Goal: Task Accomplishment & Management: Use online tool/utility

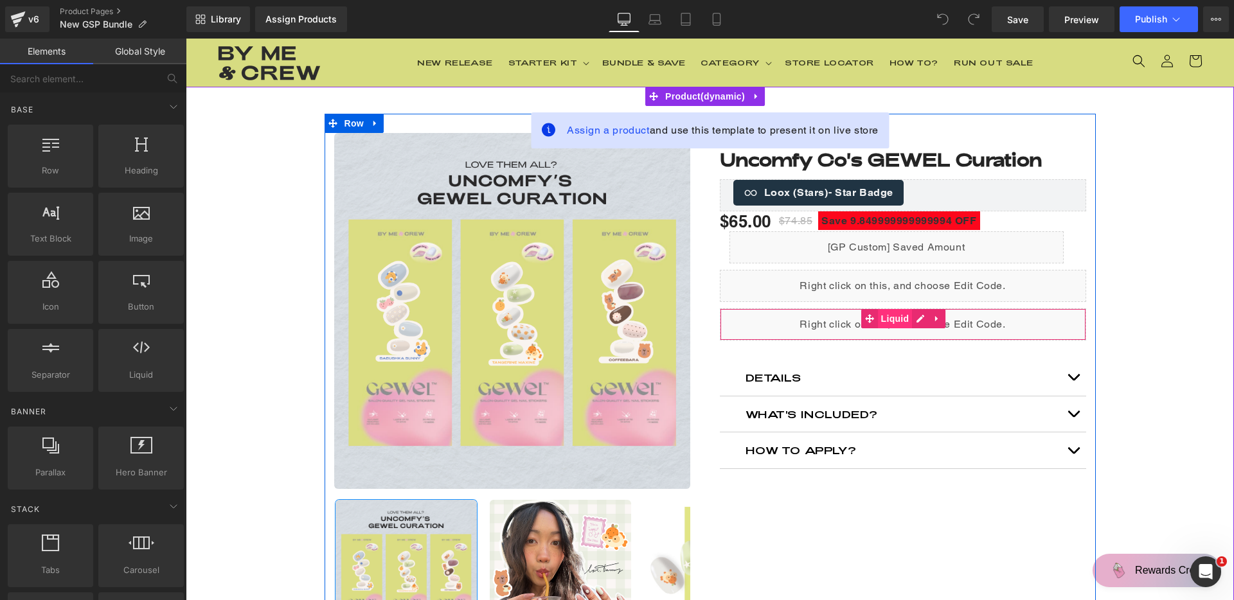
click at [897, 323] on span "Liquid" at bounding box center [895, 318] width 35 height 19
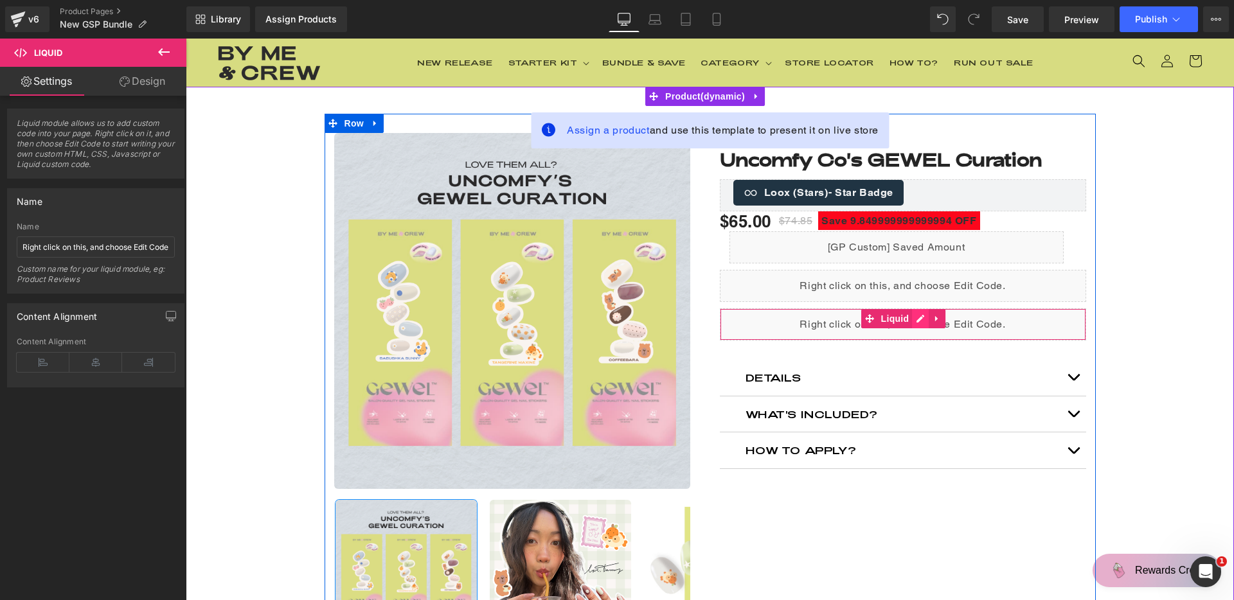
click at [917, 321] on div "Liquid" at bounding box center [903, 324] width 366 height 32
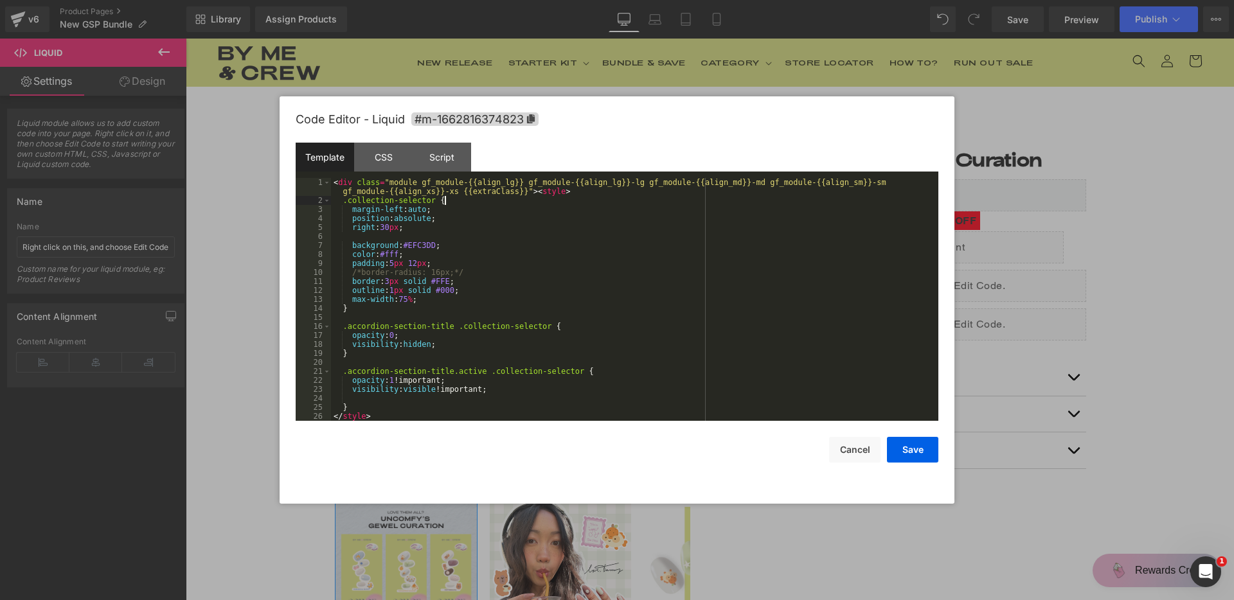
click at [449, 199] on div "< div class = "module gf_module-{{align_lg}} gf_module-{{align_lg}}-lg gf_modul…" at bounding box center [632, 313] width 602 height 270
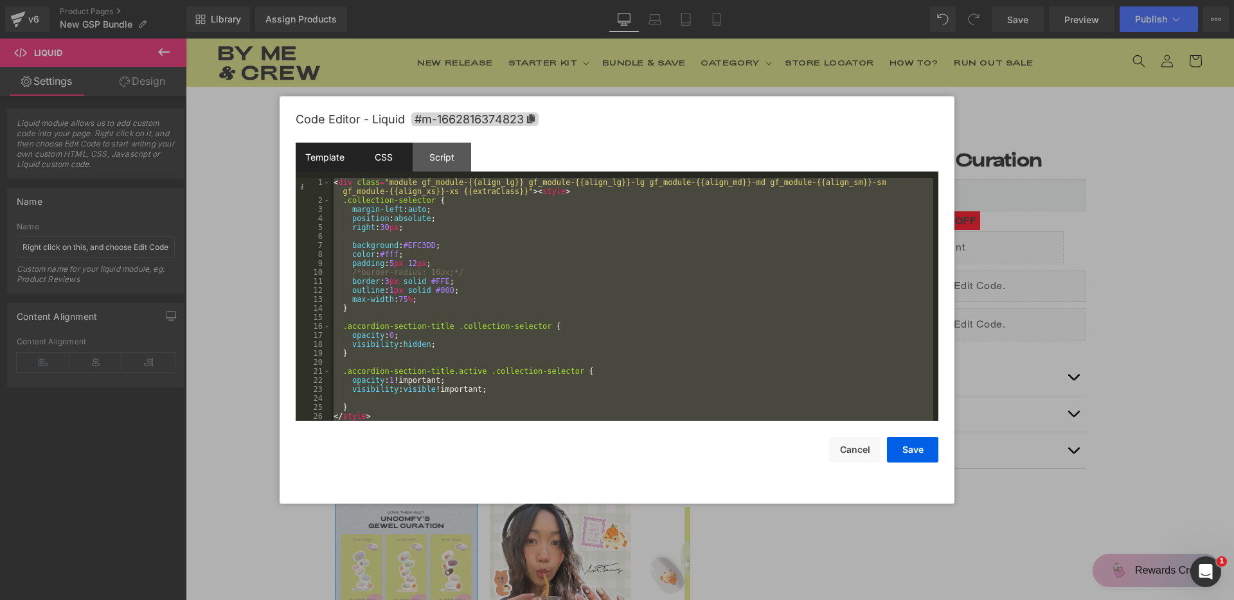
click at [379, 157] on div "CSS" at bounding box center [383, 157] width 58 height 29
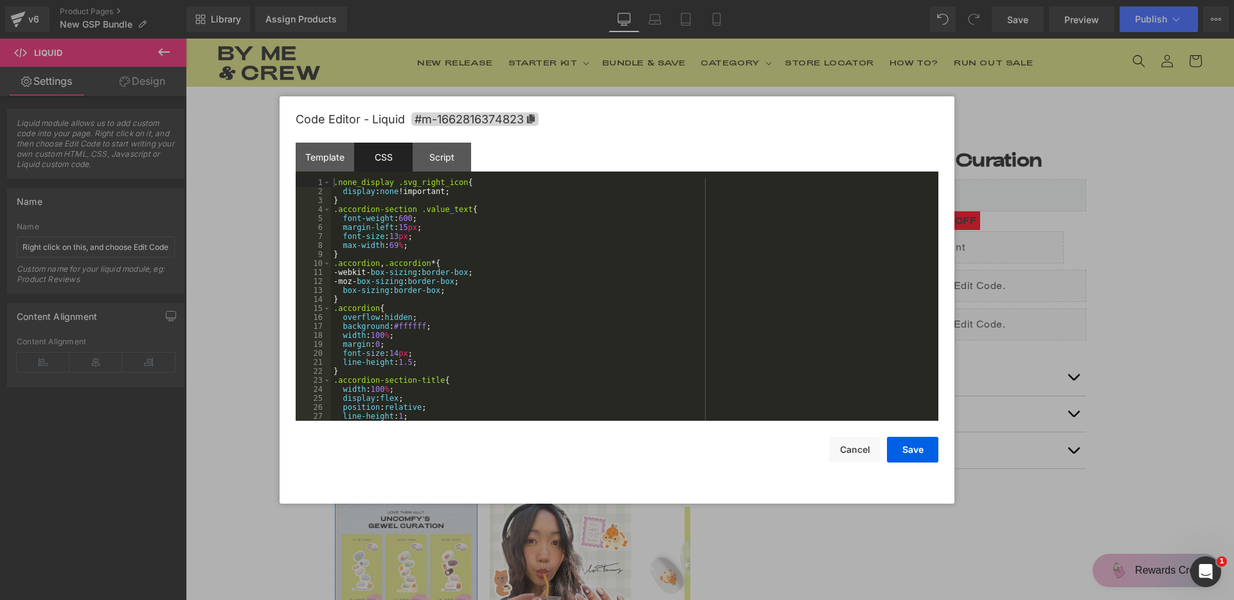
click at [472, 249] on div ".none_display .svg_right_icon { display : none !important; } .accordion-section…" at bounding box center [632, 308] width 602 height 261
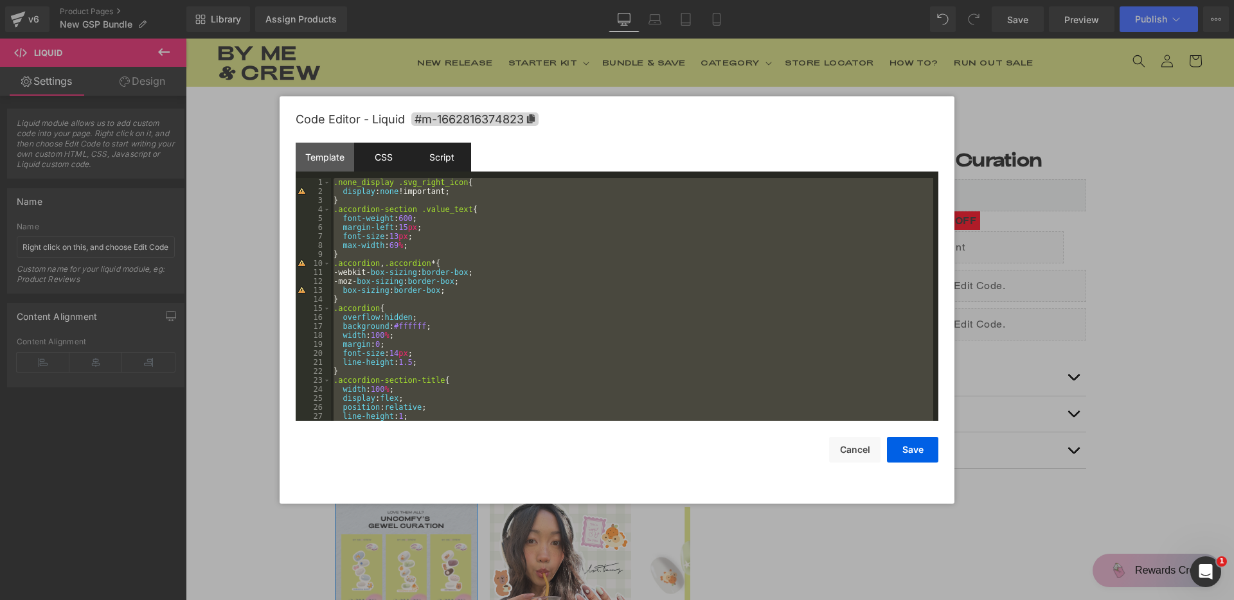
click at [454, 163] on div "Script" at bounding box center [442, 157] width 58 height 29
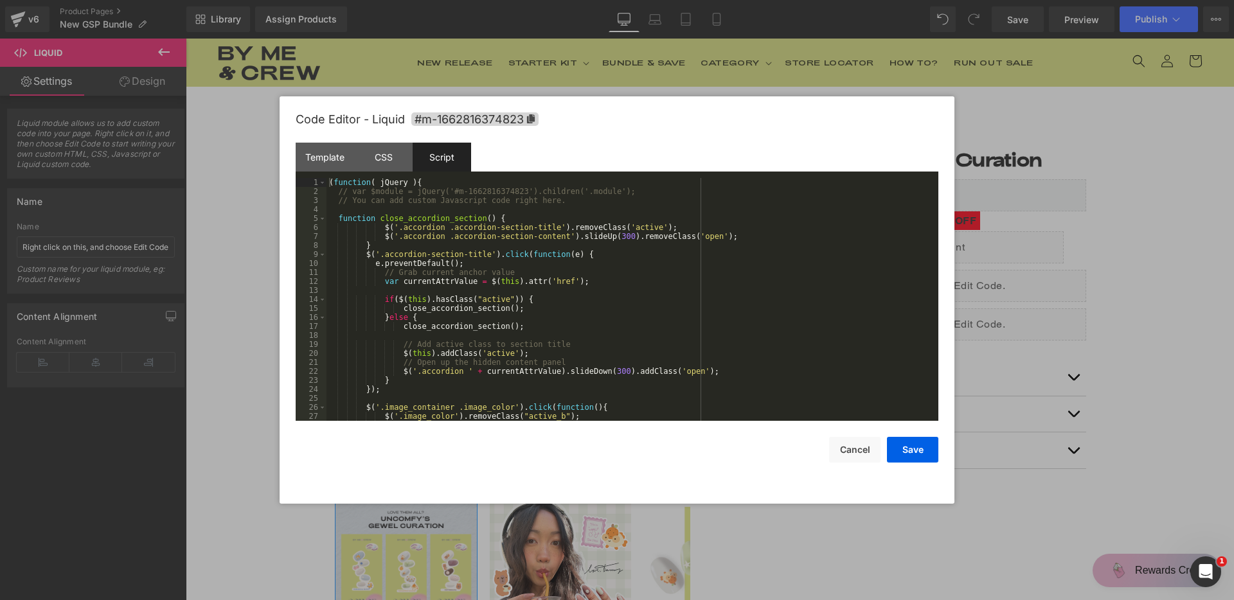
click at [510, 240] on div "( function ( jQuery ) { // var $module = jQuery('#m-1662816374823').children('.…" at bounding box center [629, 308] width 607 height 261
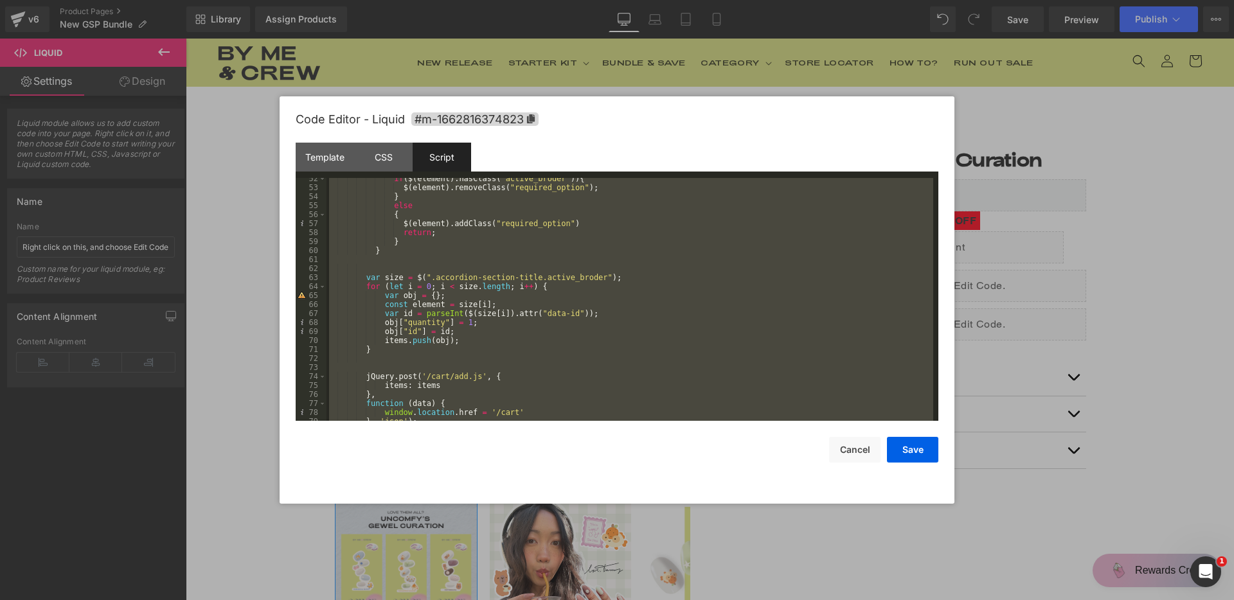
scroll to position [486, 0]
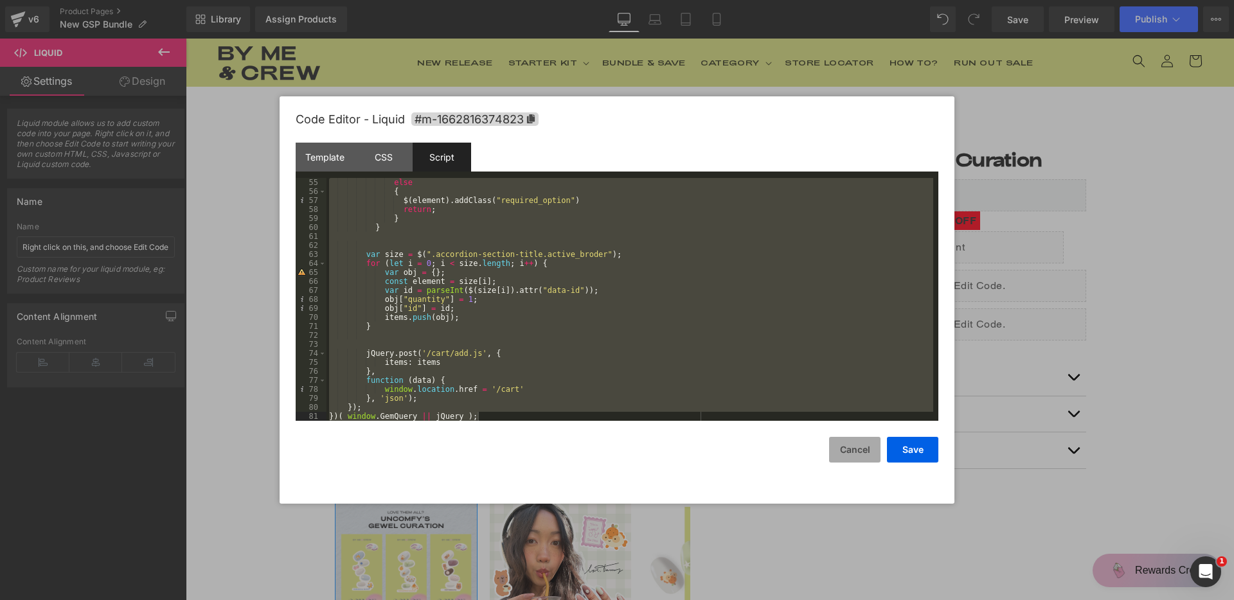
click at [851, 437] on button "Cancel" at bounding box center [854, 450] width 51 height 26
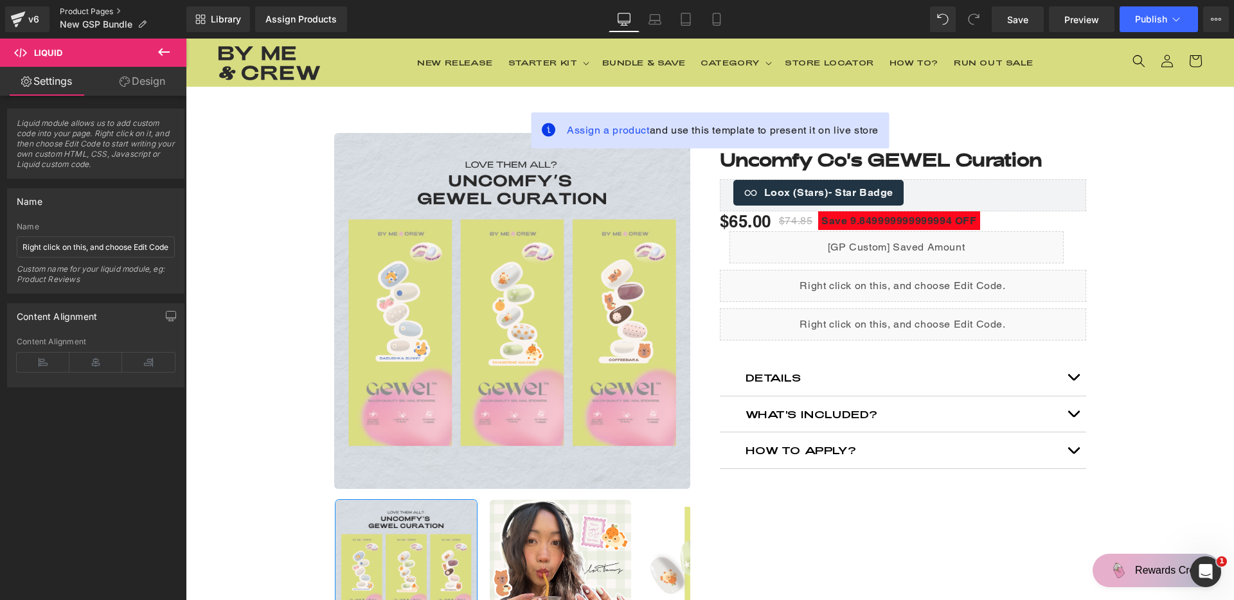
click at [91, 8] on link "Product Pages" at bounding box center [123, 11] width 127 height 10
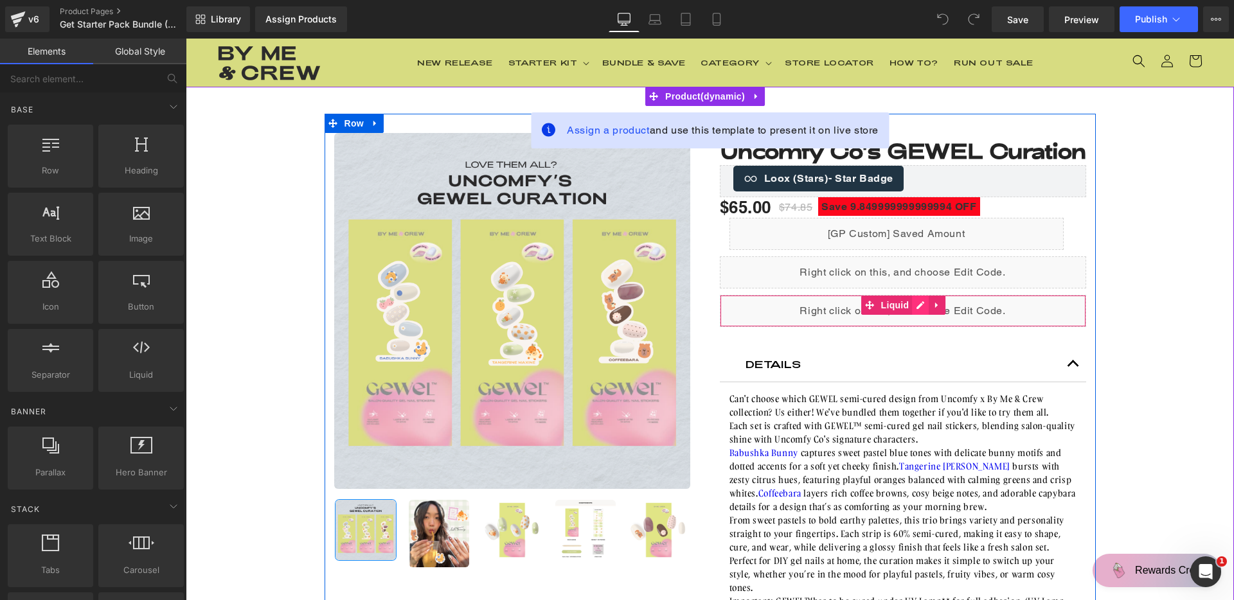
click at [913, 327] on div "Liquid" at bounding box center [903, 311] width 366 height 32
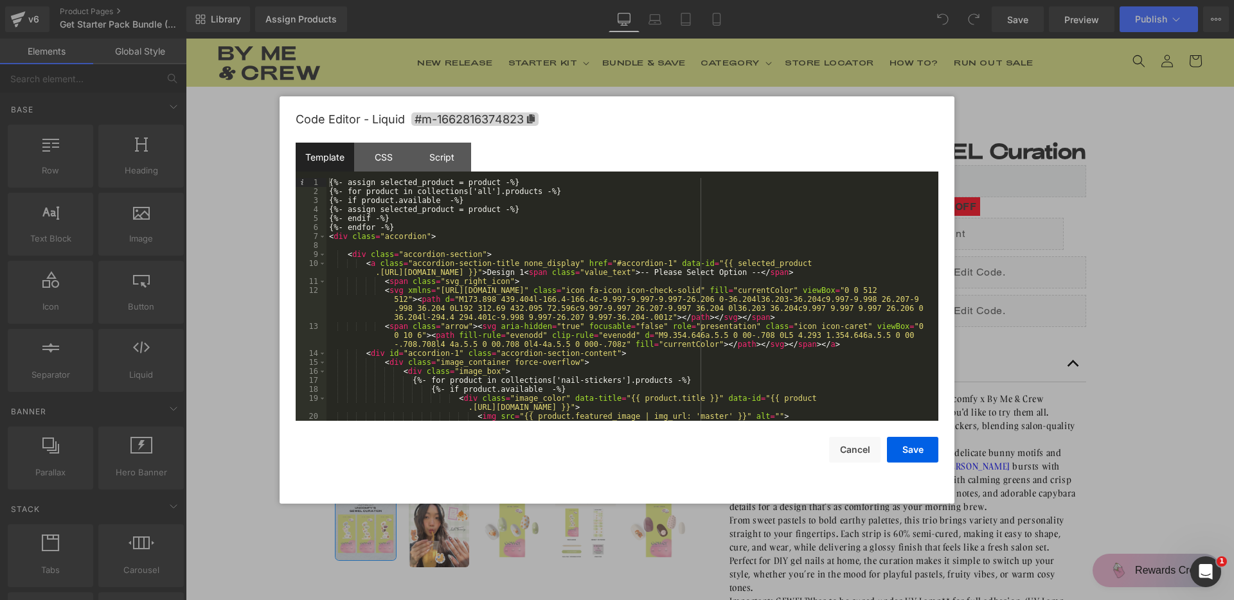
click at [499, 262] on div "{%- assign selected_product = product -%} {%- for product in collections['all']…" at bounding box center [629, 308] width 607 height 261
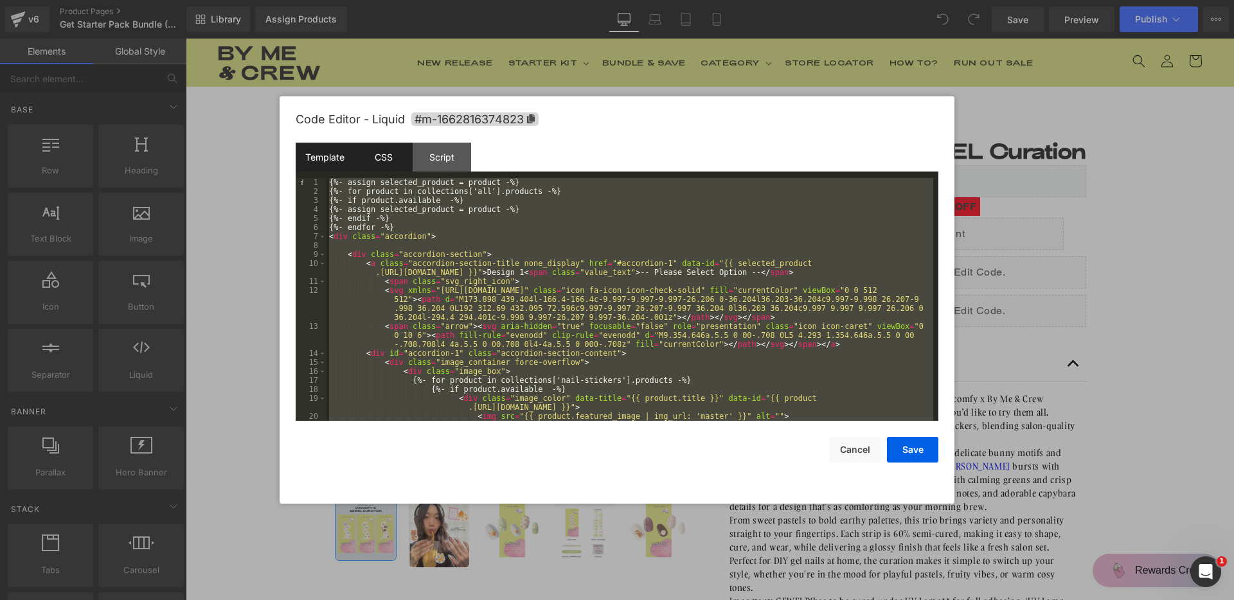
click at [395, 159] on div "CSS" at bounding box center [383, 157] width 58 height 29
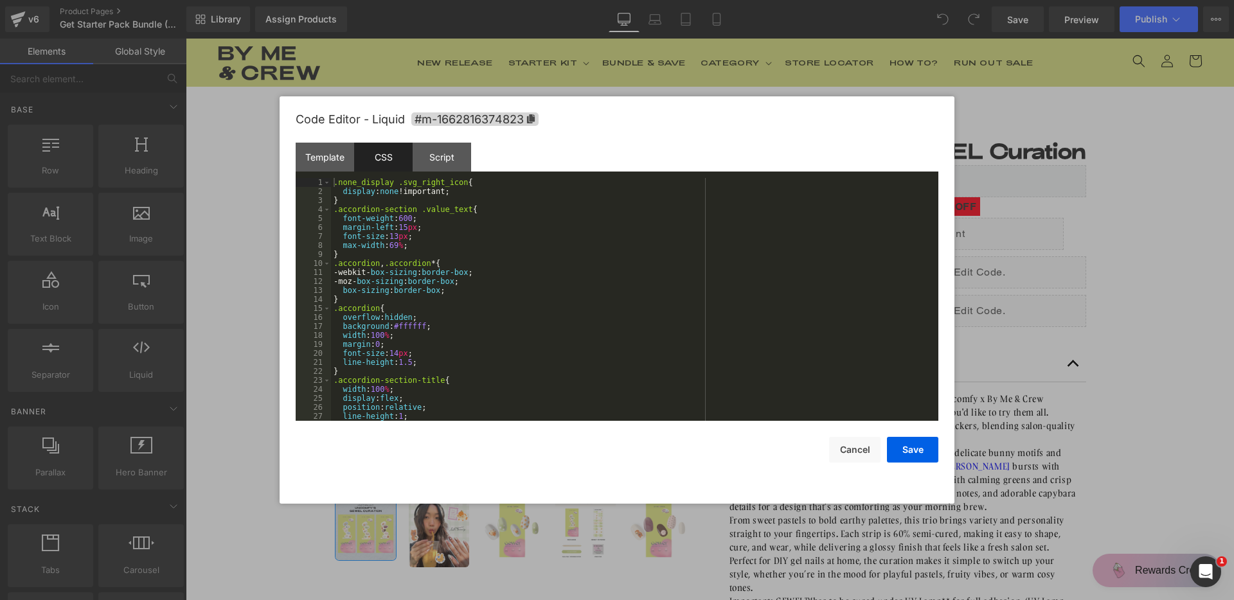
click at [449, 229] on div ".none_display .svg_right_icon { display : none !important; } .accordion-section…" at bounding box center [632, 308] width 602 height 261
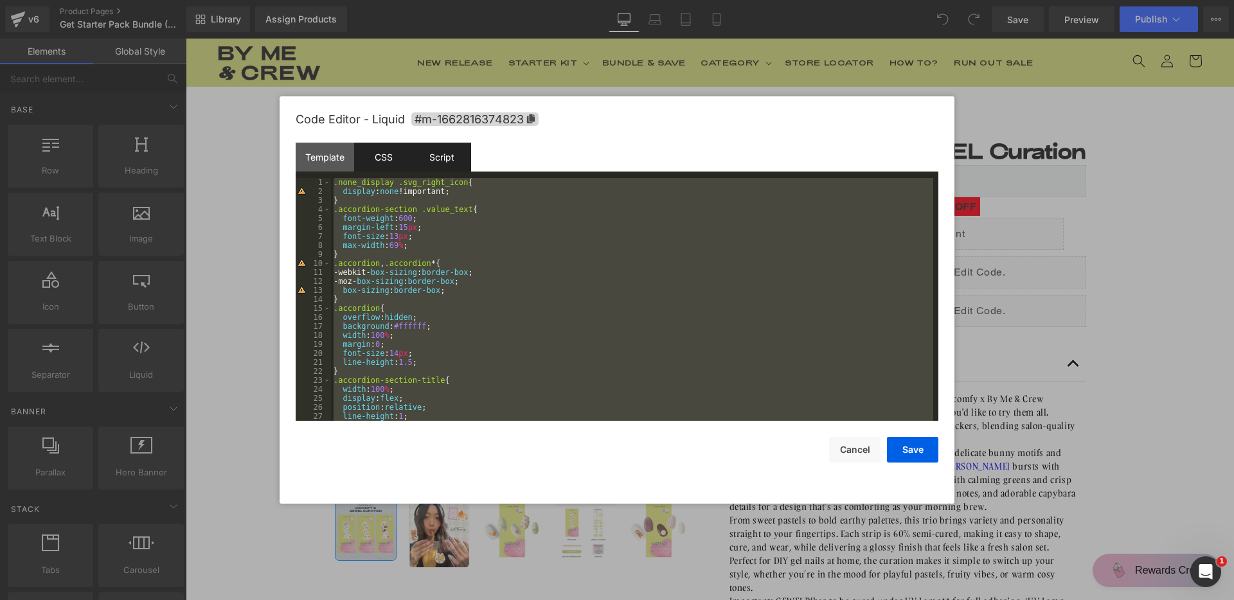
click at [458, 147] on div "Script" at bounding box center [442, 157] width 58 height 29
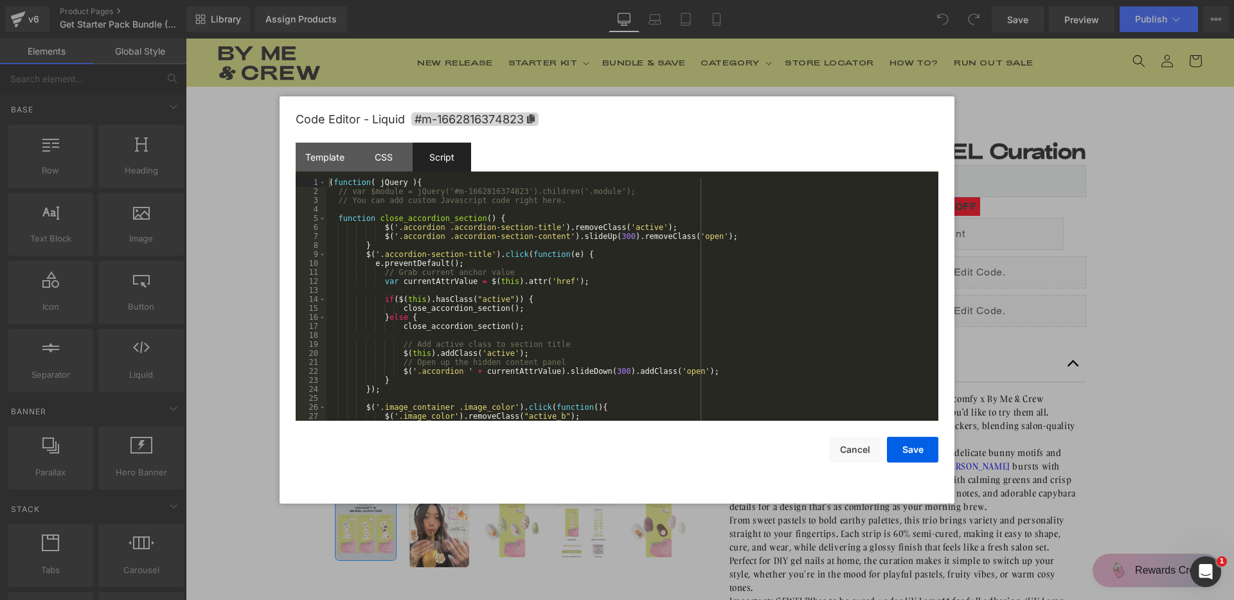
click at [456, 249] on div "( function ( jQuery ) { // var $module = jQuery('#m-1662816374823').children('.…" at bounding box center [629, 308] width 607 height 261
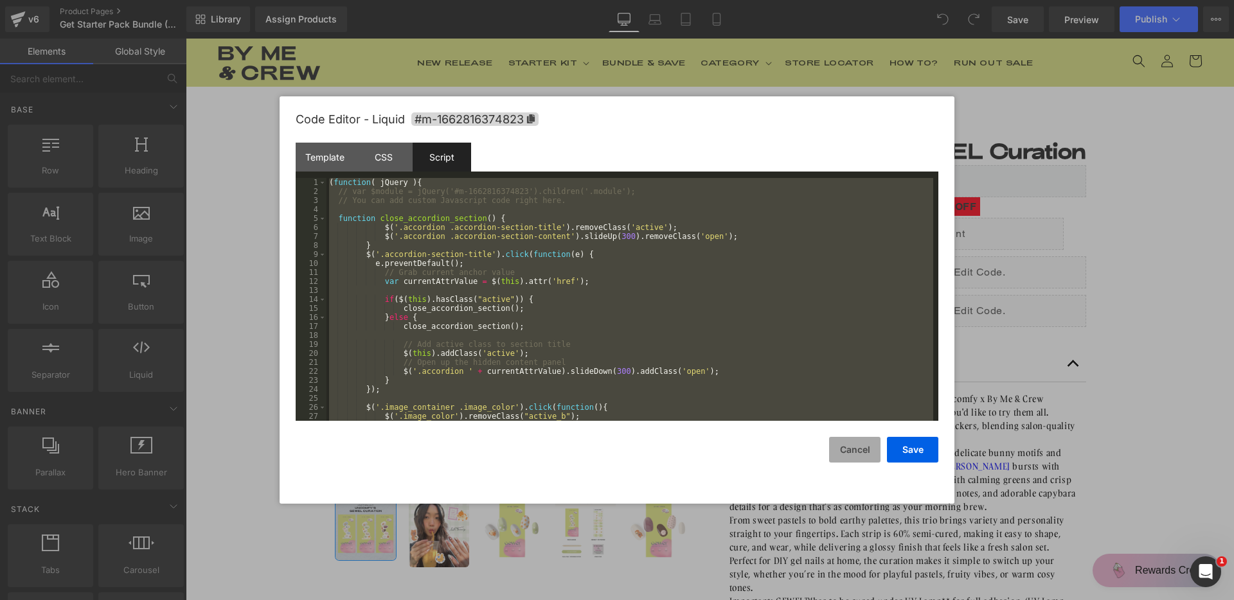
click at [860, 452] on button "Cancel" at bounding box center [854, 450] width 51 height 26
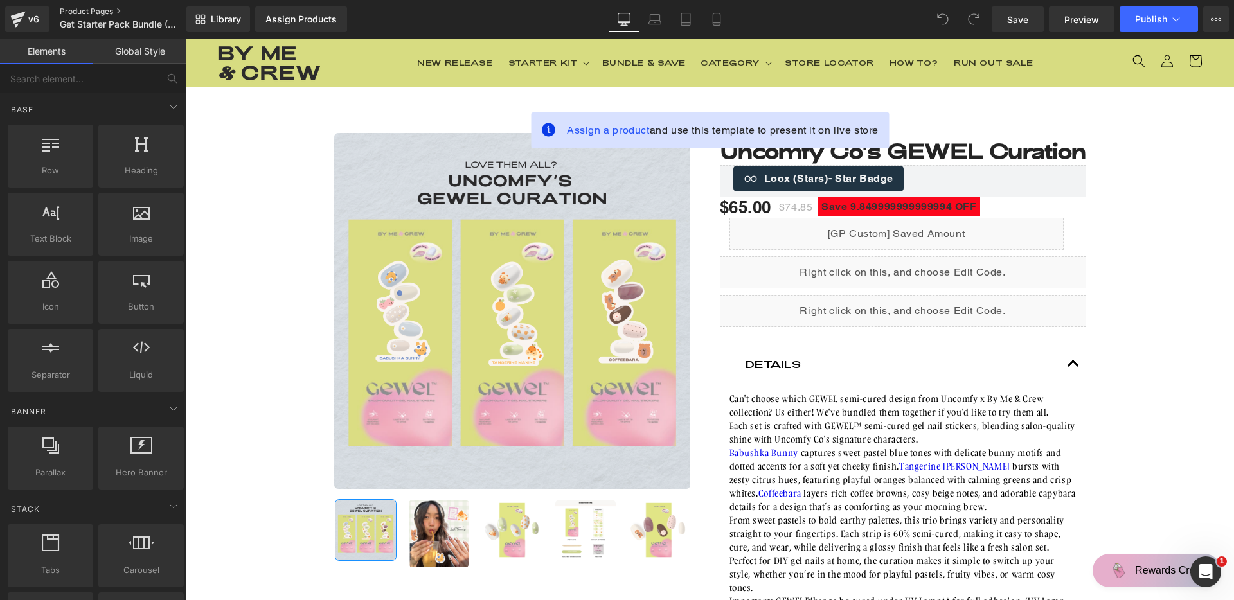
click at [100, 13] on link "Product Pages" at bounding box center [133, 11] width 146 height 10
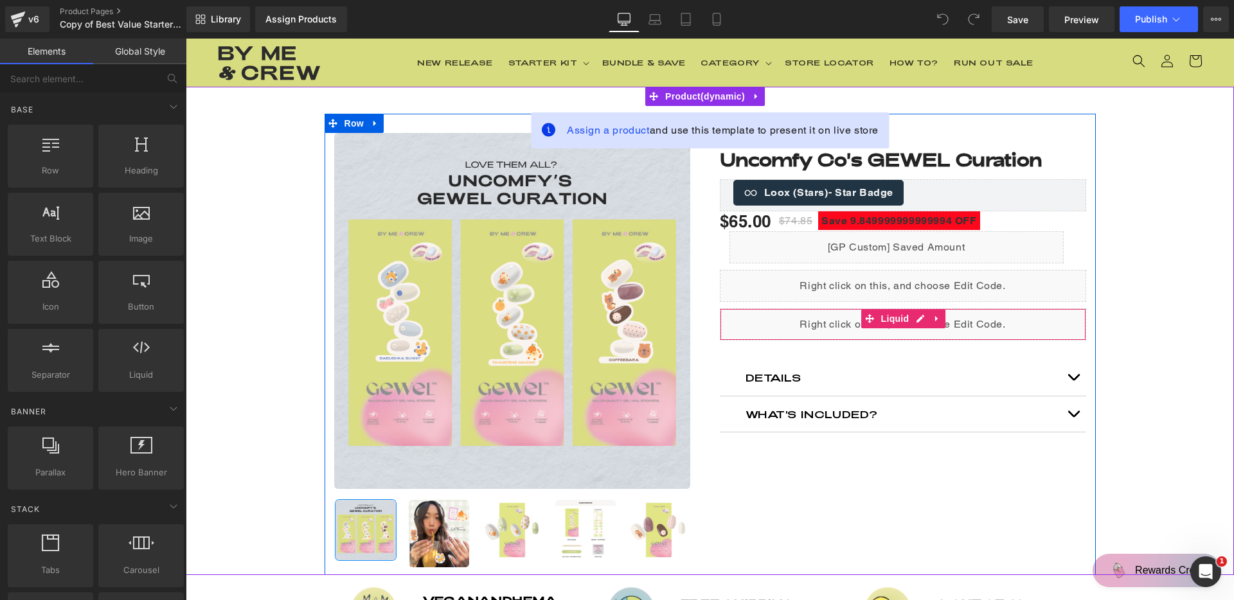
click at [801, 332] on div "Liquid" at bounding box center [903, 324] width 366 height 32
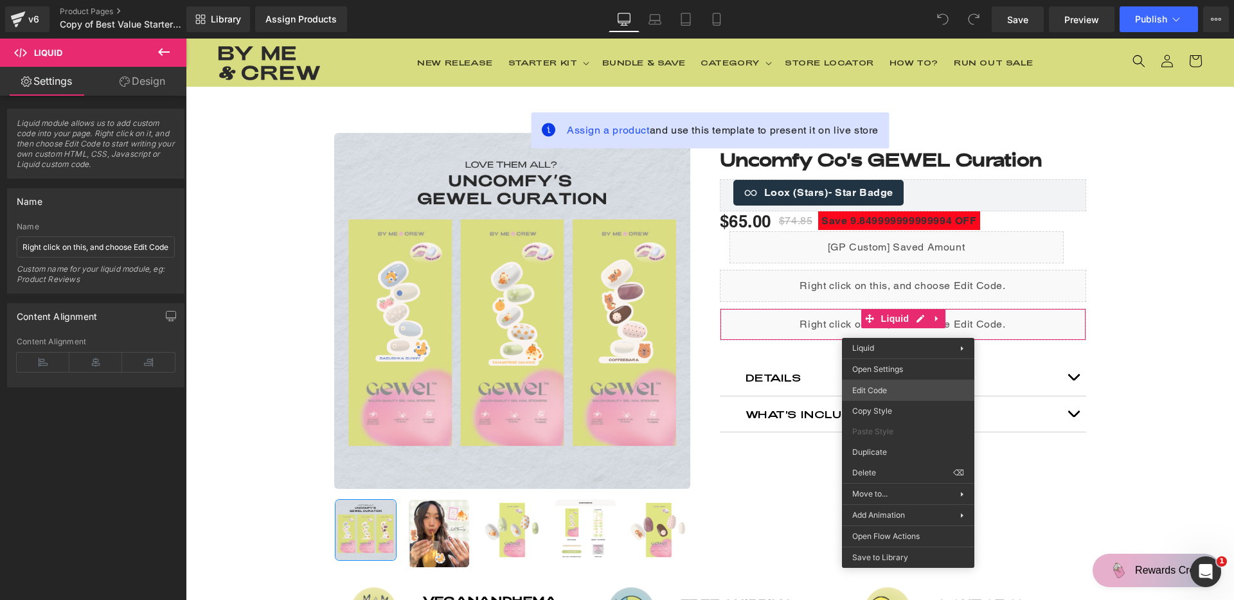
click at [888, 0] on div "You are previewing how the will restyle your page. You can not edit Elements in…" at bounding box center [617, 0] width 1234 height 0
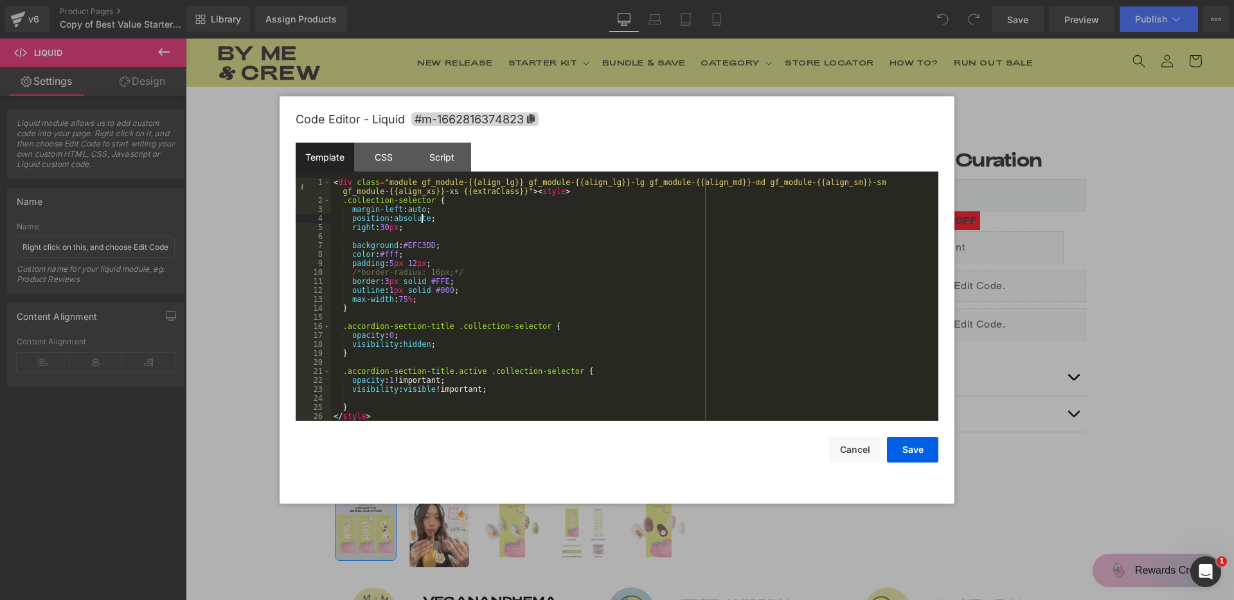
click at [420, 217] on div "< div class = "module gf_module-{{align_lg}} gf_module-{{align_lg}}-lg gf_modul…" at bounding box center [632, 313] width 602 height 270
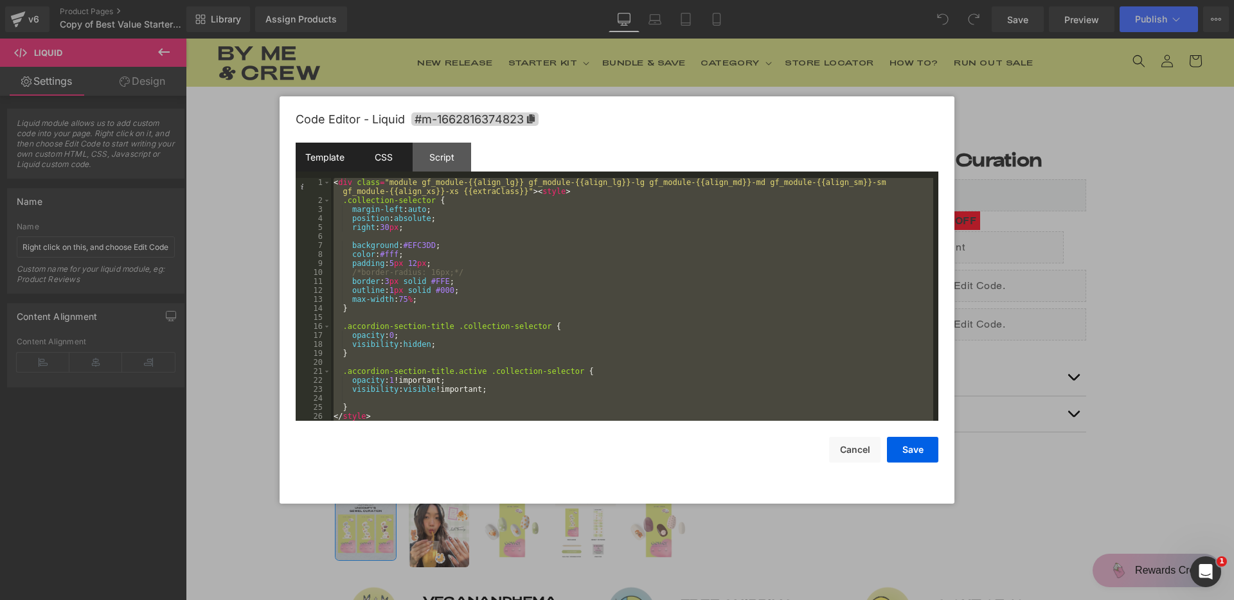
click at [394, 161] on div "CSS" at bounding box center [383, 157] width 58 height 29
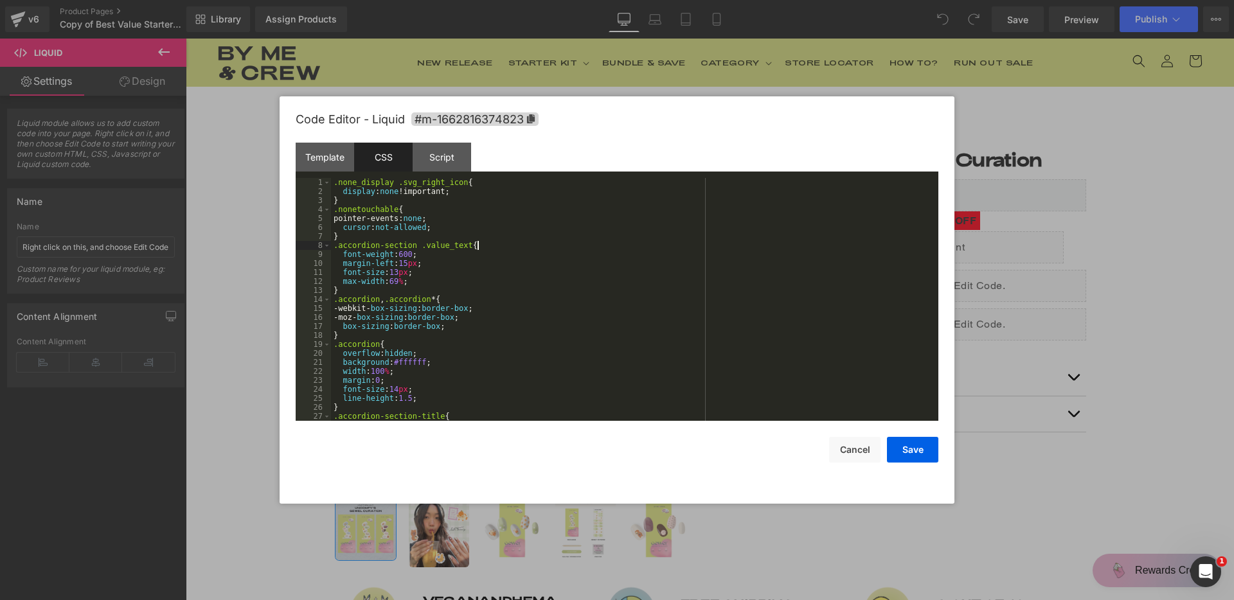
click at [500, 247] on div ".none_display .svg_right_icon { display : none !important; } .nonetouchable { p…" at bounding box center [632, 308] width 602 height 261
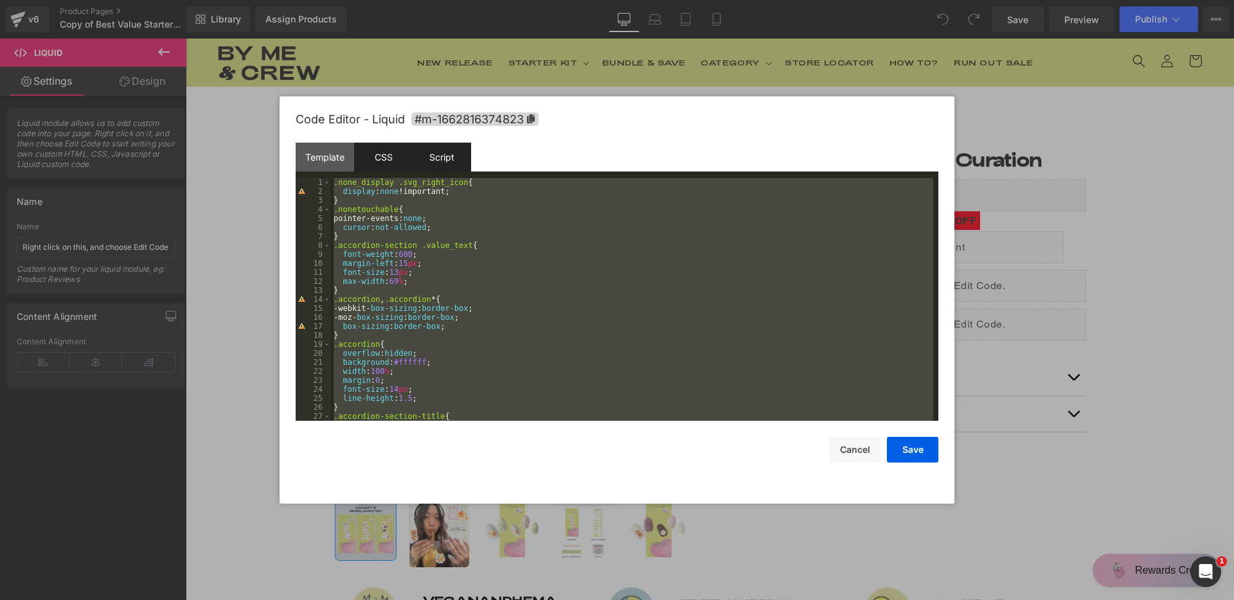
click at [432, 162] on div "Script" at bounding box center [442, 157] width 58 height 29
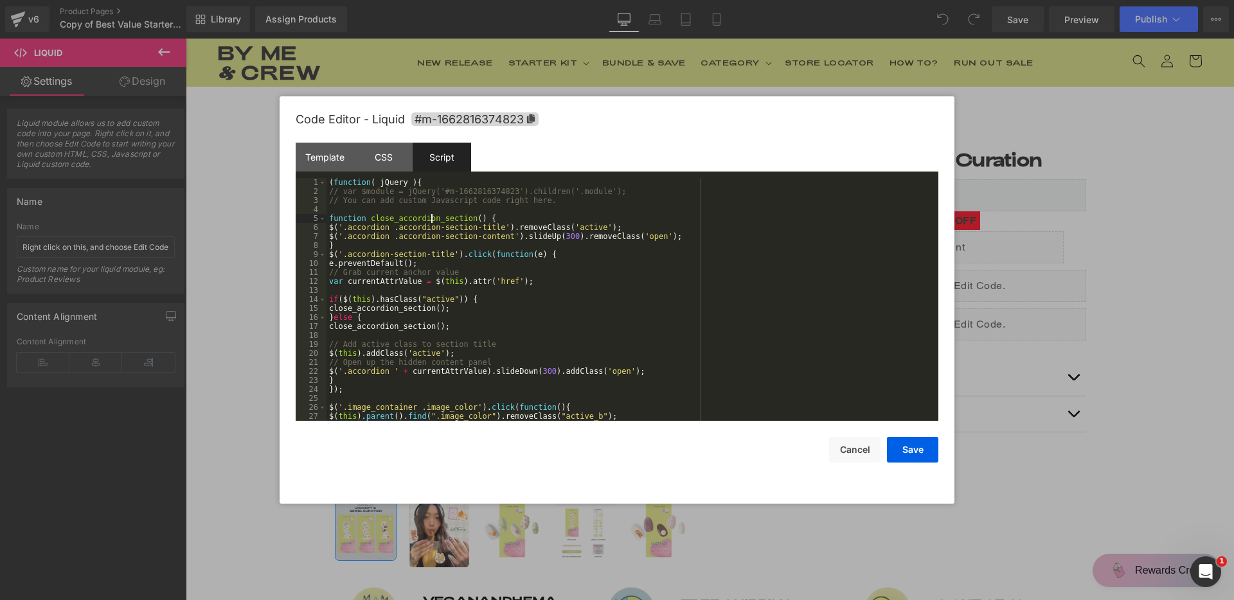
click at [433, 218] on div "( function ( jQuery ) { // var $module = jQuery('#m-1662816374823').children('.…" at bounding box center [629, 308] width 607 height 261
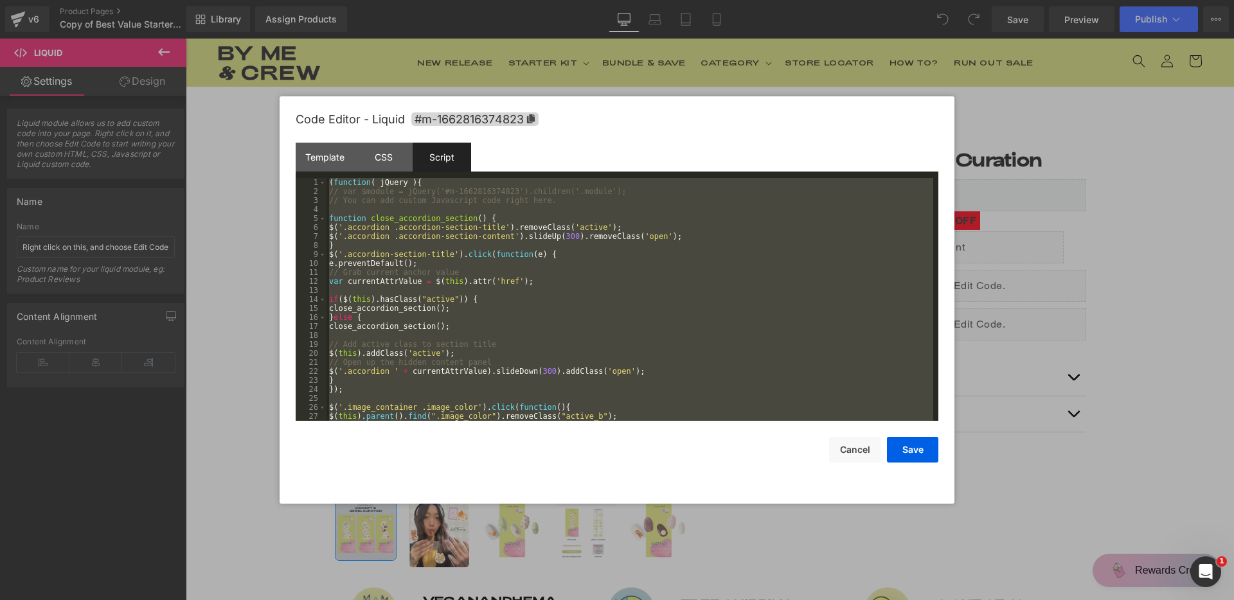
click at [539, 247] on div "( function ( jQuery ) { // var $module = jQuery('#m-1662816374823').children('.…" at bounding box center [629, 308] width 607 height 261
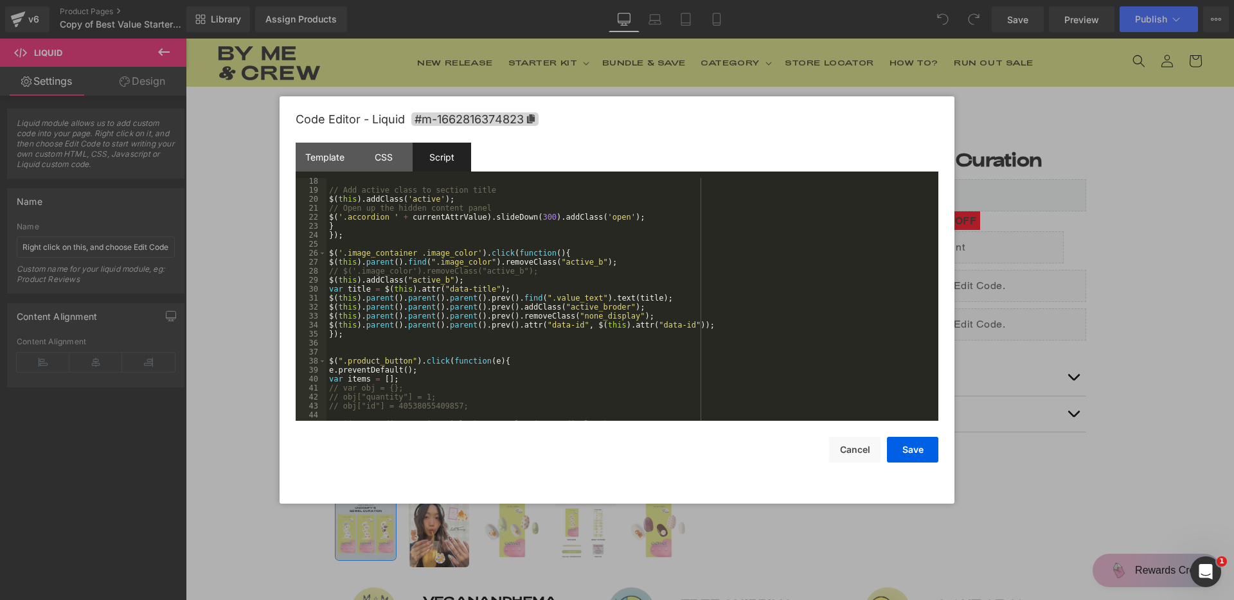
scroll to position [154, 0]
click at [858, 454] on button "Cancel" at bounding box center [854, 450] width 51 height 26
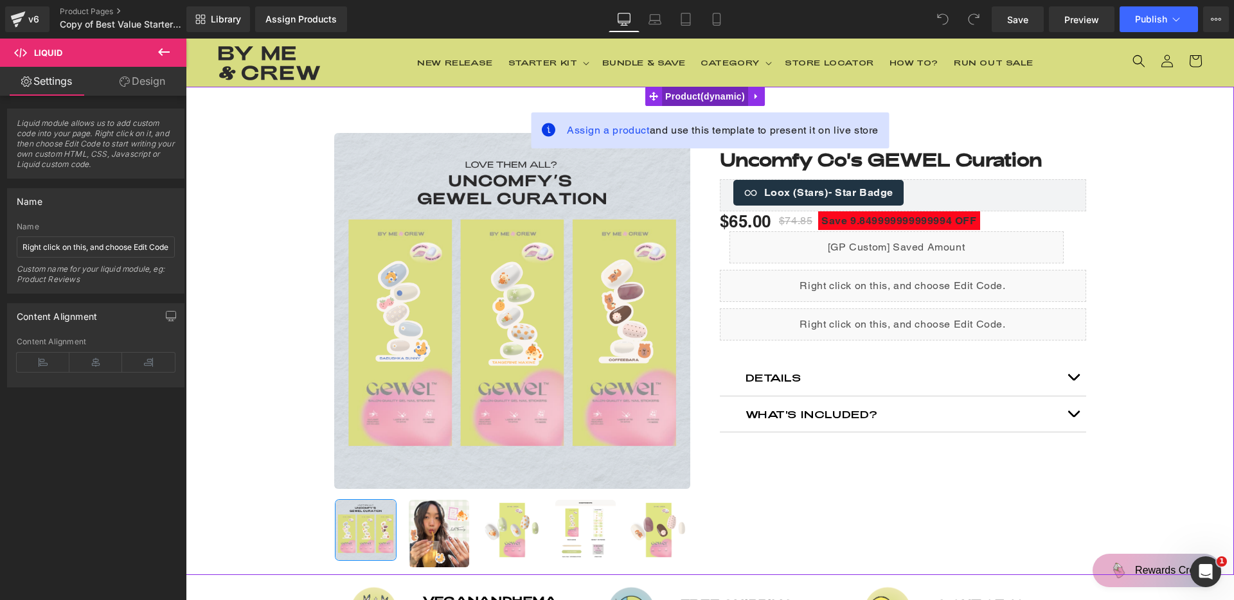
click at [697, 105] on span "Product" at bounding box center [705, 96] width 86 height 19
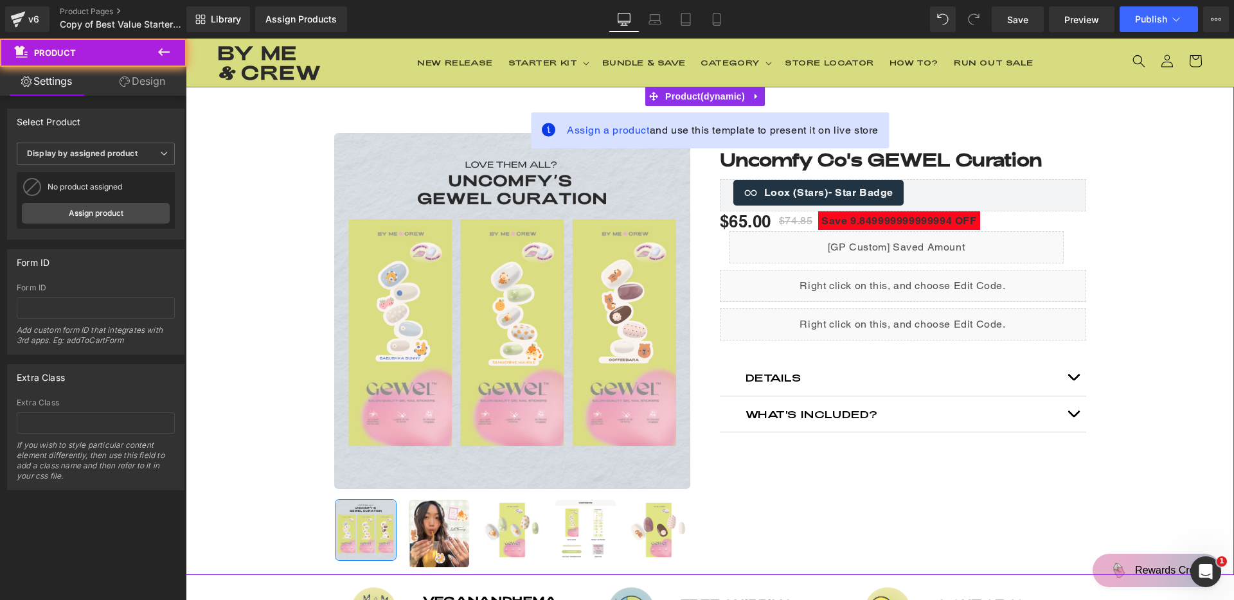
click at [602, 136] on span "Assign a product and use this template to present it on live store" at bounding box center [723, 130] width 312 height 15
click at [602, 131] on span "Assign a product" at bounding box center [608, 130] width 83 height 12
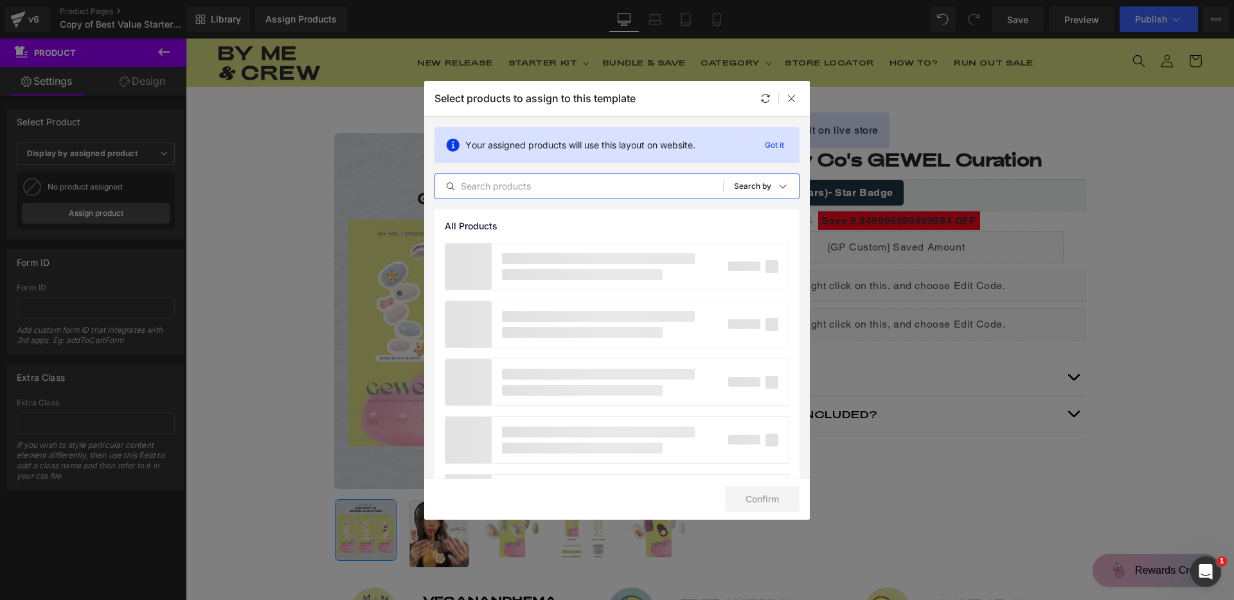
click at [499, 181] on input "text" at bounding box center [579, 186] width 288 height 15
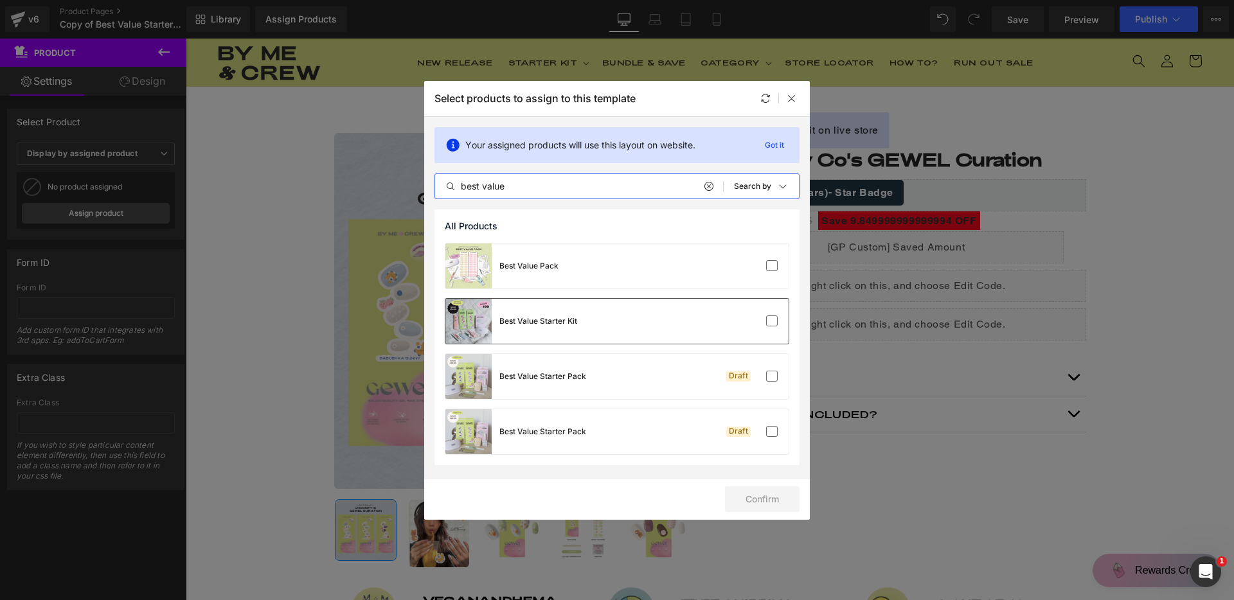
type input "best value"
click at [598, 325] on div "Best Value Starter Kit" at bounding box center [616, 321] width 343 height 45
click at [769, 504] on button "Confirm" at bounding box center [762, 499] width 75 height 26
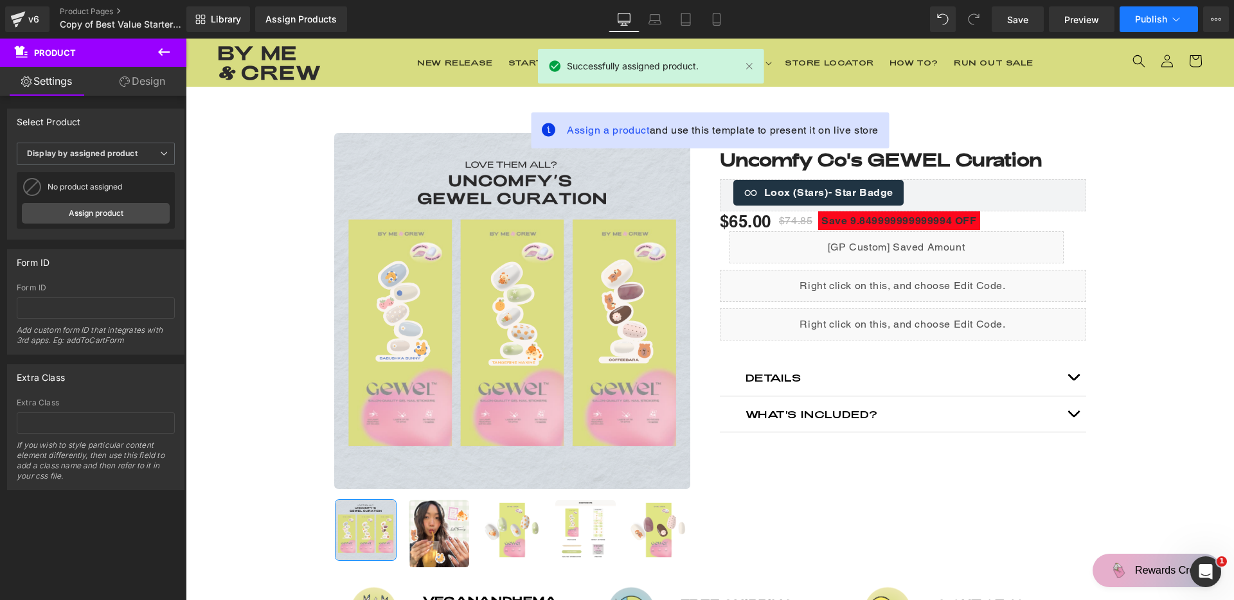
click at [1146, 17] on span "Publish" at bounding box center [1151, 19] width 32 height 10
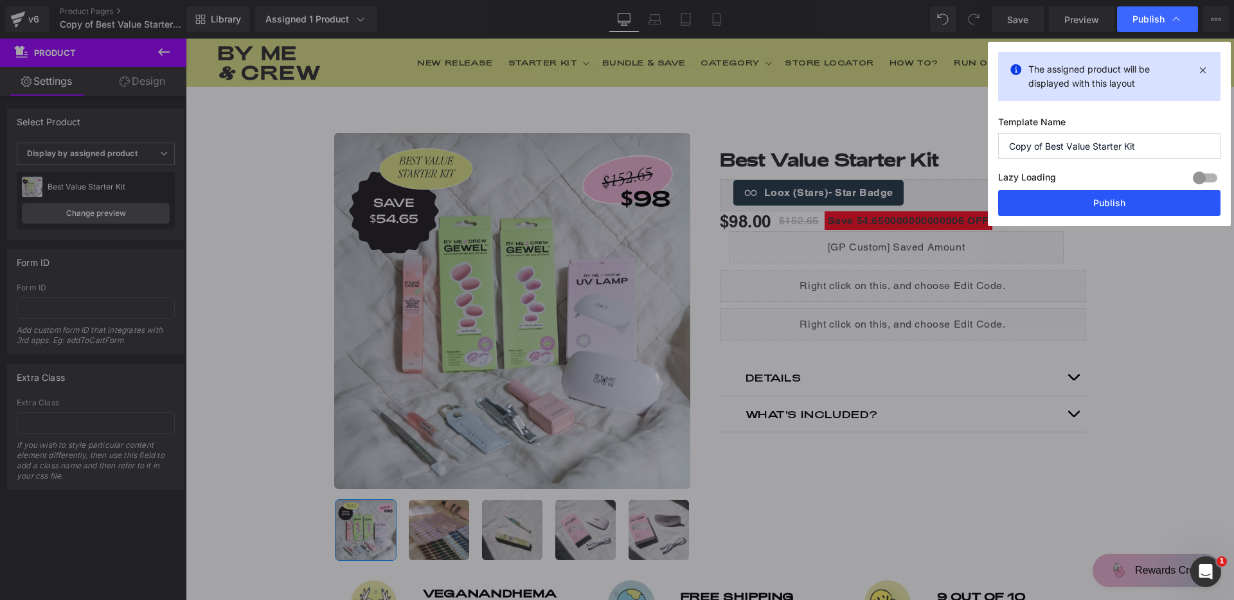
click at [1156, 201] on button "Publish" at bounding box center [1109, 203] width 222 height 26
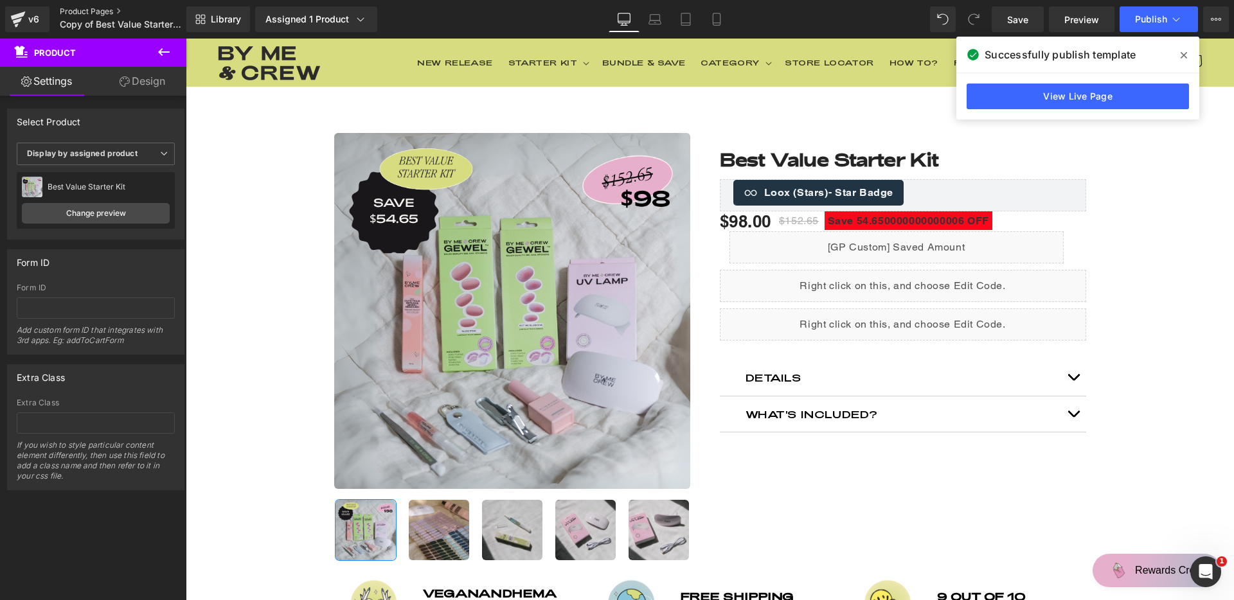
click at [94, 12] on link "Product Pages" at bounding box center [133, 11] width 147 height 10
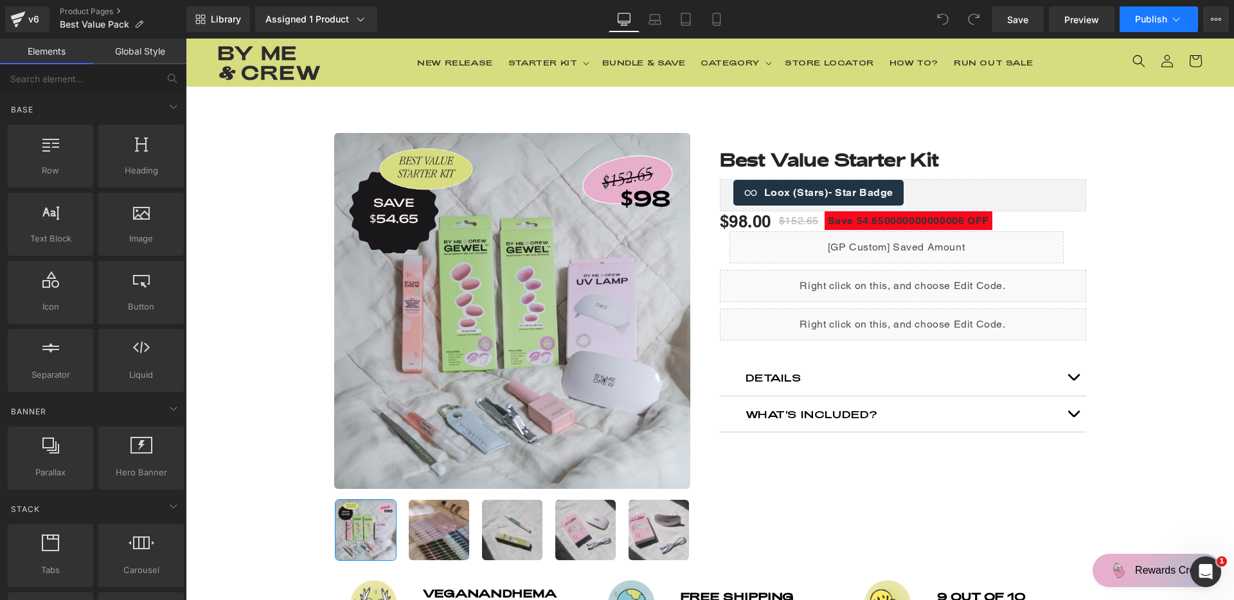
click at [1141, 15] on span "Publish" at bounding box center [1151, 19] width 32 height 10
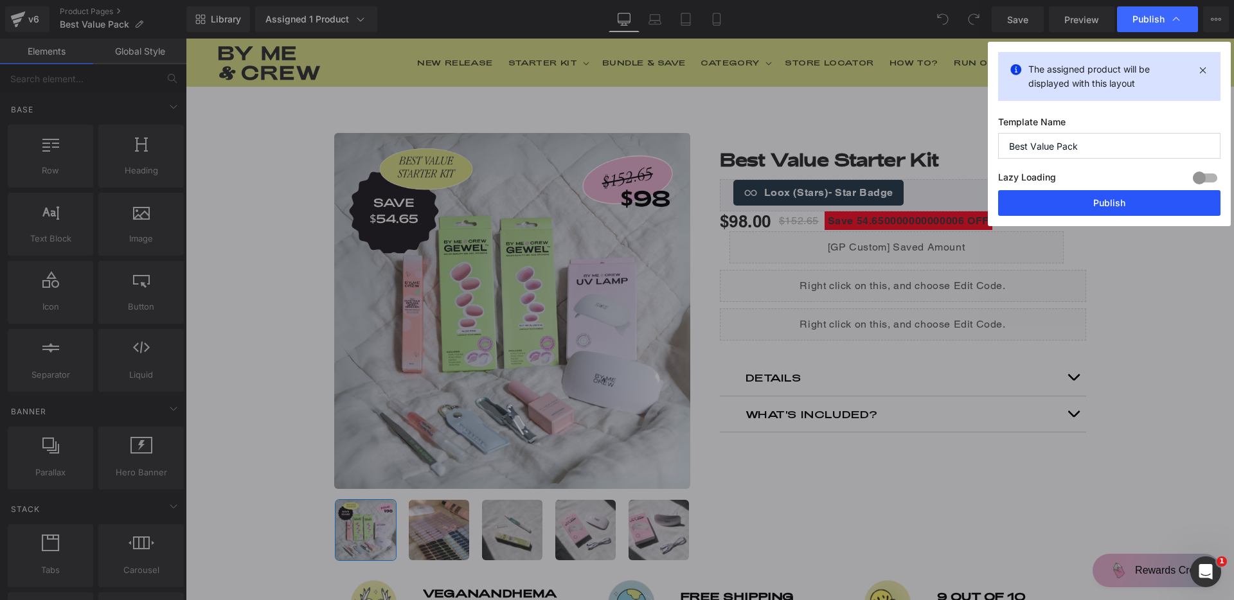
click at [1139, 208] on button "Publish" at bounding box center [1109, 203] width 222 height 26
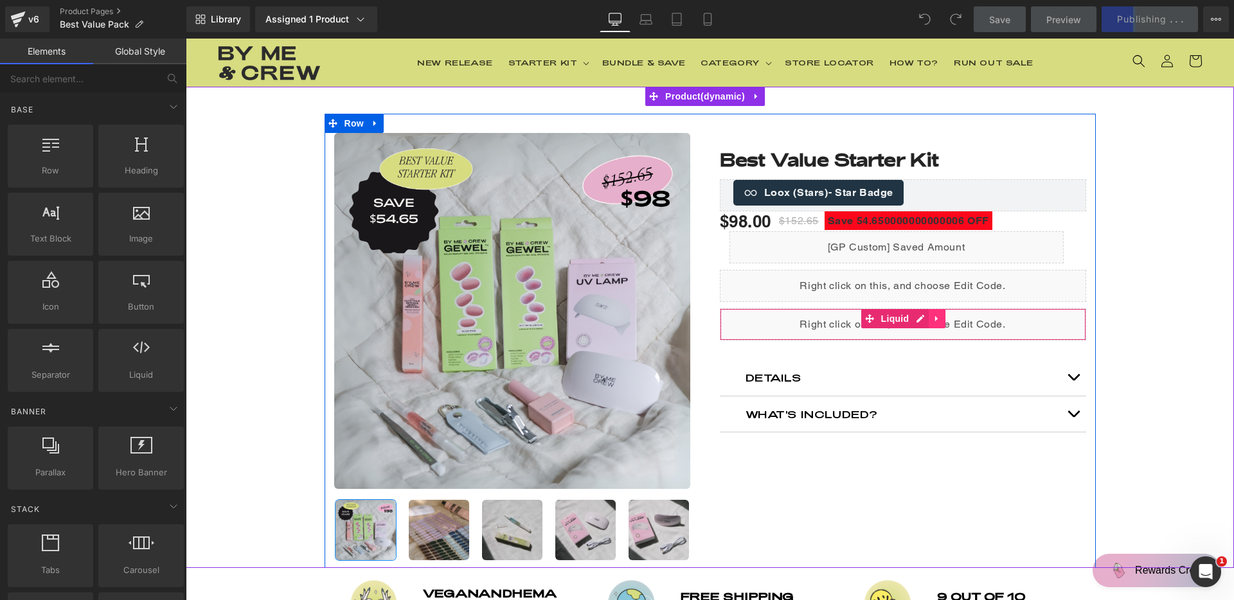
click at [929, 323] on link at bounding box center [937, 318] width 17 height 19
click at [890, 323] on div "Liquid" at bounding box center [903, 324] width 366 height 32
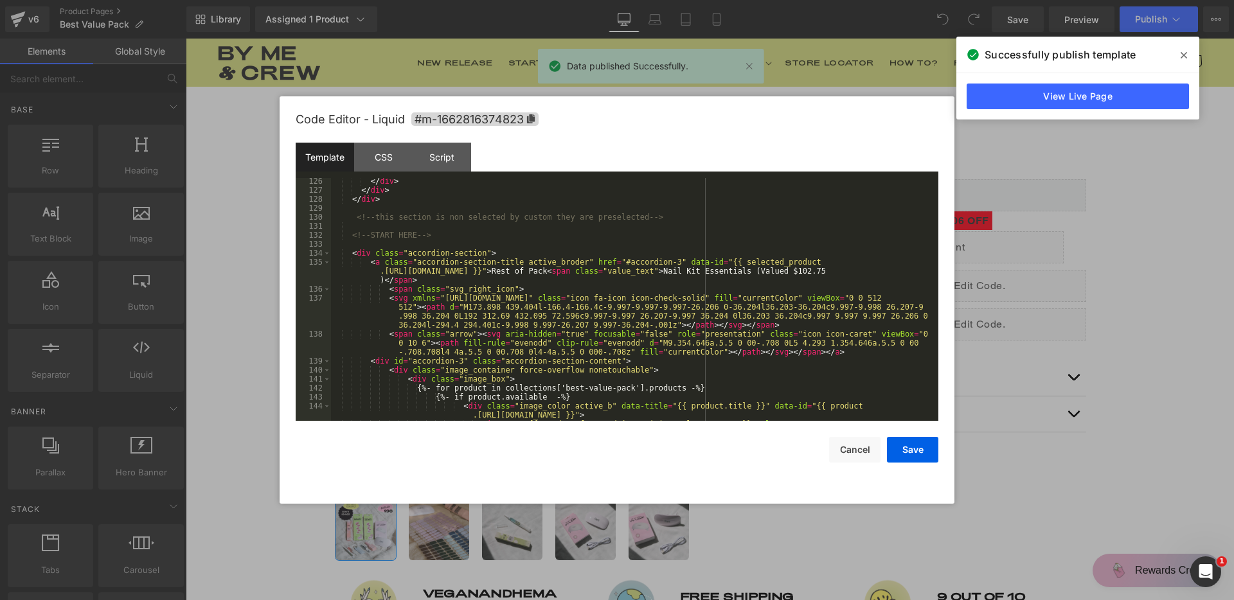
scroll to position [1310, 0]
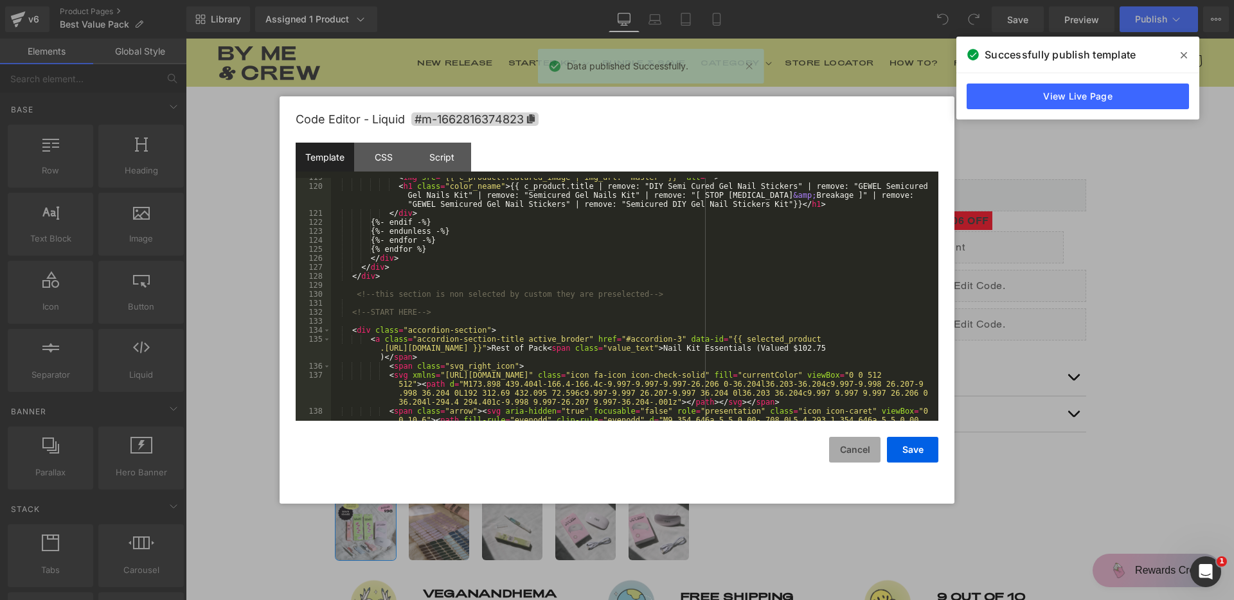
click at [863, 455] on button "Cancel" at bounding box center [854, 450] width 51 height 26
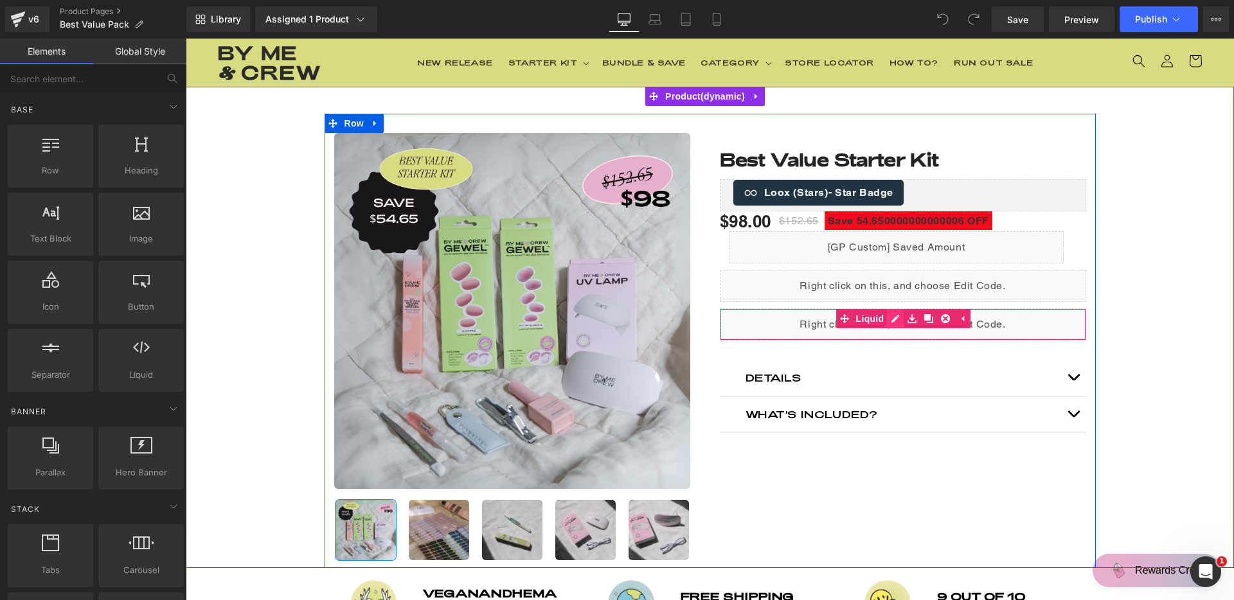
click at [893, 319] on div "Liquid" at bounding box center [903, 324] width 366 height 32
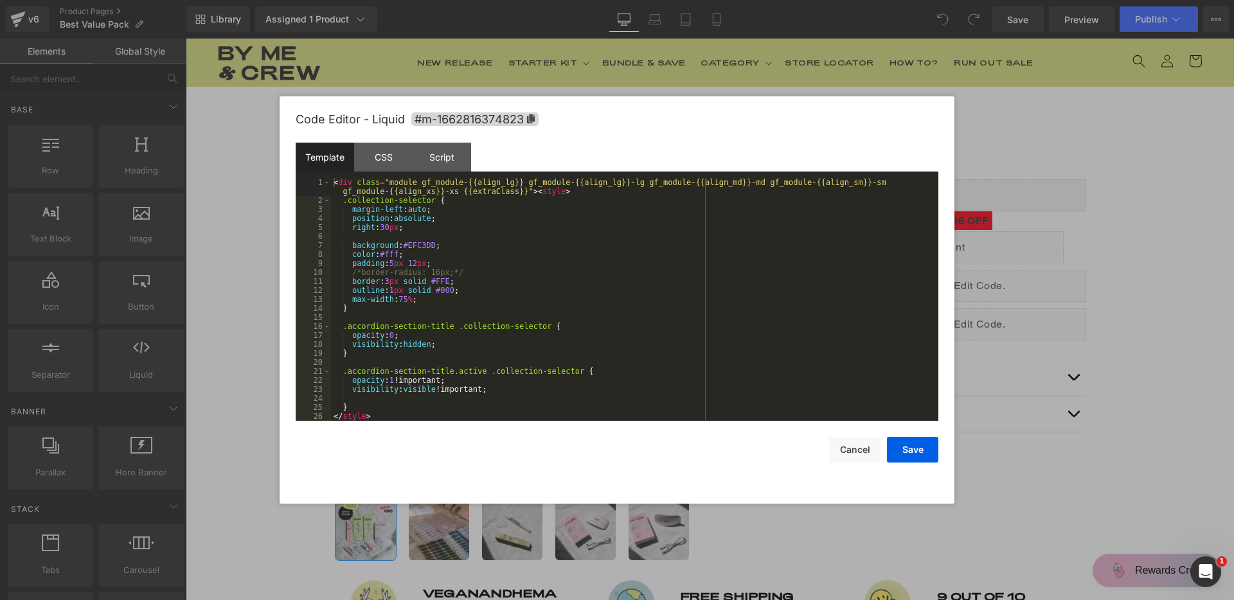
click at [773, 276] on div "< div class = "module gf_module-{{align_lg}} gf_module-{{align_lg}}-lg gf_modul…" at bounding box center [632, 313] width 602 height 270
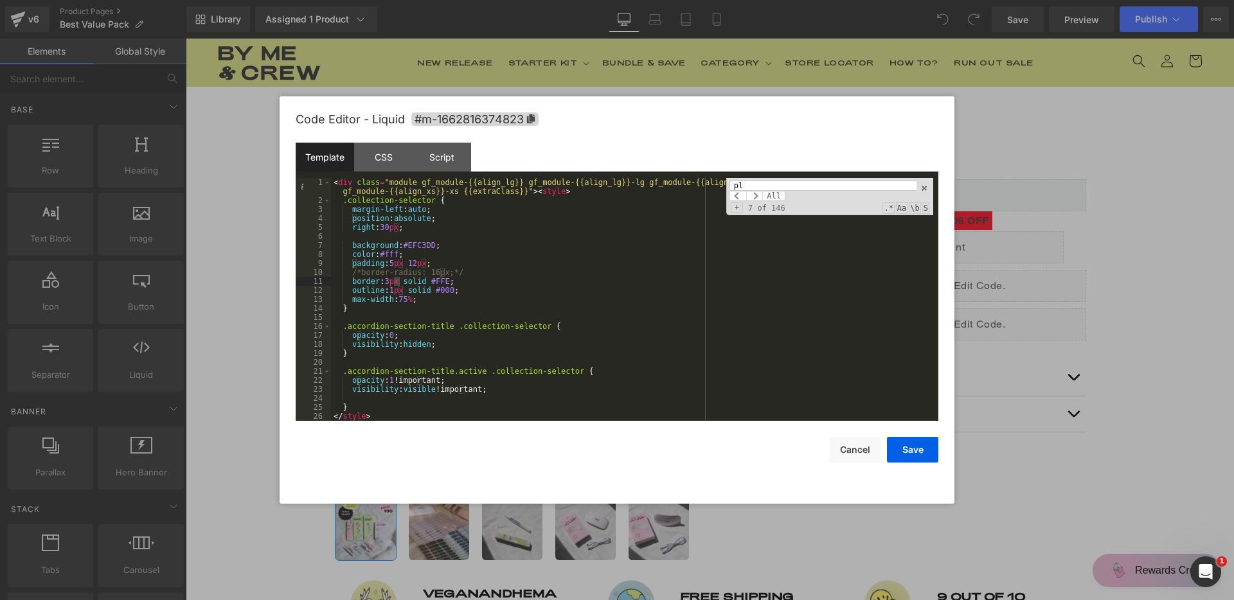
scroll to position [229, 0]
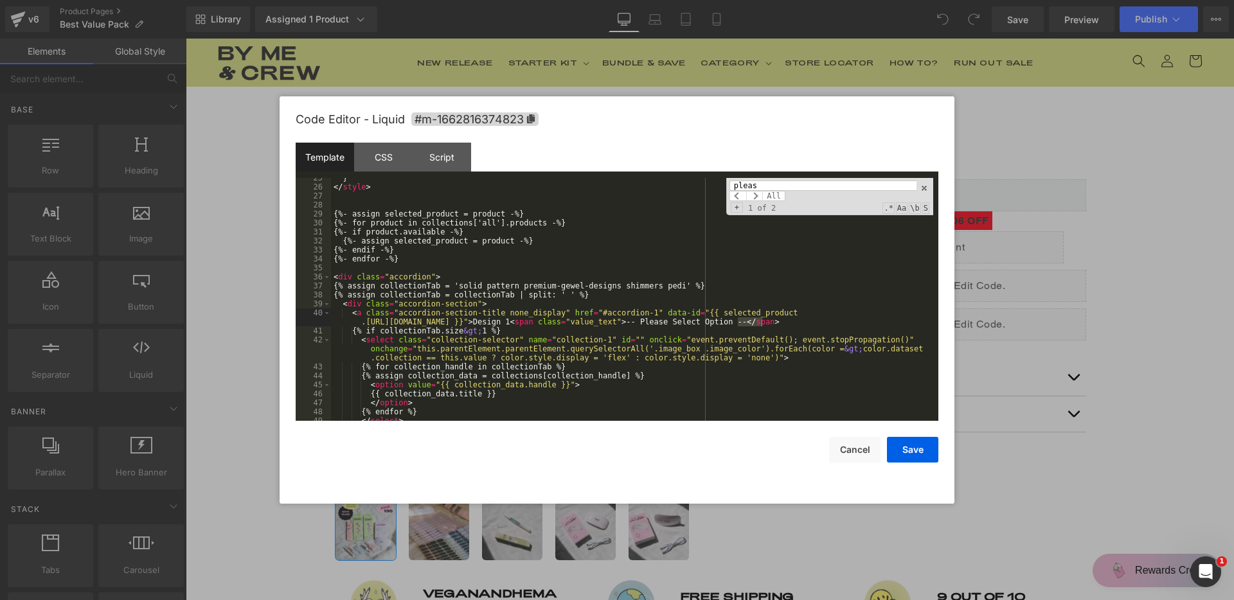
type input "please"
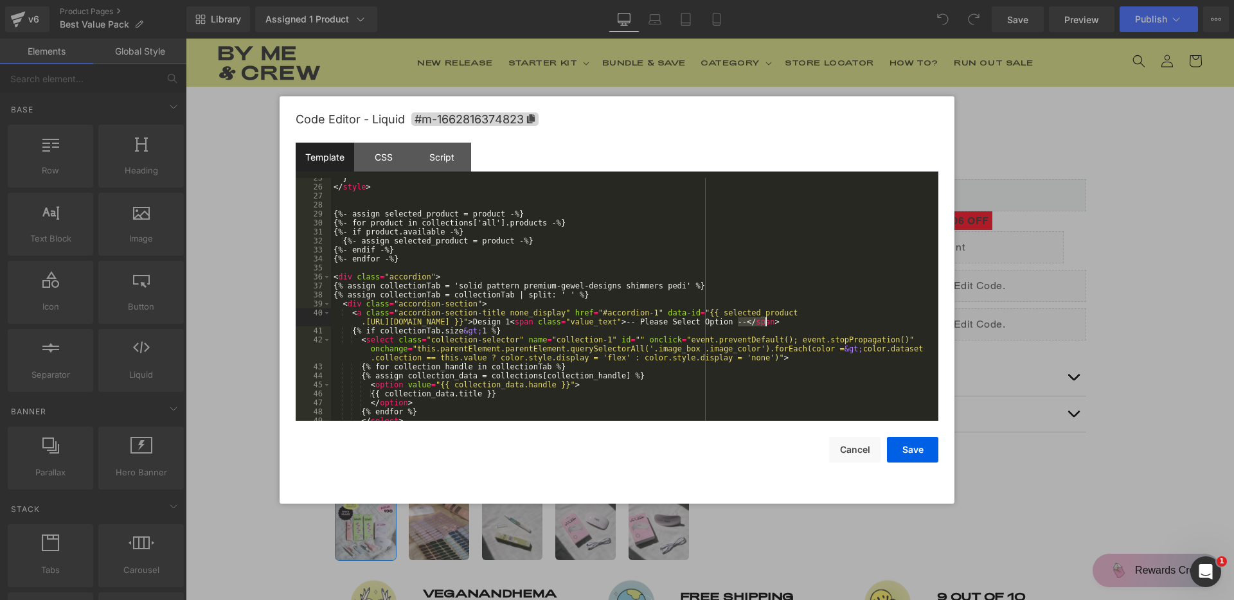
click at [474, 152] on div "Template CSS Script Data" at bounding box center [617, 160] width 643 height 35
click at [452, 156] on div "Script" at bounding box center [442, 157] width 58 height 29
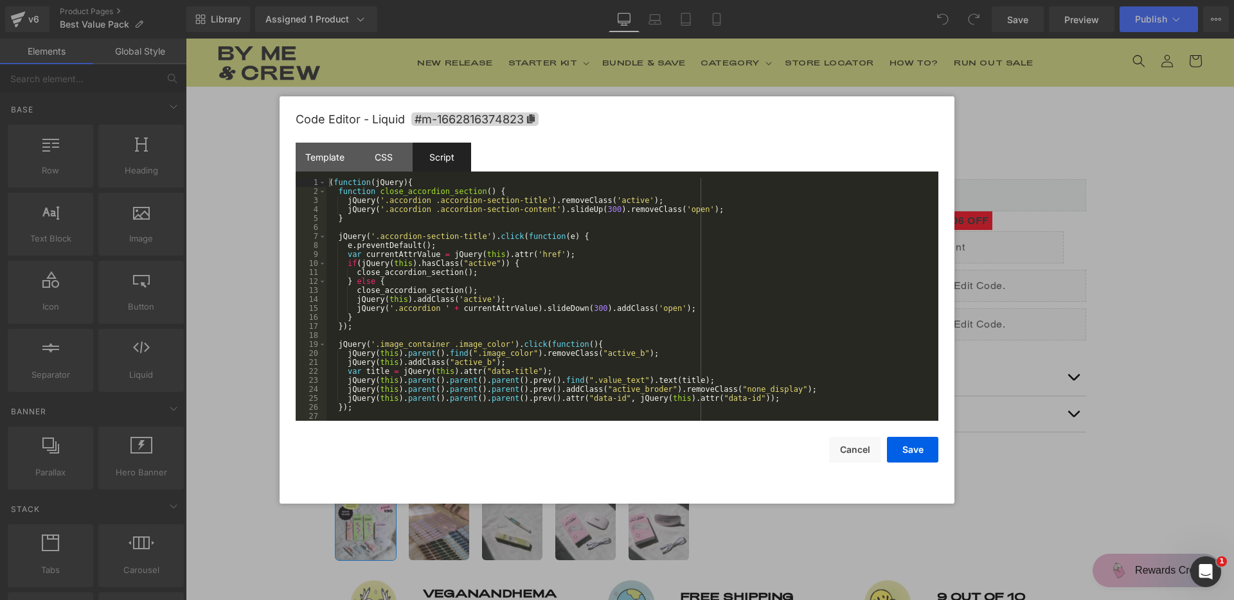
click at [602, 249] on div "( function ( jQuery ) { function close_accordion_section ( ) { jQuery ( '.accor…" at bounding box center [629, 308] width 607 height 261
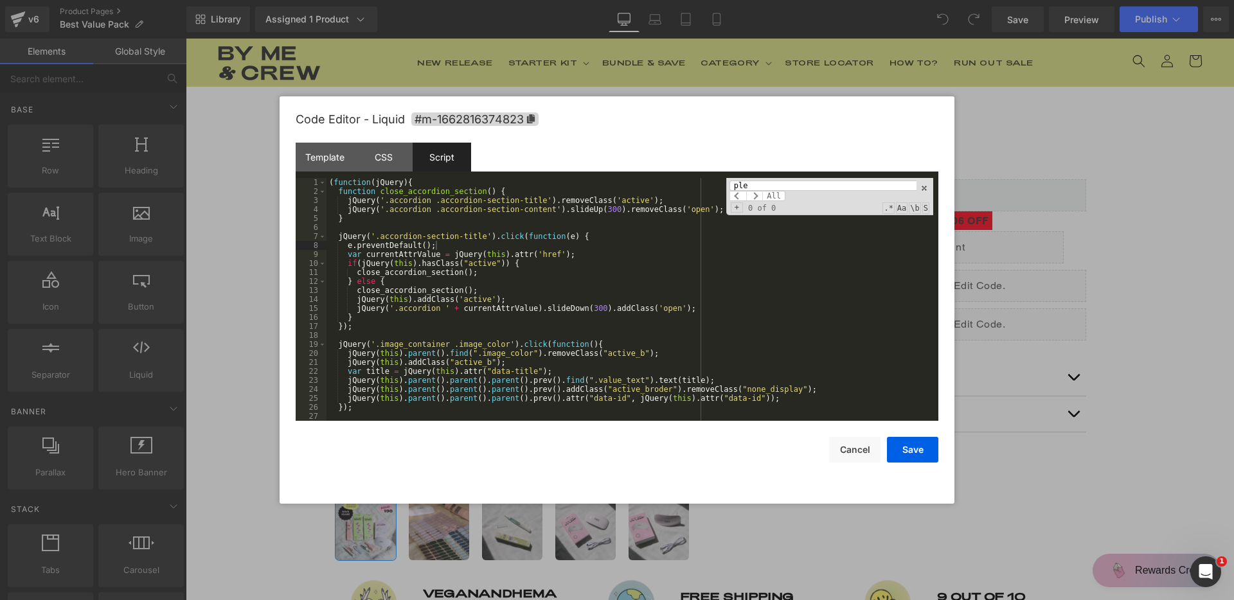
scroll to position [391, 0]
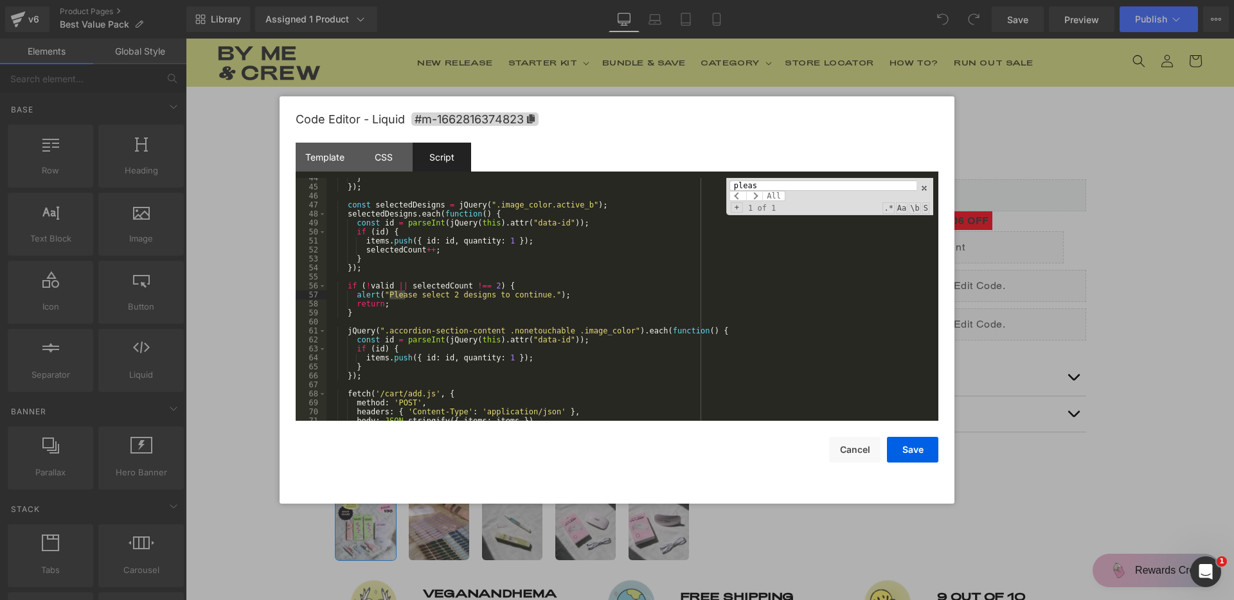
type input "please"
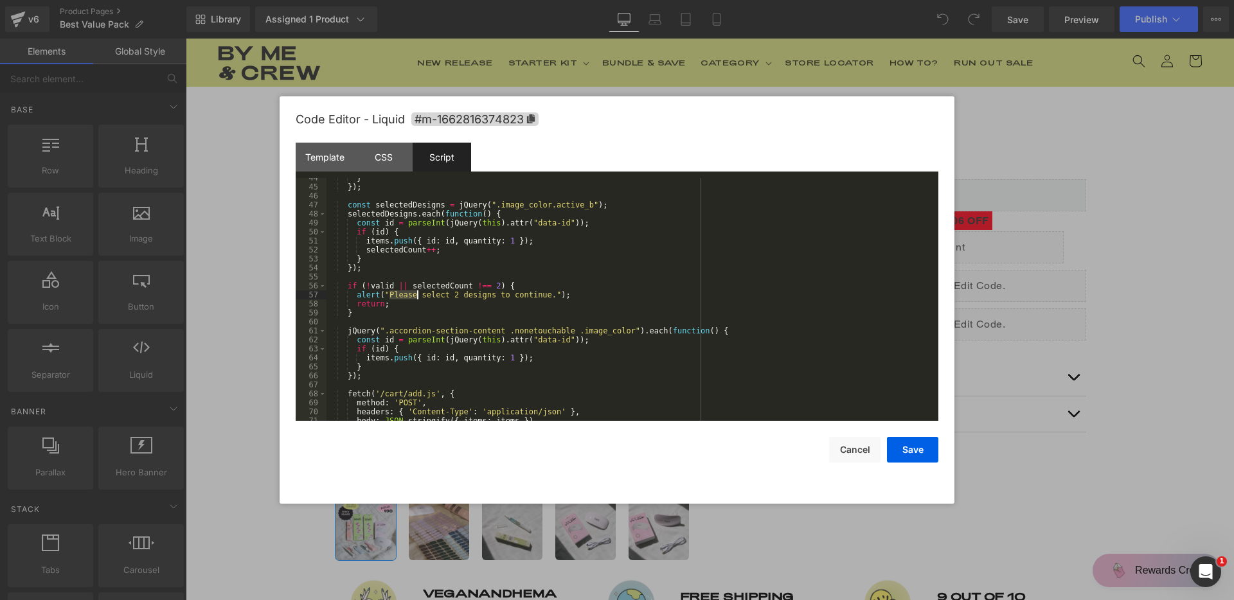
click at [493, 285] on div "} }) ; const selectedDesigns = jQuery ( ".image_color.active_b" ) ; selectedDes…" at bounding box center [629, 304] width 607 height 261
click at [497, 288] on div "} }) ; const selectedDesigns = jQuery ( ".image_color.active_b" ) ; selectedDes…" at bounding box center [629, 304] width 607 height 261
click at [907, 449] on button "Save" at bounding box center [912, 450] width 51 height 26
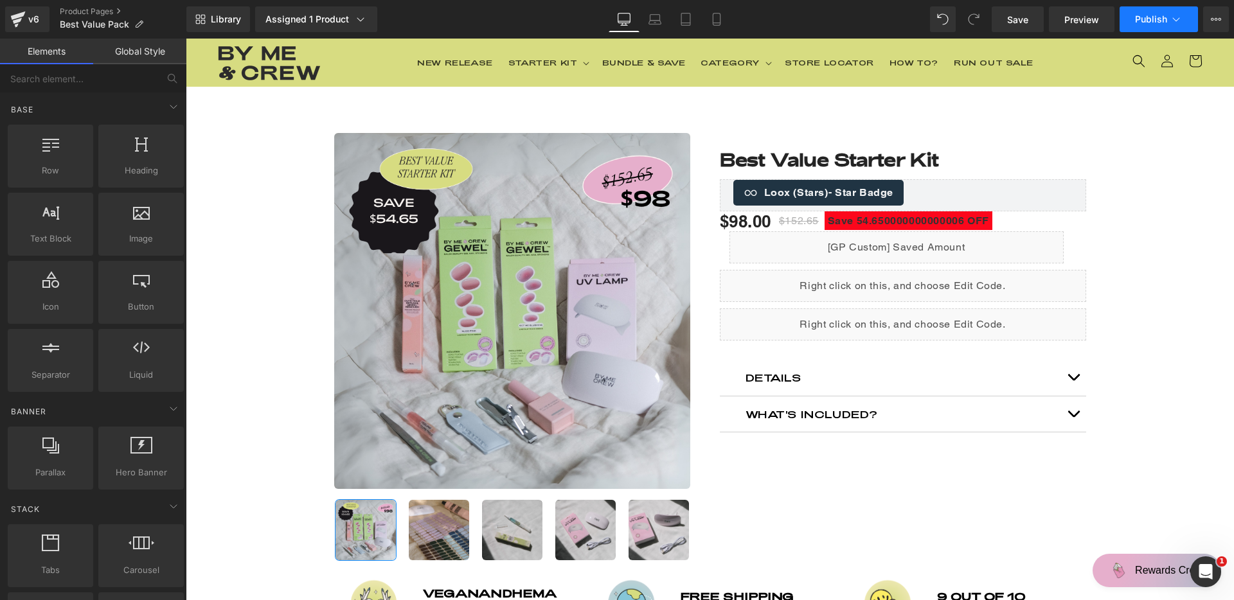
click at [1152, 17] on span "Publish" at bounding box center [1151, 19] width 32 height 10
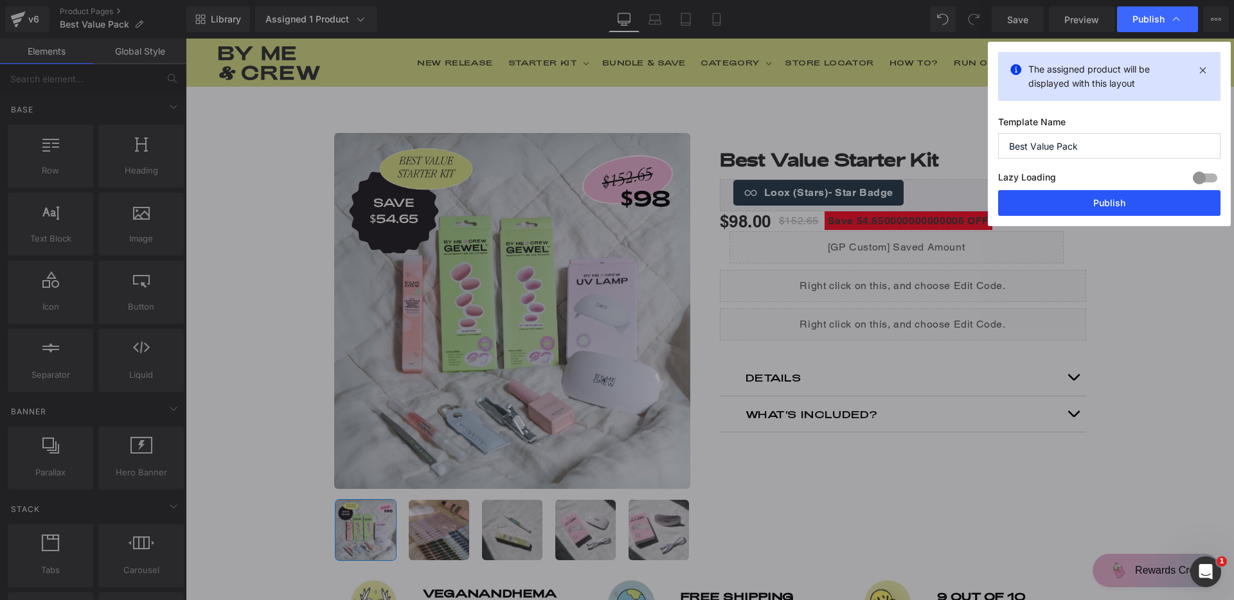
click at [1122, 208] on button "Publish" at bounding box center [1109, 203] width 222 height 26
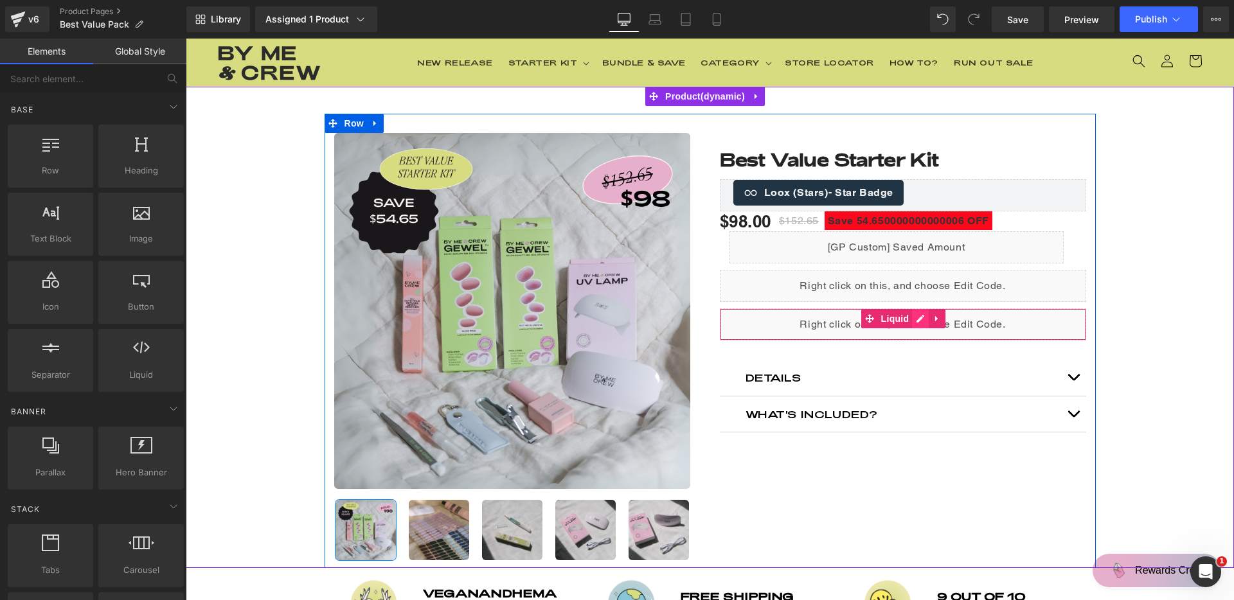
click at [913, 319] on div "Liquid" at bounding box center [903, 324] width 366 height 32
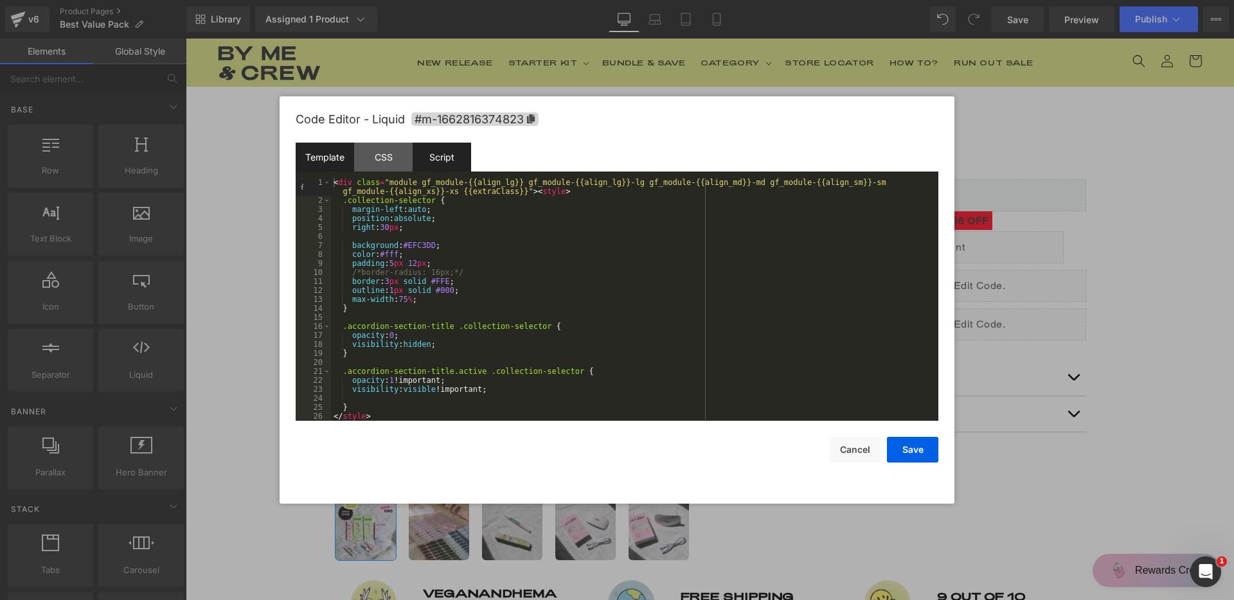
click at [460, 163] on div "Script" at bounding box center [442, 157] width 58 height 29
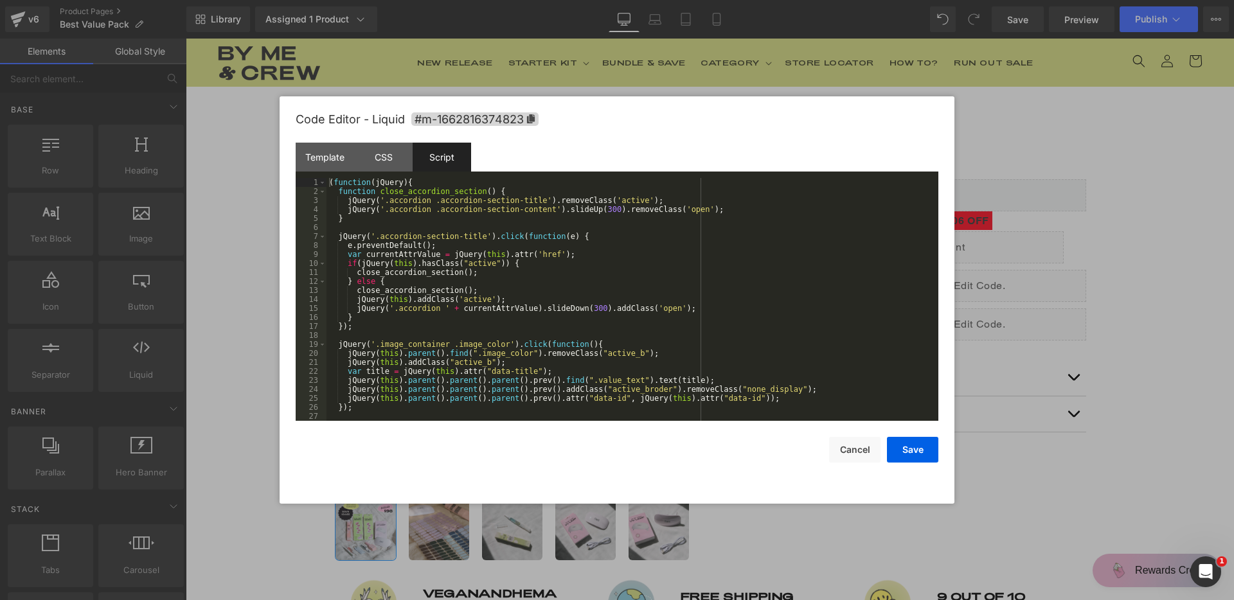
scroll to position [540, 0]
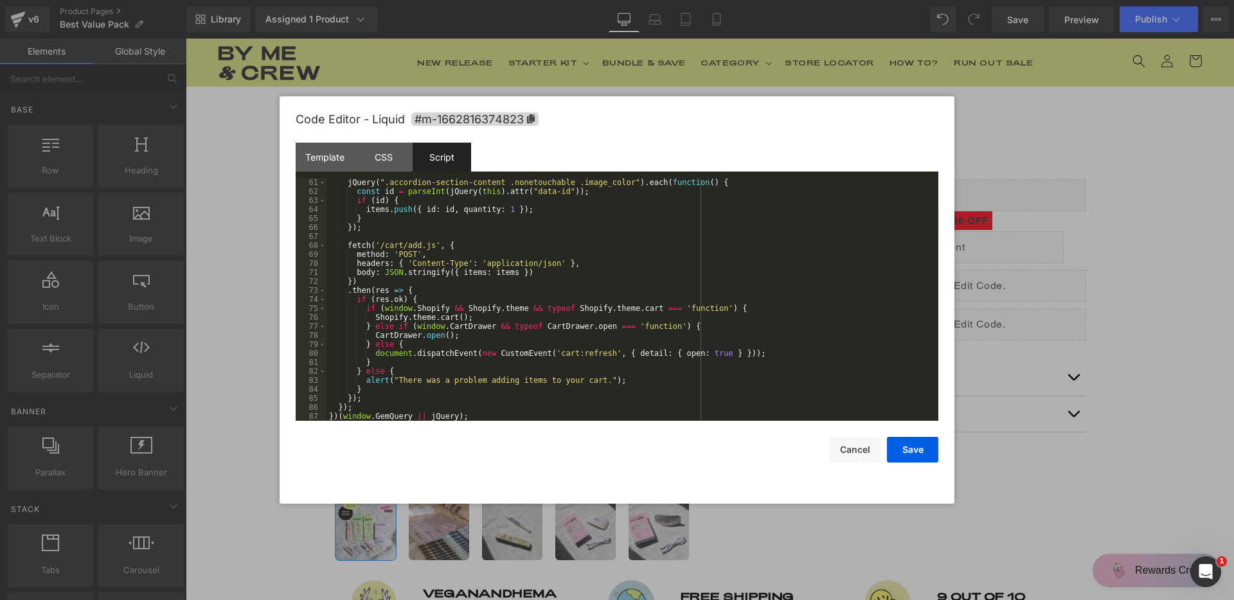
click at [574, 279] on div "jQuery ( ".accordion-section-content .nonetouchable .image_color" ) . each ( fu…" at bounding box center [629, 308] width 607 height 261
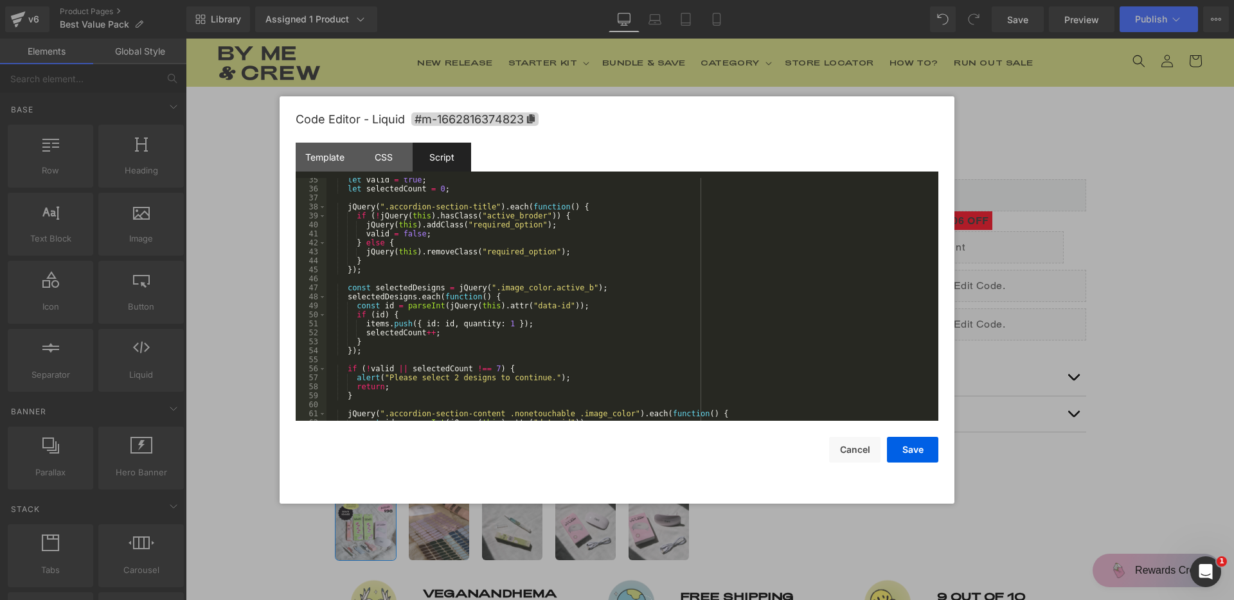
scroll to position [347, 0]
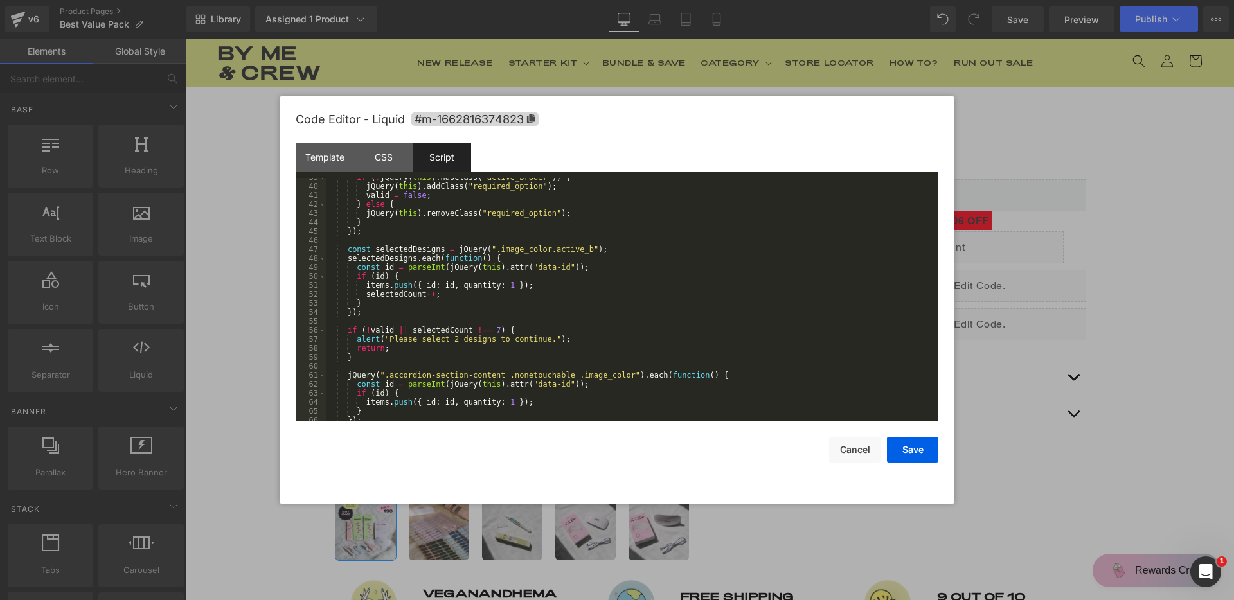
click at [502, 330] on div "if ( ! jQuery ( this ) . hasClass ( "active_broder" )) { jQuery ( this ) . addC…" at bounding box center [629, 303] width 607 height 261
click at [919, 451] on button "Save" at bounding box center [912, 450] width 51 height 26
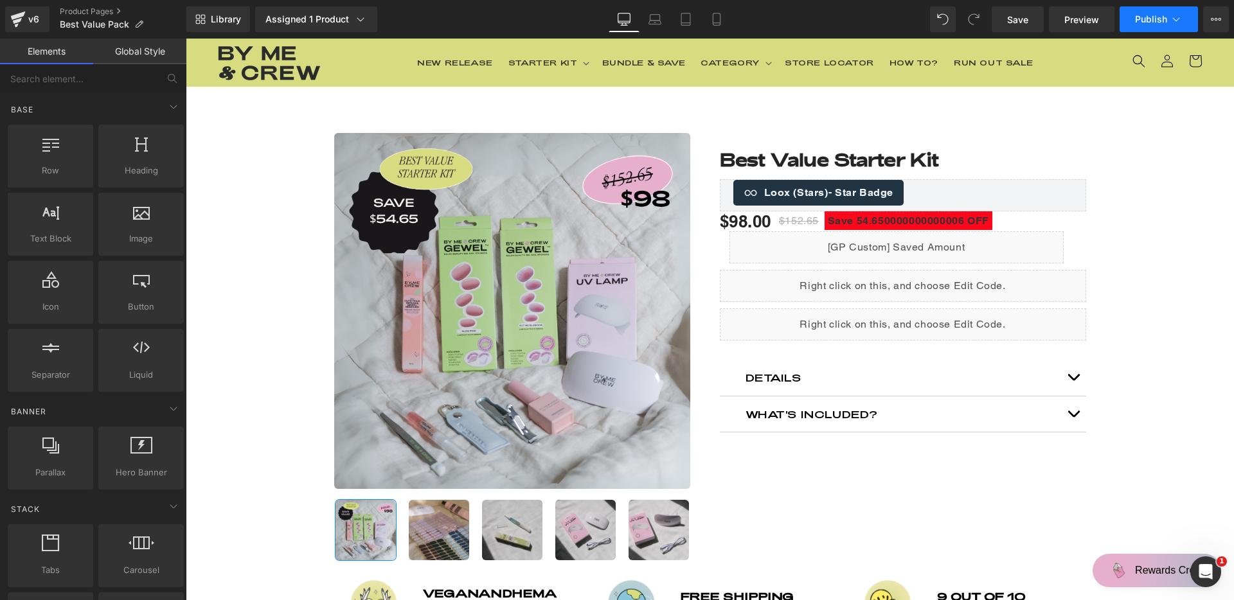
click at [1156, 24] on button "Publish" at bounding box center [1159, 19] width 78 height 26
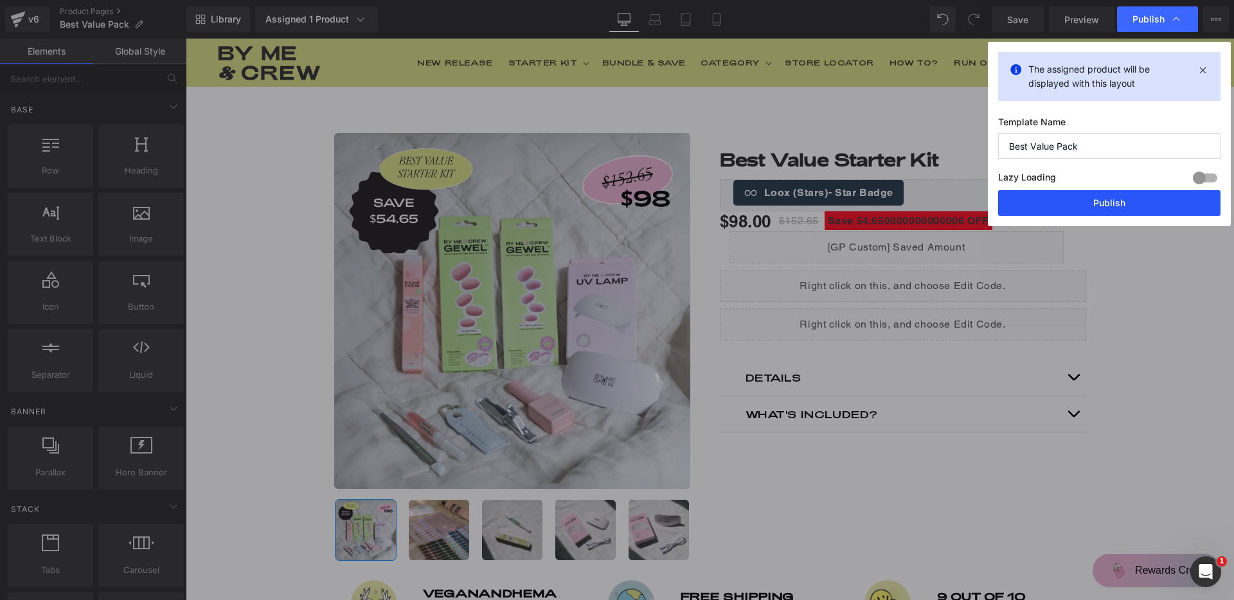
click at [1119, 198] on button "Publish" at bounding box center [1109, 203] width 222 height 26
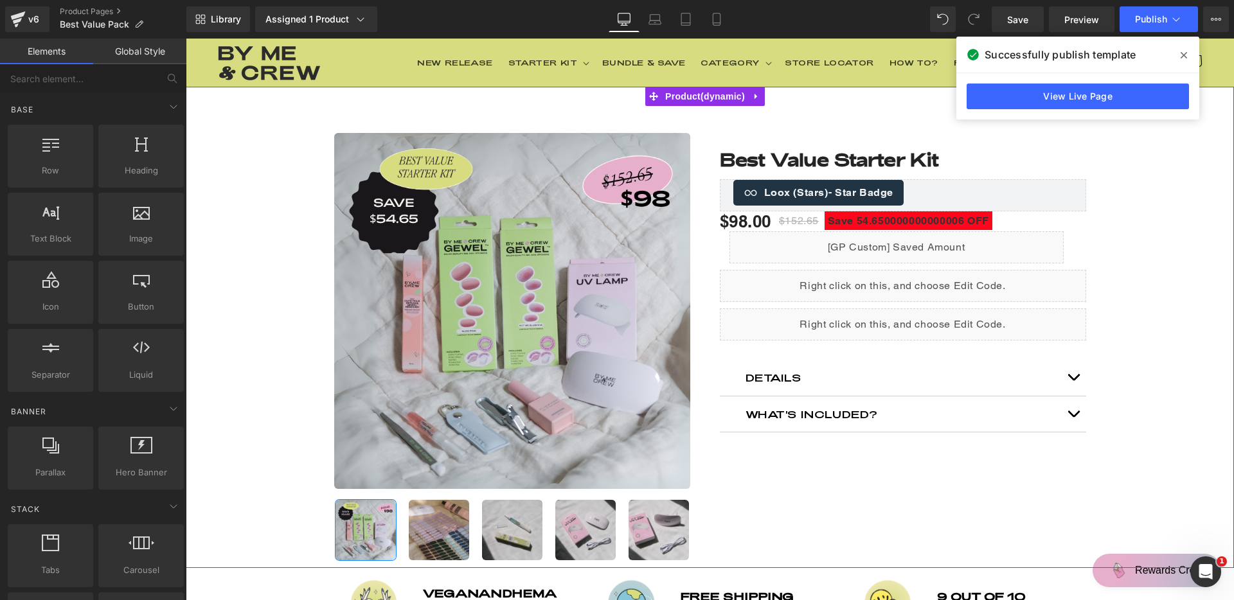
click at [186, 39] on div at bounding box center [186, 39] width 0 height 0
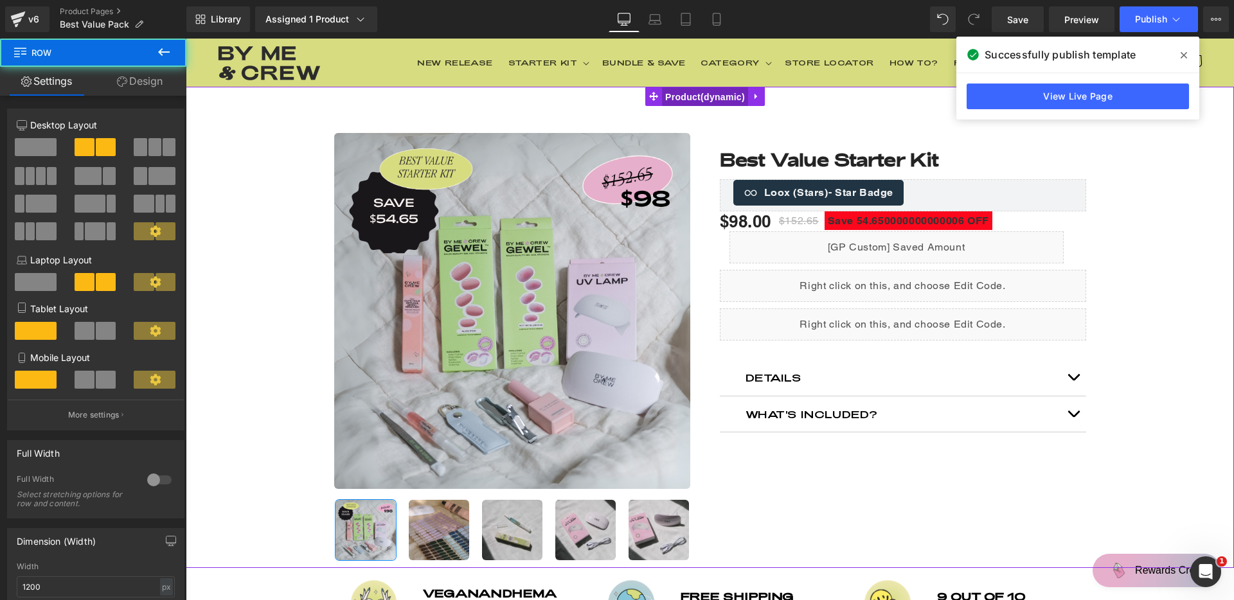
click at [702, 98] on span "Product" at bounding box center [705, 96] width 86 height 19
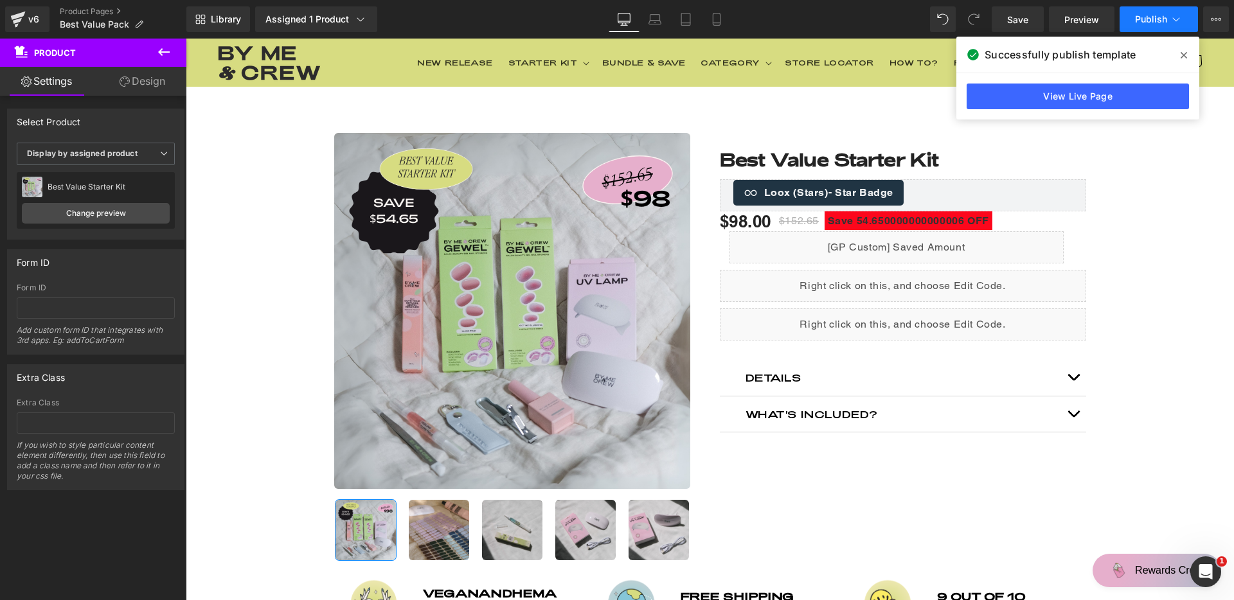
click at [1132, 27] on button "Publish" at bounding box center [1159, 19] width 78 height 26
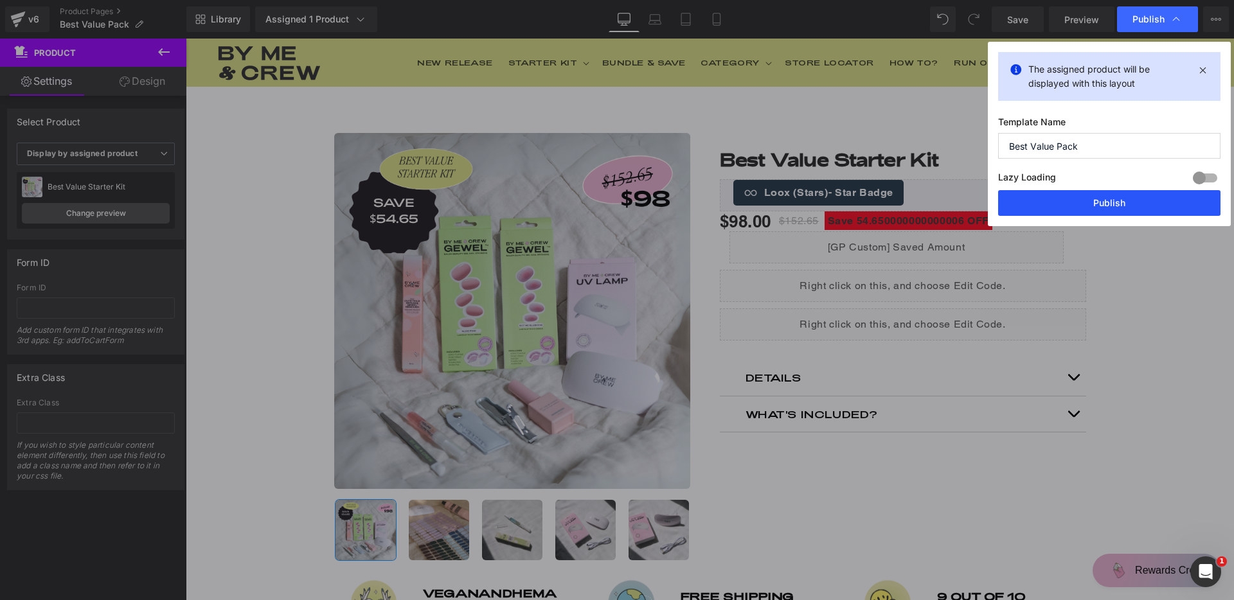
click at [1101, 208] on button "Publish" at bounding box center [1109, 203] width 222 height 26
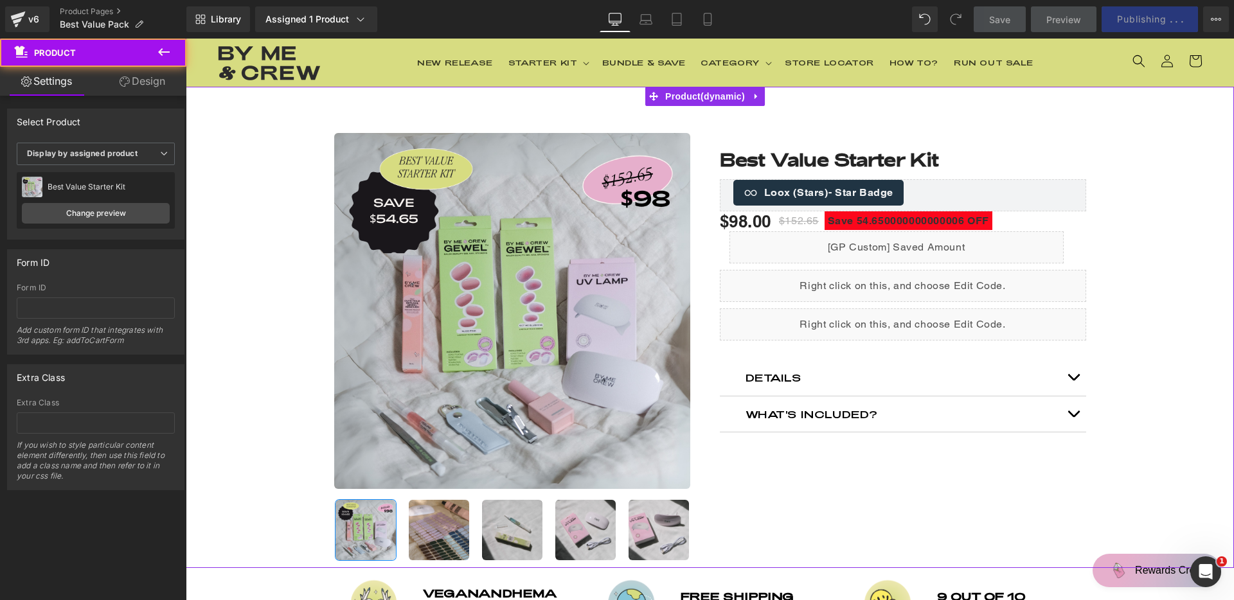
click at [1188, 197] on div "- %" at bounding box center [709, 341] width 1035 height 454
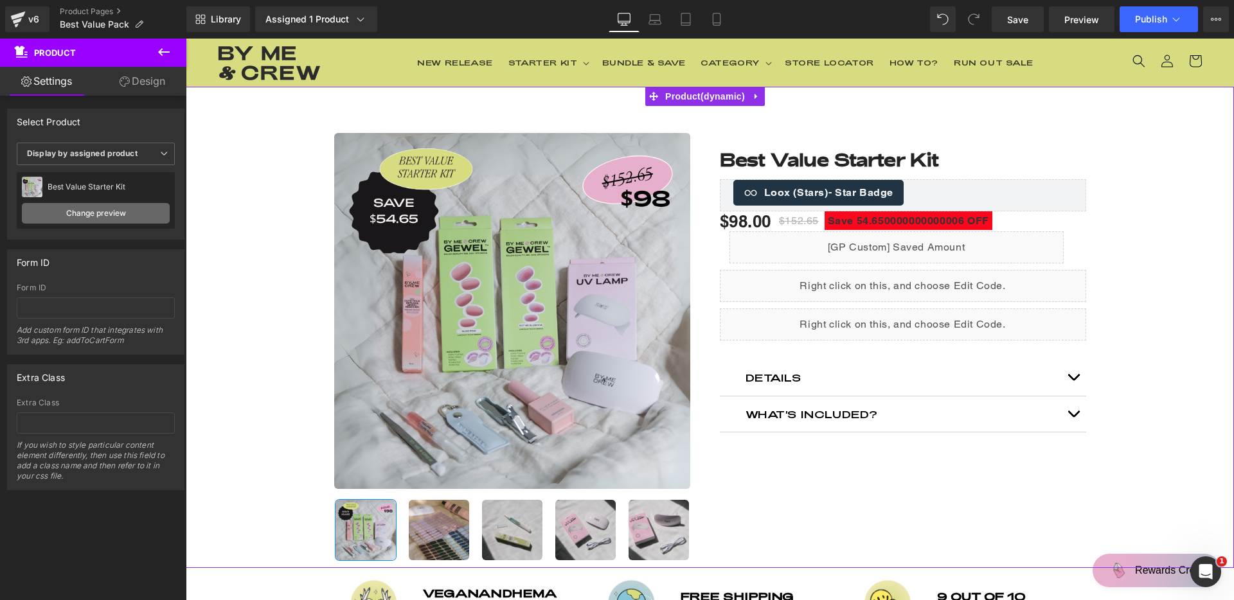
click at [122, 214] on link "Change preview" at bounding box center [96, 213] width 148 height 21
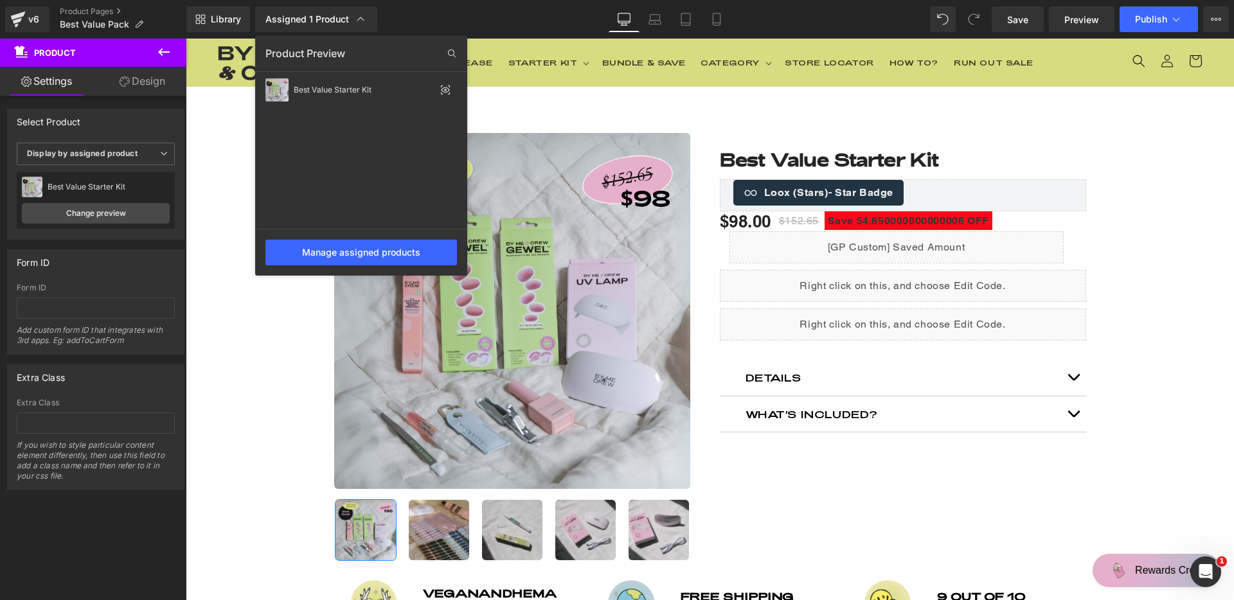
click at [868, 16] on div "Library Assigned 1 Product Product Preview Best Value Starter Kit Manage assign…" at bounding box center [710, 19] width 1048 height 26
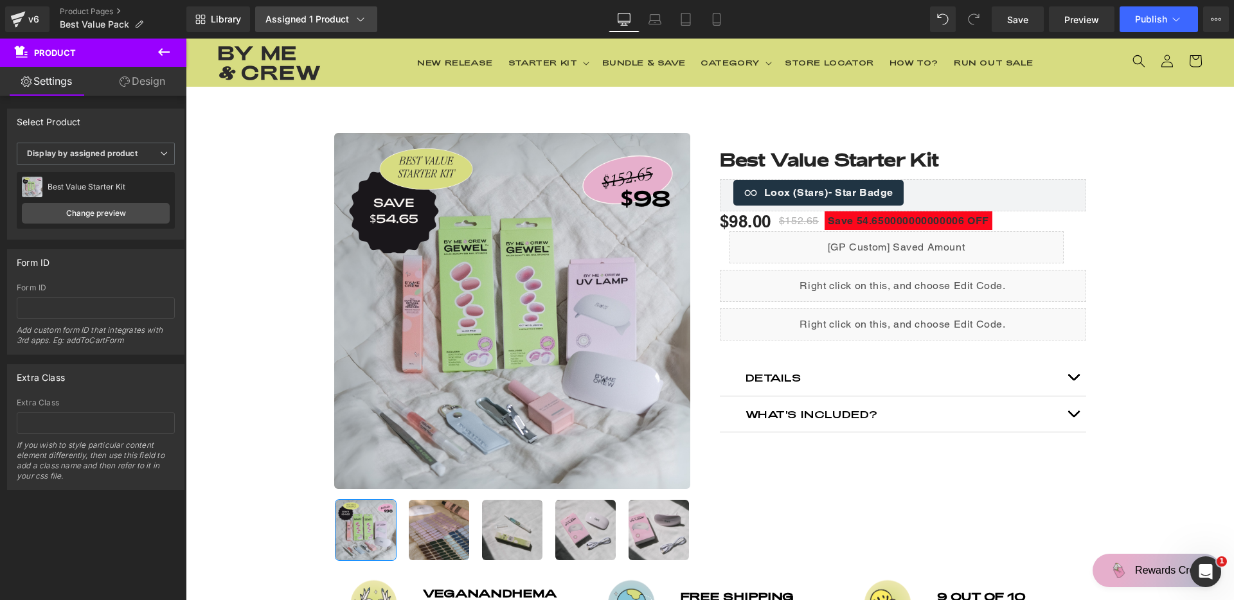
click at [337, 22] on div "Assigned 1 Product" at bounding box center [316, 19] width 102 height 13
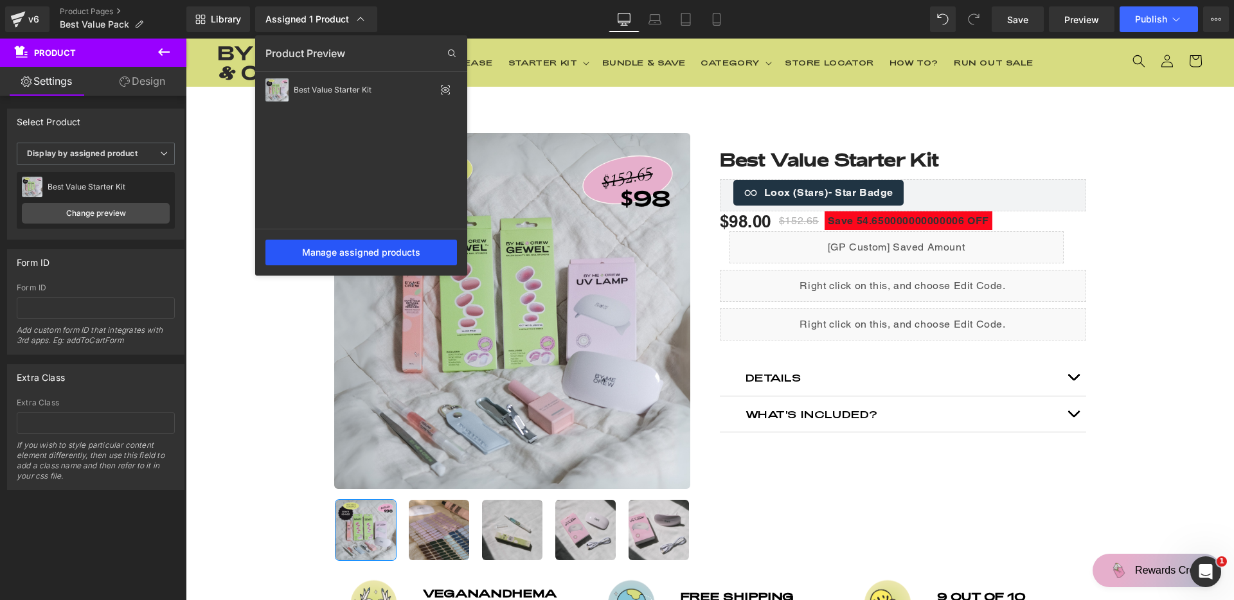
click at [364, 238] on div "Manage assigned products" at bounding box center [361, 252] width 212 height 47
click at [367, 249] on div "Manage assigned products" at bounding box center [361, 253] width 192 height 26
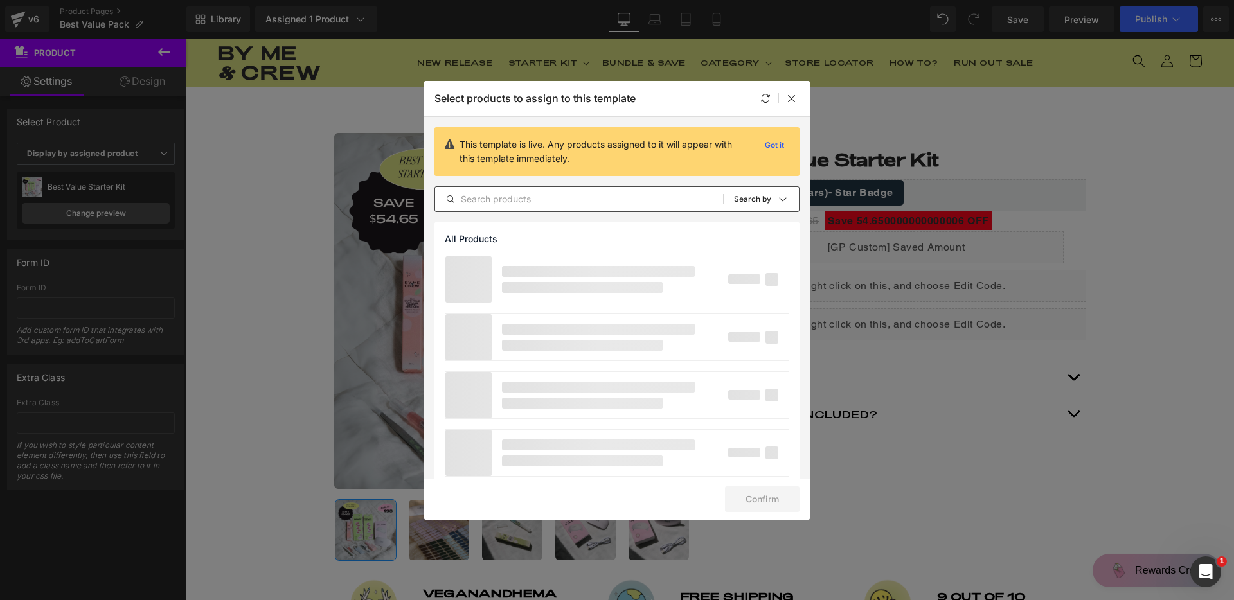
click at [612, 204] on input "text" at bounding box center [579, 199] width 288 height 15
click at [611, 205] on input "text" at bounding box center [579, 199] width 288 height 15
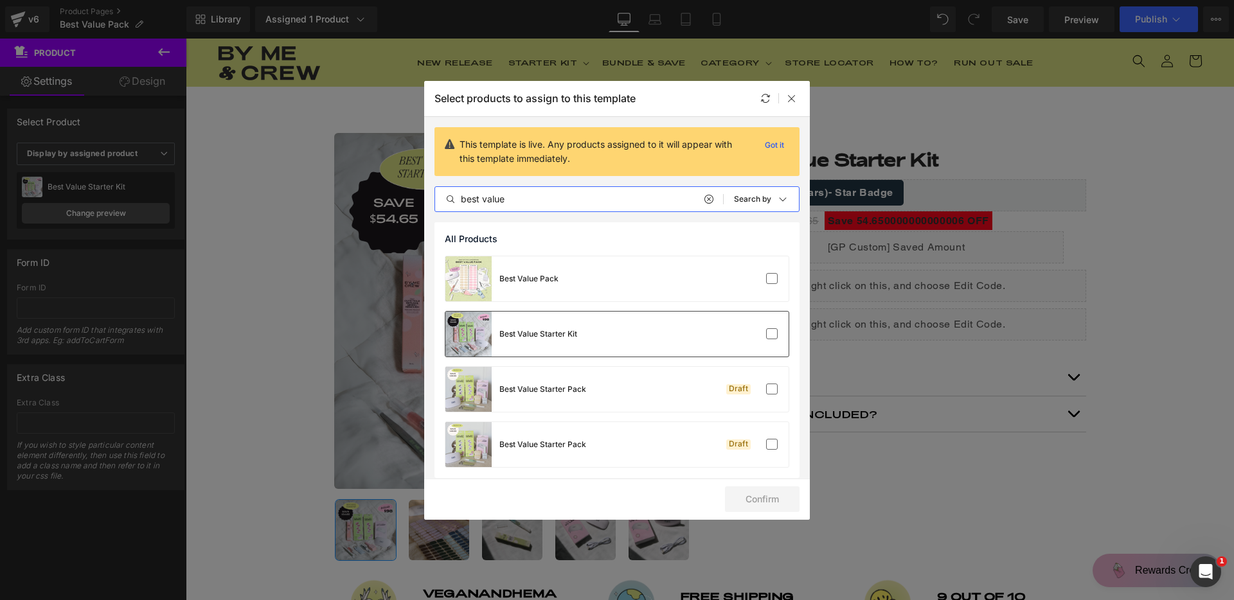
type input "best value"
click at [643, 339] on div "Best Value Starter Kit" at bounding box center [616, 334] width 343 height 45
click at [792, 507] on button "Confirm" at bounding box center [762, 499] width 75 height 26
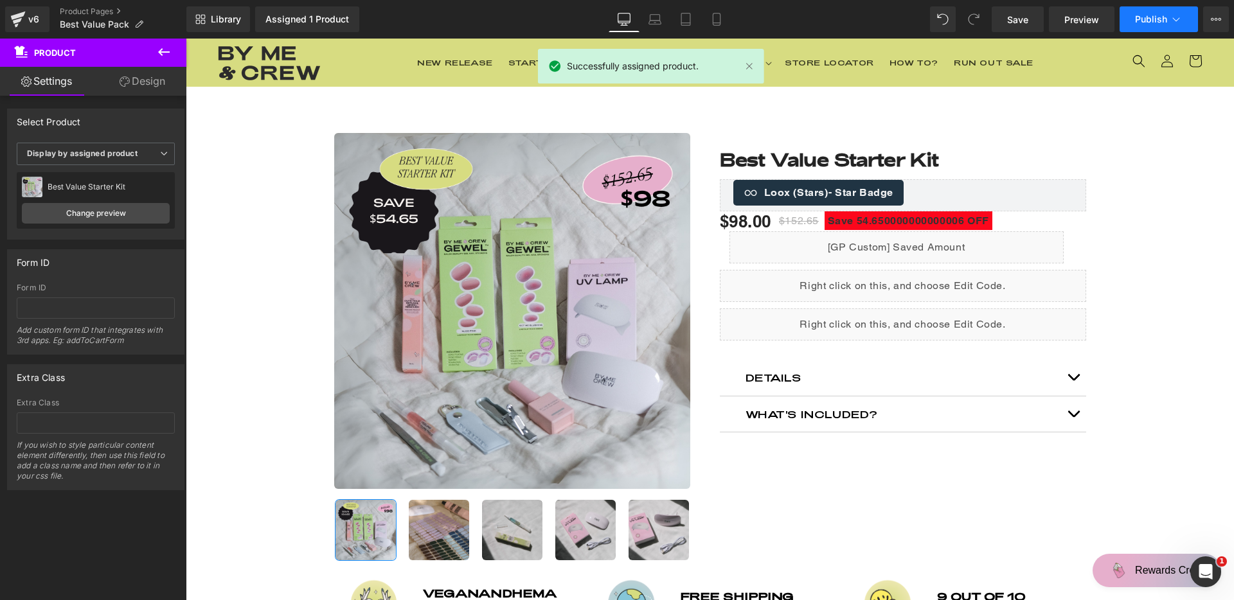
click at [1152, 23] on span "Publish" at bounding box center [1151, 19] width 32 height 10
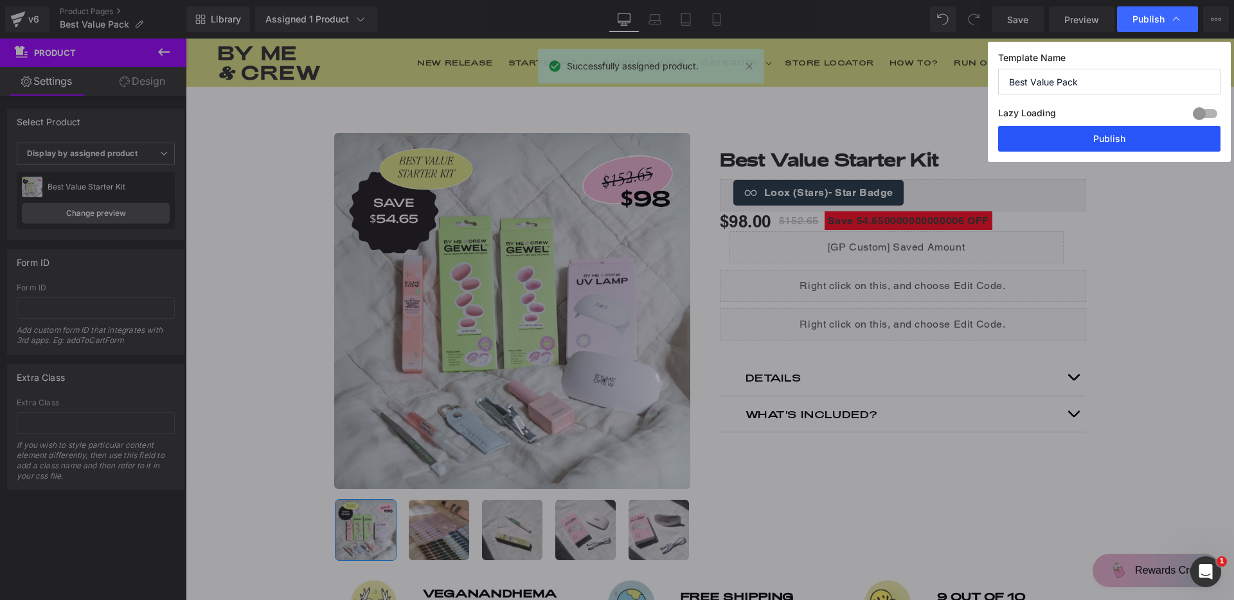
click at [1089, 138] on button "Publish" at bounding box center [1109, 139] width 222 height 26
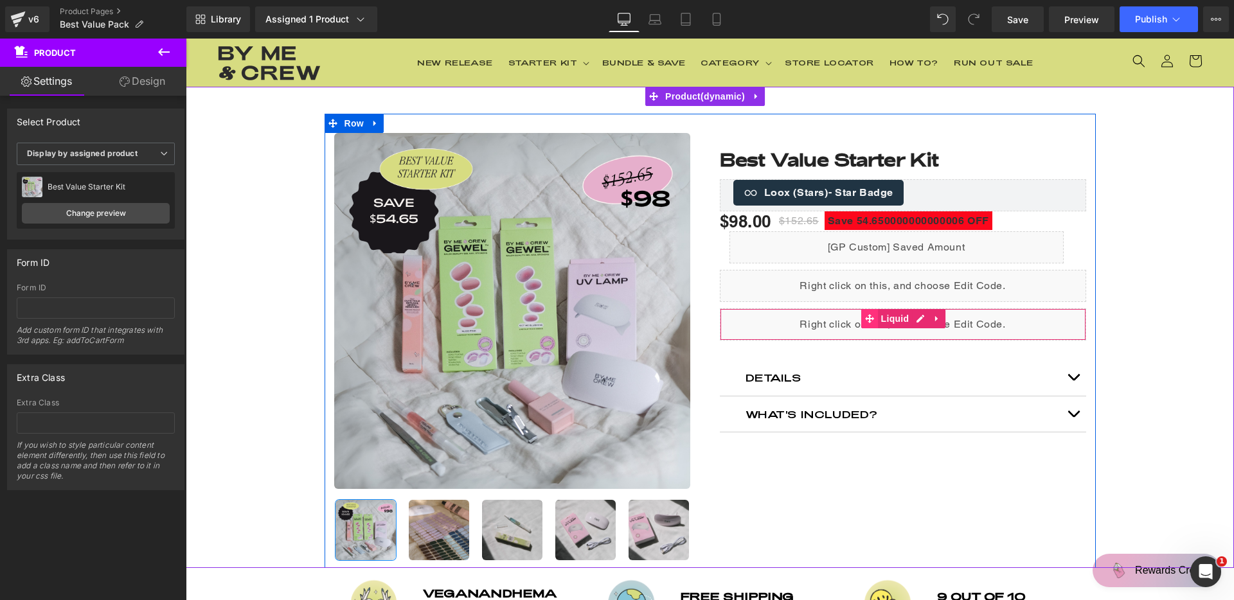
click at [868, 322] on icon at bounding box center [869, 319] width 9 height 10
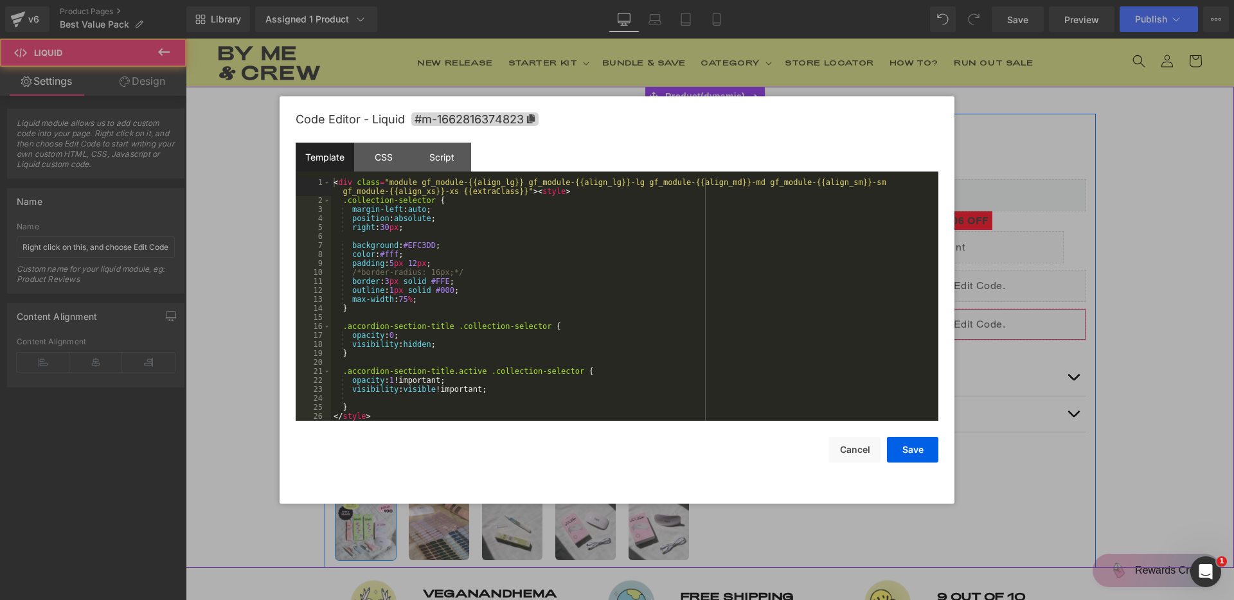
click at [910, 317] on div "Liquid" at bounding box center [903, 324] width 366 height 32
click at [543, 262] on div "< div class = "module gf_module-{{align_lg}} gf_module-{{align_lg}}-lg gf_modul…" at bounding box center [632, 313] width 602 height 270
click at [447, 229] on div "< div class = "module gf_module-{{align_lg}} gf_module-{{align_lg}}-lg gf_modul…" at bounding box center [632, 313] width 602 height 270
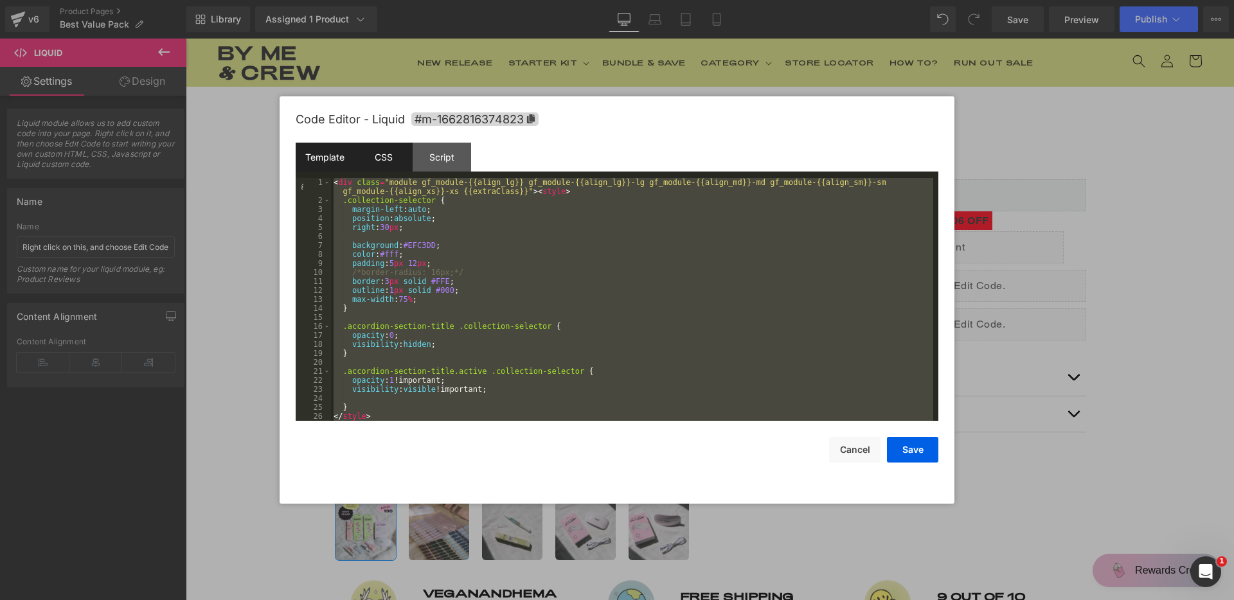
click at [393, 163] on div "CSS" at bounding box center [383, 157] width 58 height 29
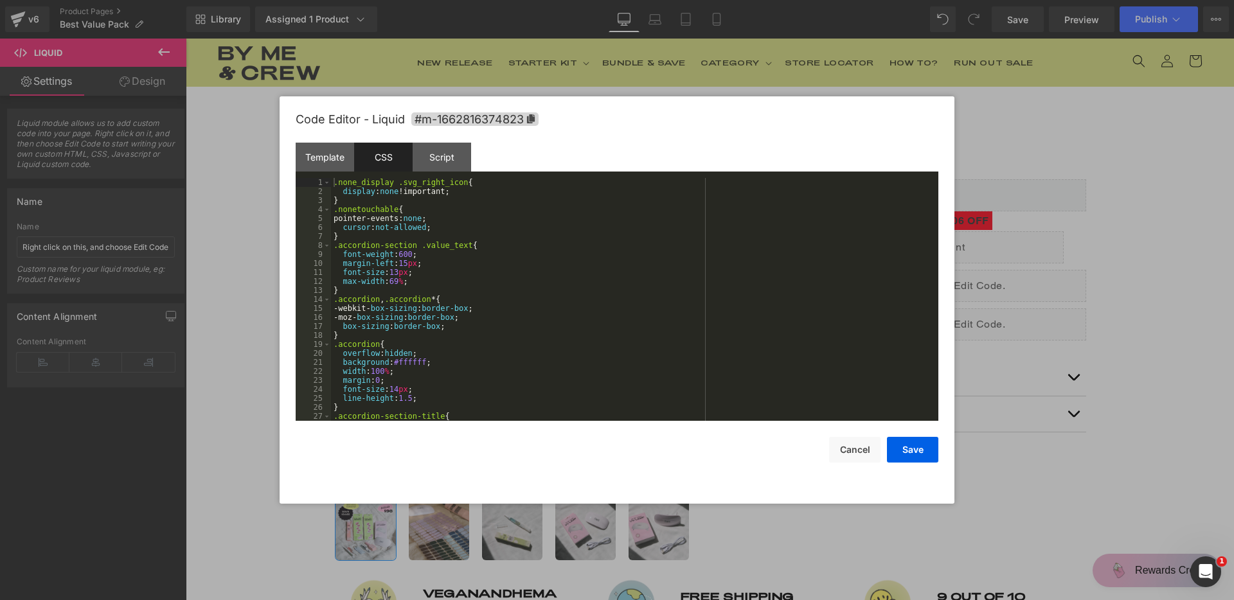
click at [464, 224] on div ".none_display .svg_right_icon { display : none !important; } .nonetouchable { p…" at bounding box center [632, 308] width 602 height 261
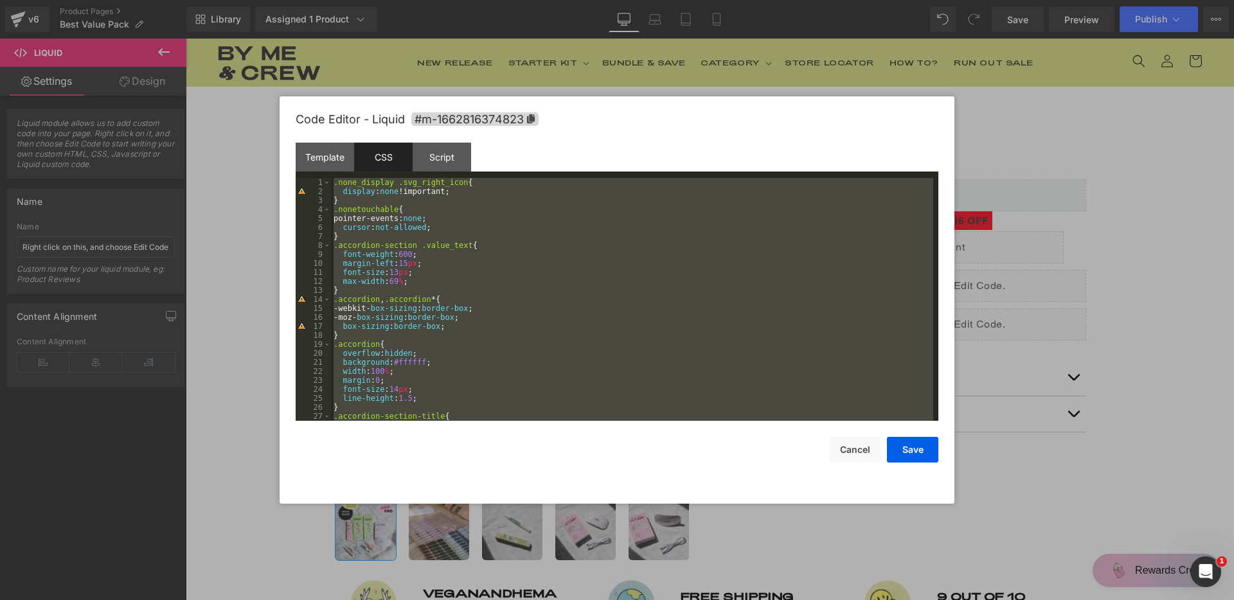
click at [446, 172] on div "Template CSS Script Data" at bounding box center [617, 160] width 643 height 35
click at [447, 165] on div "Script" at bounding box center [442, 157] width 58 height 29
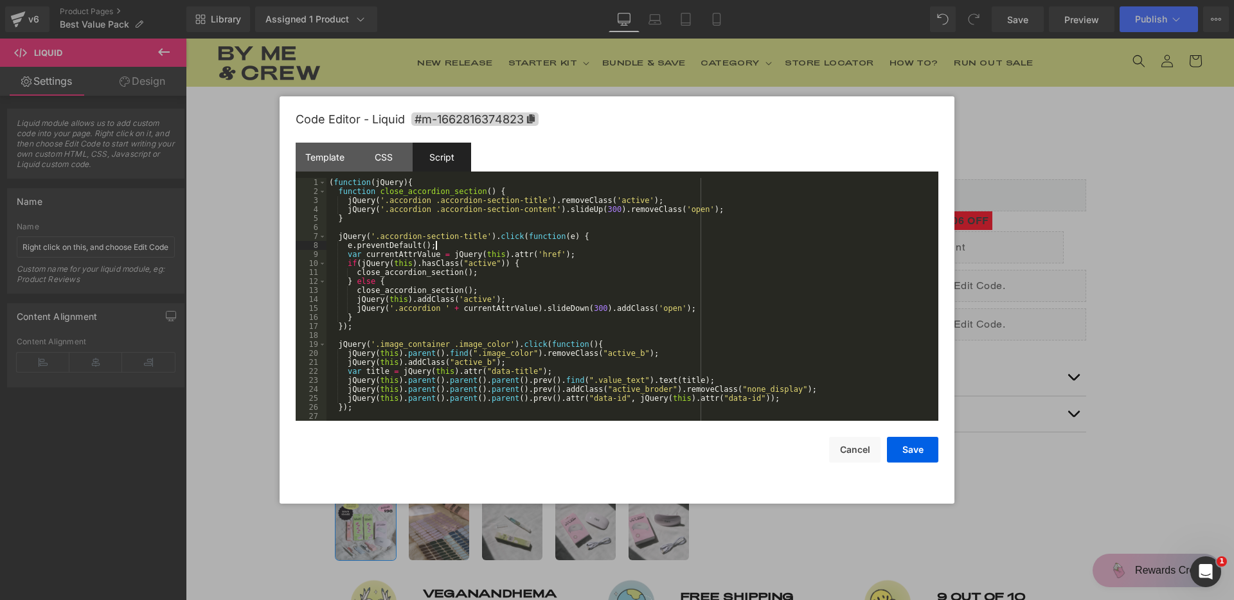
click at [514, 242] on div "( function ( jQuery ) { function close_accordion_section ( ) { jQuery ( '.accor…" at bounding box center [629, 308] width 607 height 261
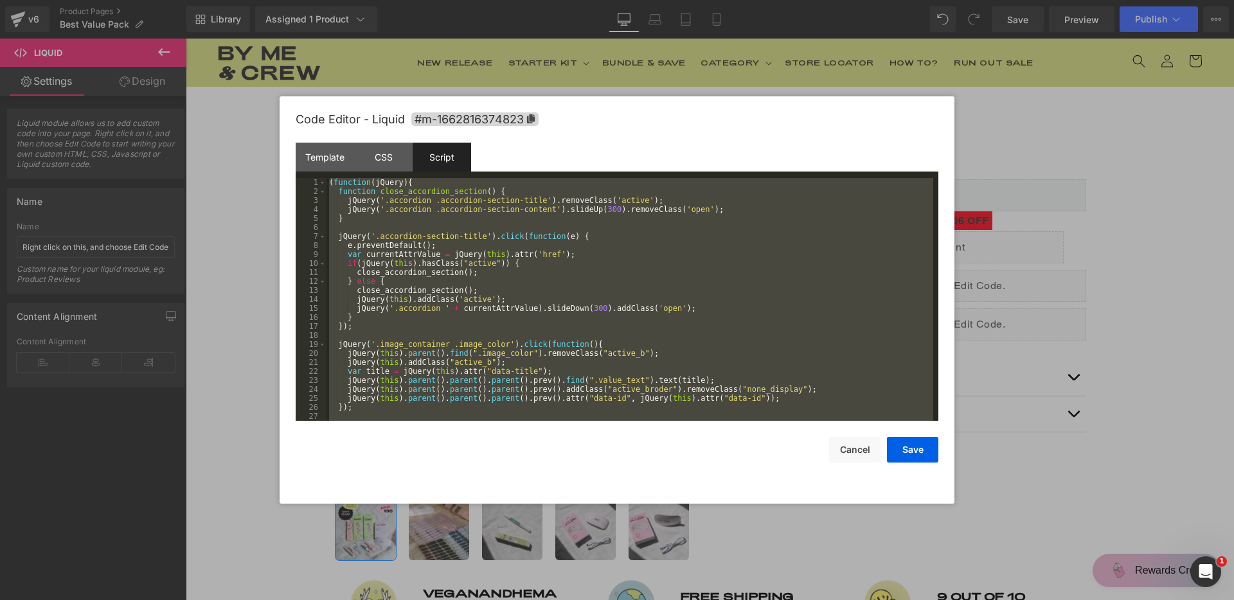
click at [516, 258] on div "( function ( jQuery ) { function close_accordion_section ( ) { jQuery ( '.accor…" at bounding box center [629, 308] width 607 height 261
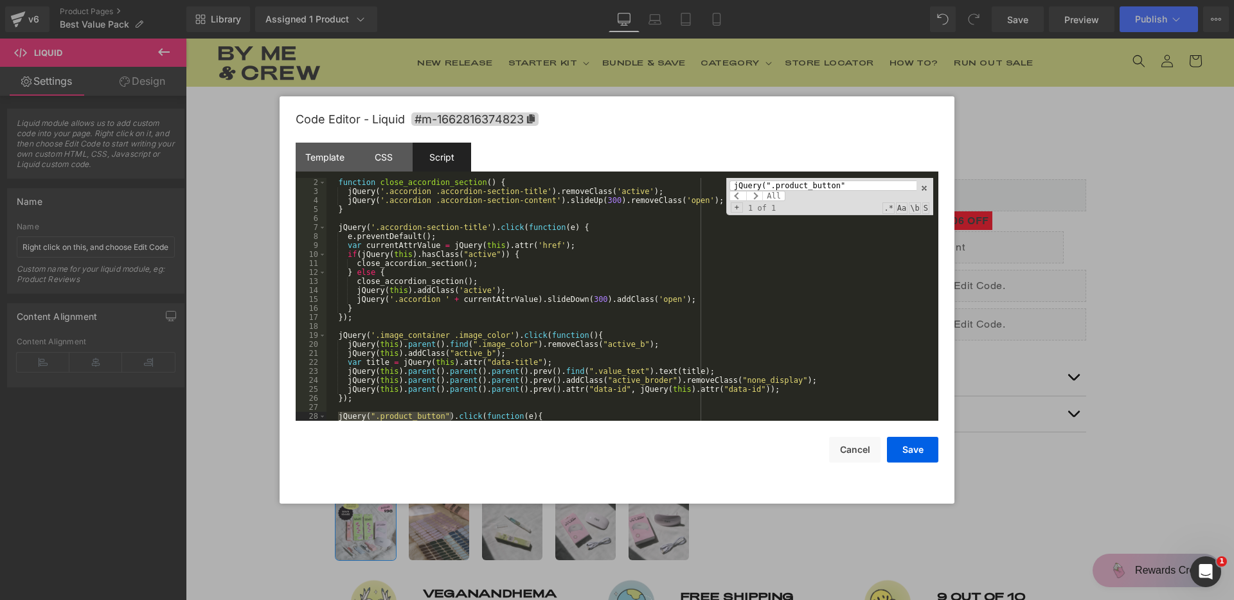
scroll to position [9, 0]
type input "jQuery(".product_button""
click at [750, 197] on span at bounding box center [754, 196] width 17 height 10
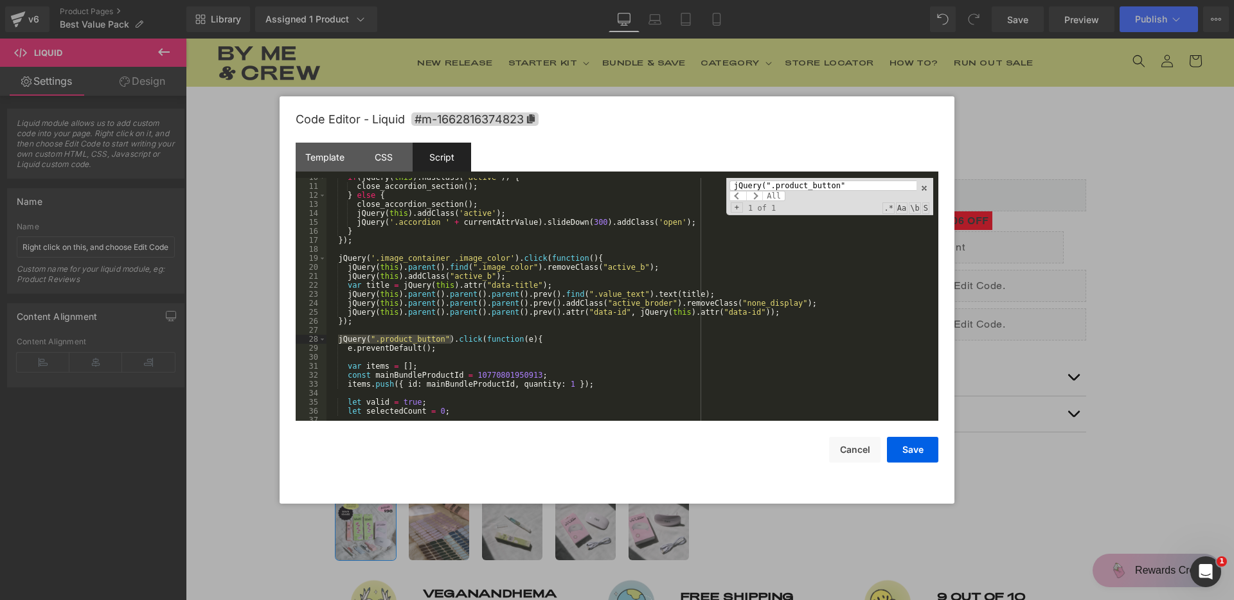
scroll to position [0, 0]
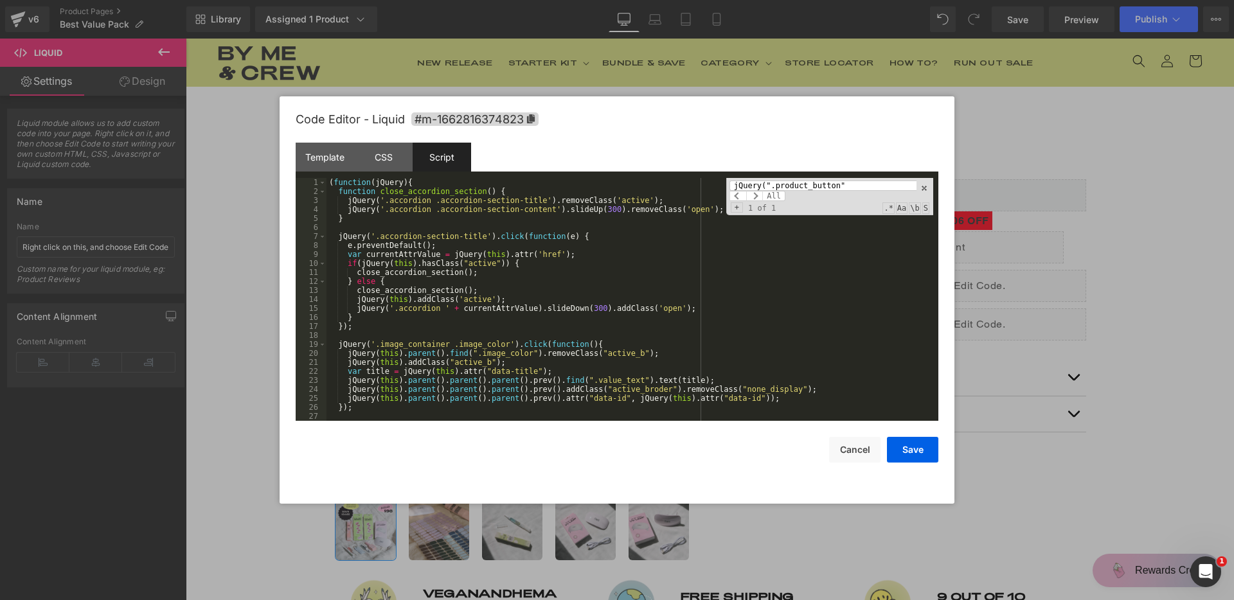
click at [717, 241] on div "( function ( jQuery ) { function close_accordion_section ( ) { jQuery ( '.accor…" at bounding box center [629, 308] width 607 height 261
click at [762, 195] on span "All" at bounding box center [773, 196] width 23 height 10
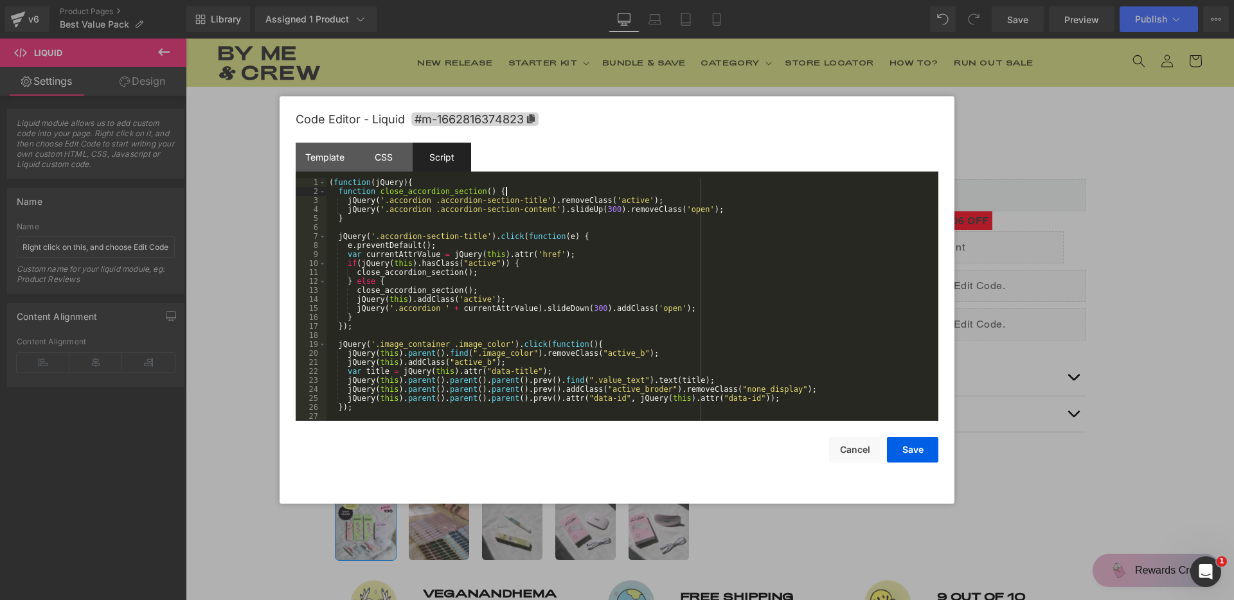
click at [762, 195] on div "( function ( jQuery ) { function close_accordion_section ( ) { jQuery ( '.accor…" at bounding box center [629, 308] width 607 height 261
click at [737, 229] on div "( function ( jQuery ) { function close_accordion_section ( ) { jQuery ( '.accor…" at bounding box center [629, 308] width 607 height 261
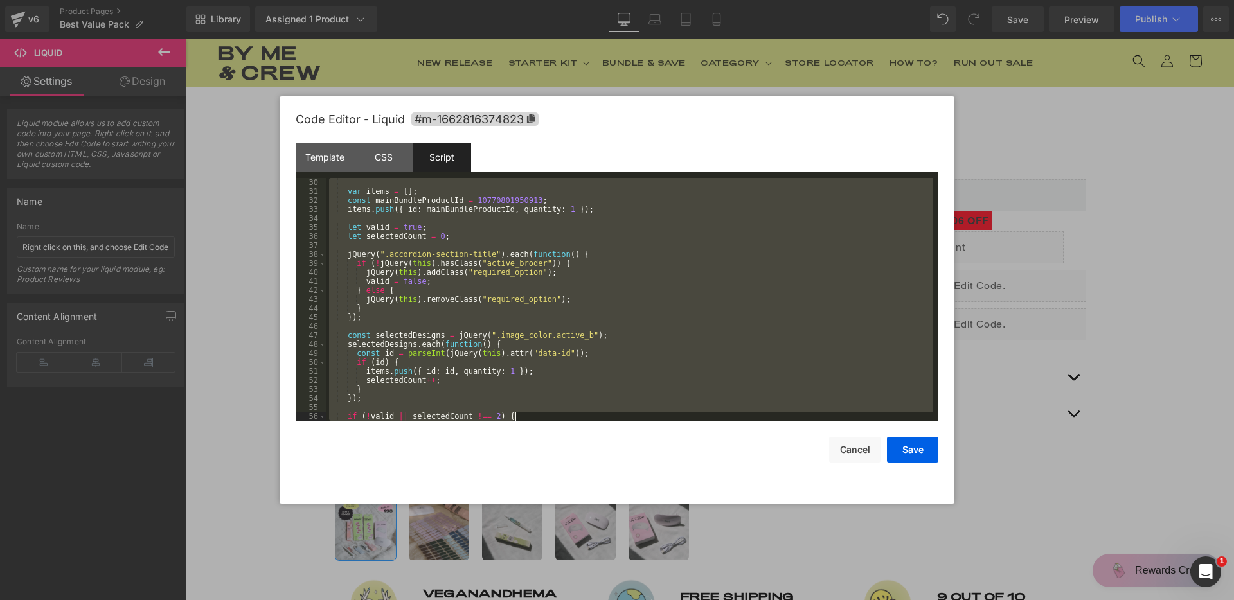
scroll to position [378, 0]
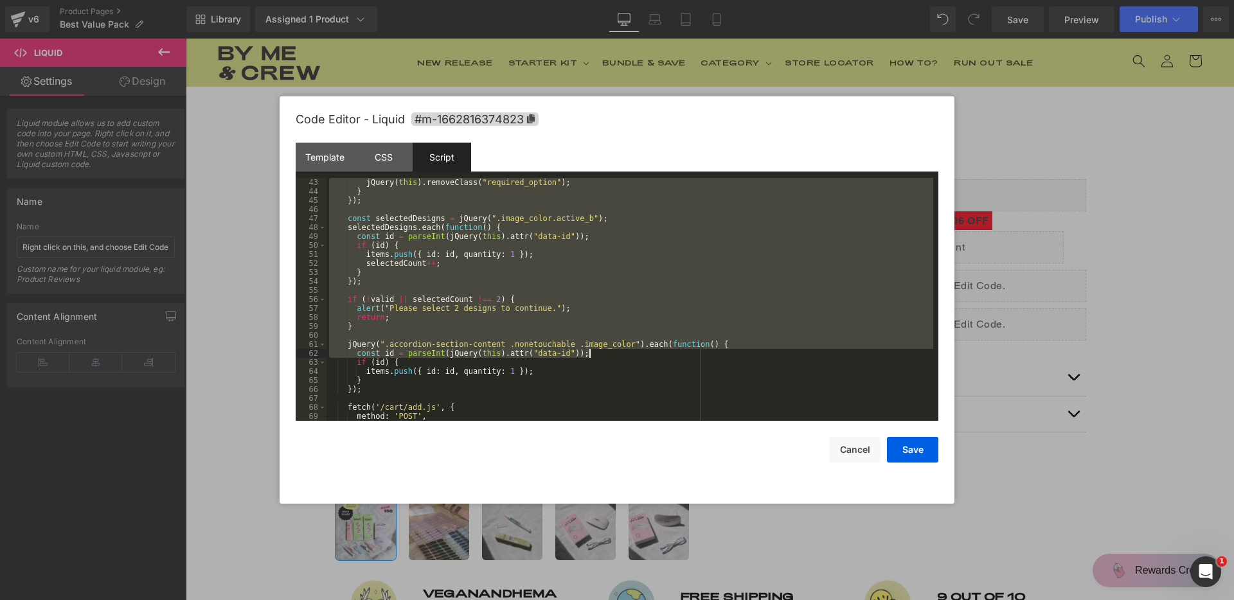
drag, startPoint x: 335, startPoint y: 262, endPoint x: 596, endPoint y: 353, distance: 276.6
click at [596, 353] on div "jQuery ( this ) . removeClass ( "required_option" ) ; } }) ; const selectedDesi…" at bounding box center [629, 308] width 607 height 261
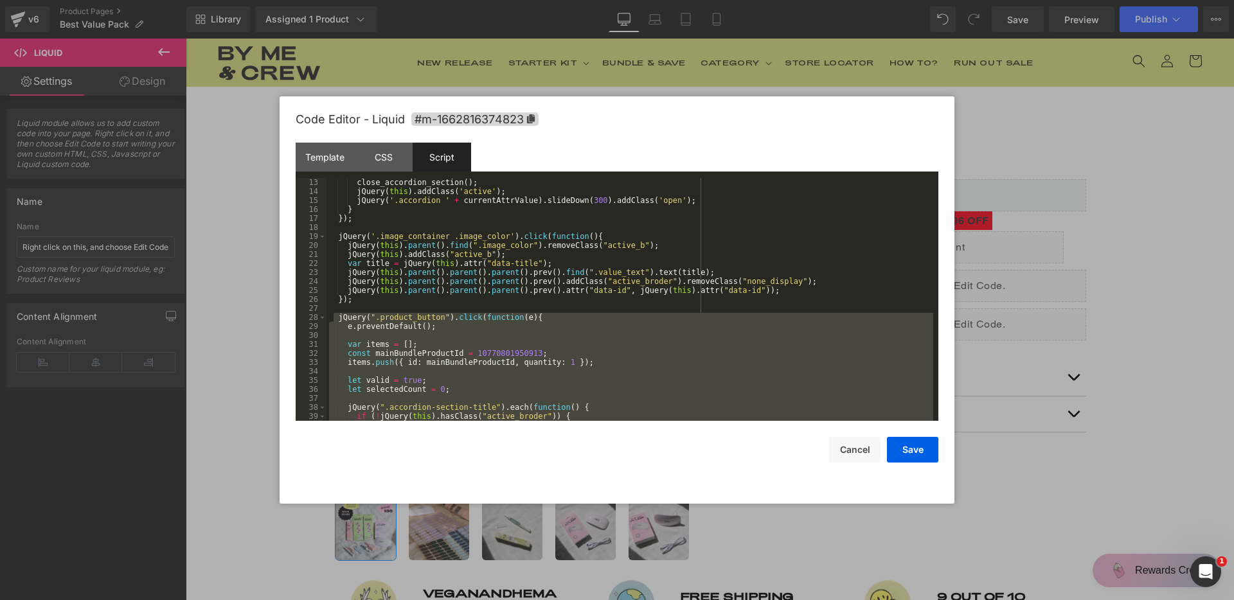
click at [343, 316] on div "close_accordion_section ( ) ; jQuery ( this ) . addClass ( 'active' ) ; jQuery …" at bounding box center [629, 308] width 607 height 261
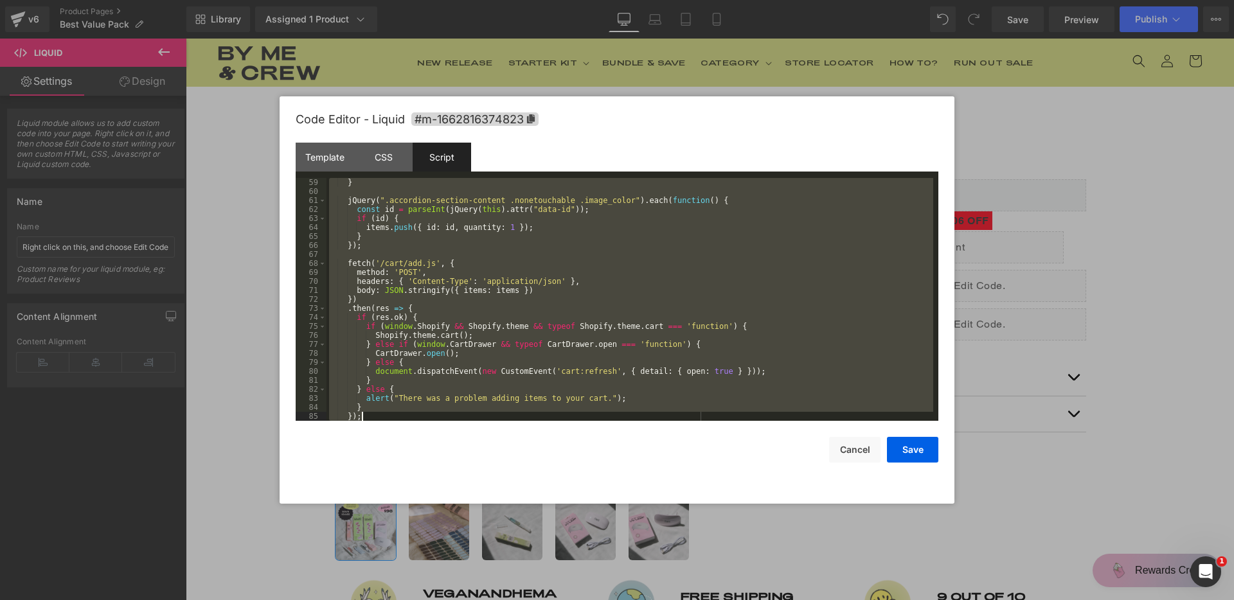
scroll to position [540, 0]
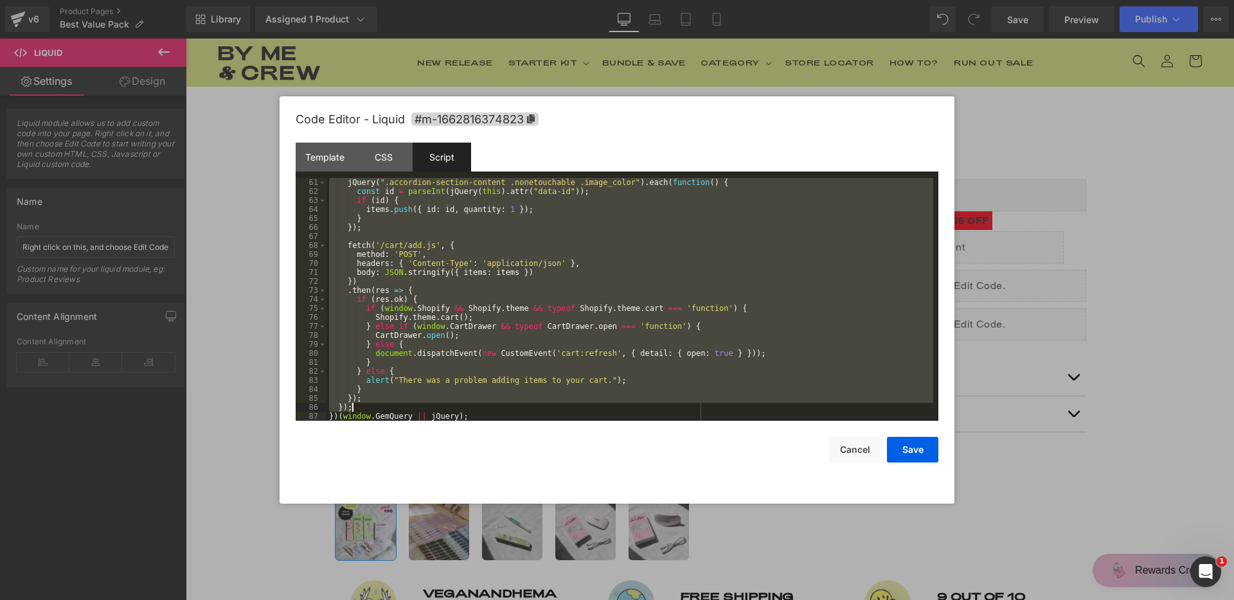
drag, startPoint x: 331, startPoint y: 317, endPoint x: 625, endPoint y: 406, distance: 307.2
click at [625, 406] on div "jQuery ( ".accordion-section-content .nonetouchable .image_color" ) . each ( fu…" at bounding box center [629, 308] width 607 height 261
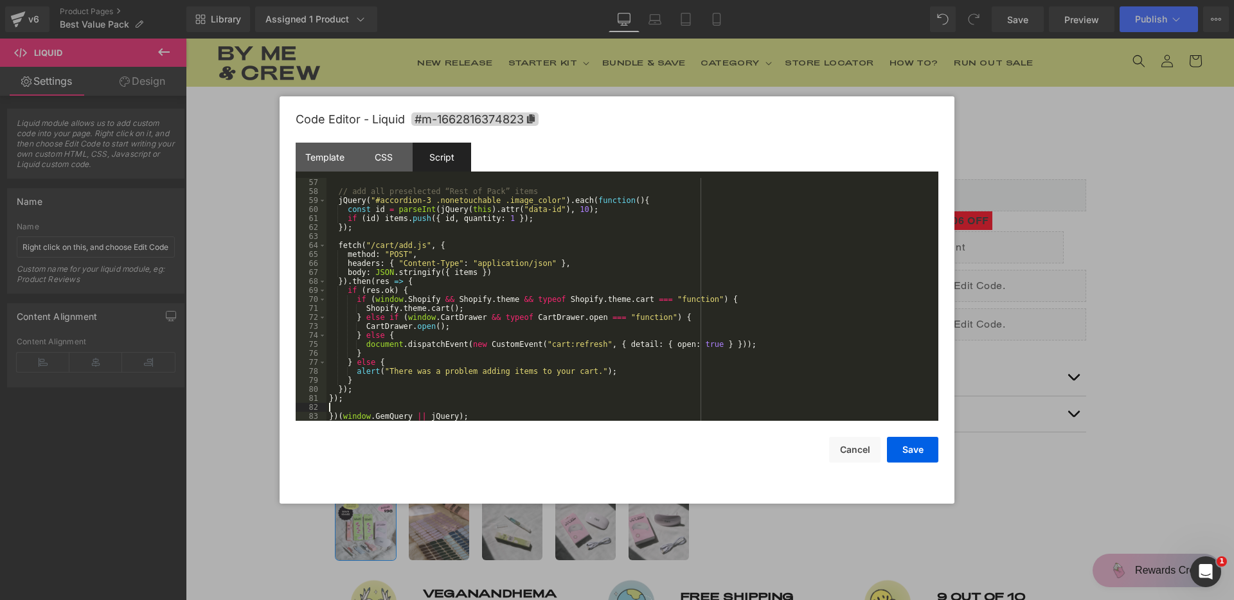
scroll to position [504, 0]
click at [916, 452] on button "Save" at bounding box center [912, 450] width 51 height 26
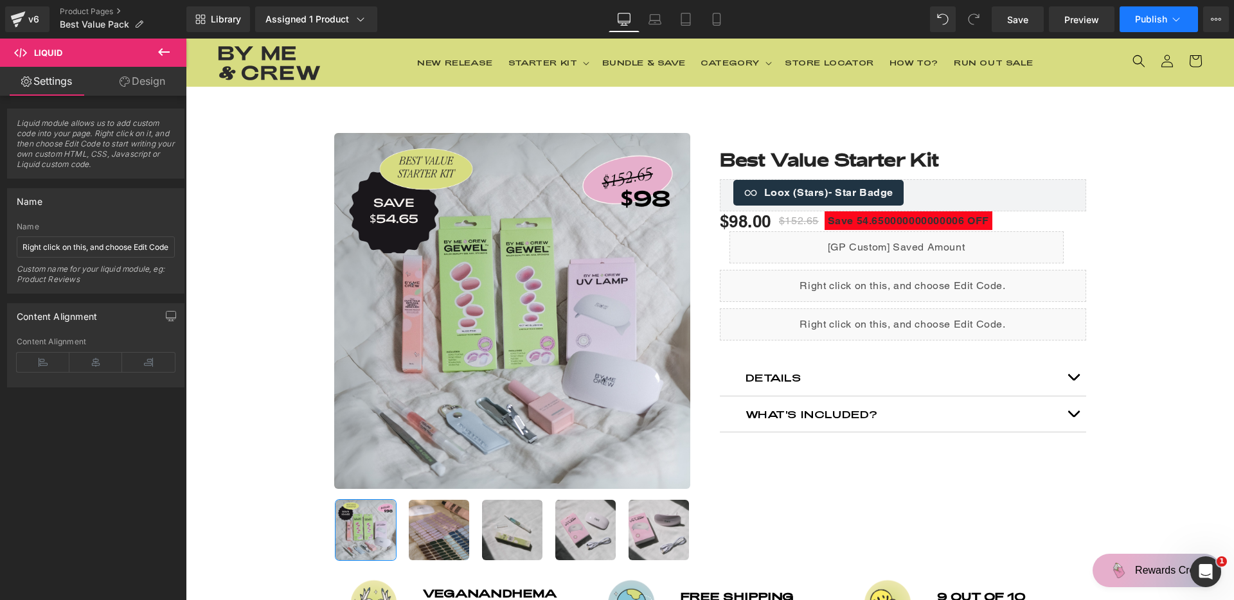
click at [1144, 19] on span "Publish" at bounding box center [1151, 19] width 32 height 10
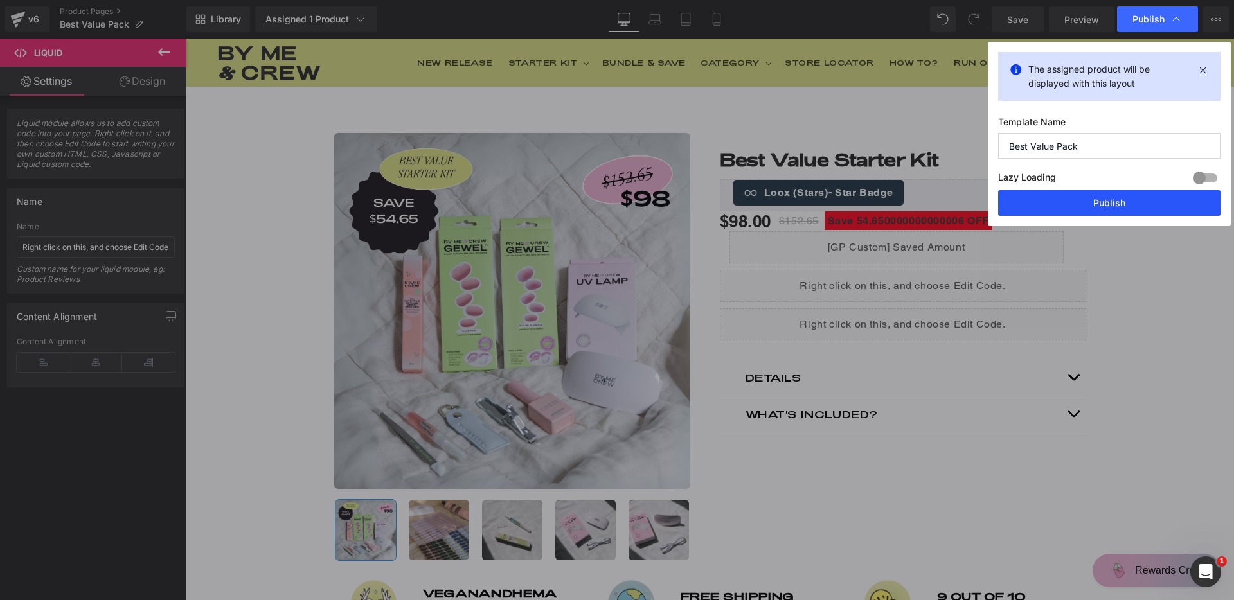
click at [1114, 205] on button "Publish" at bounding box center [1109, 203] width 222 height 26
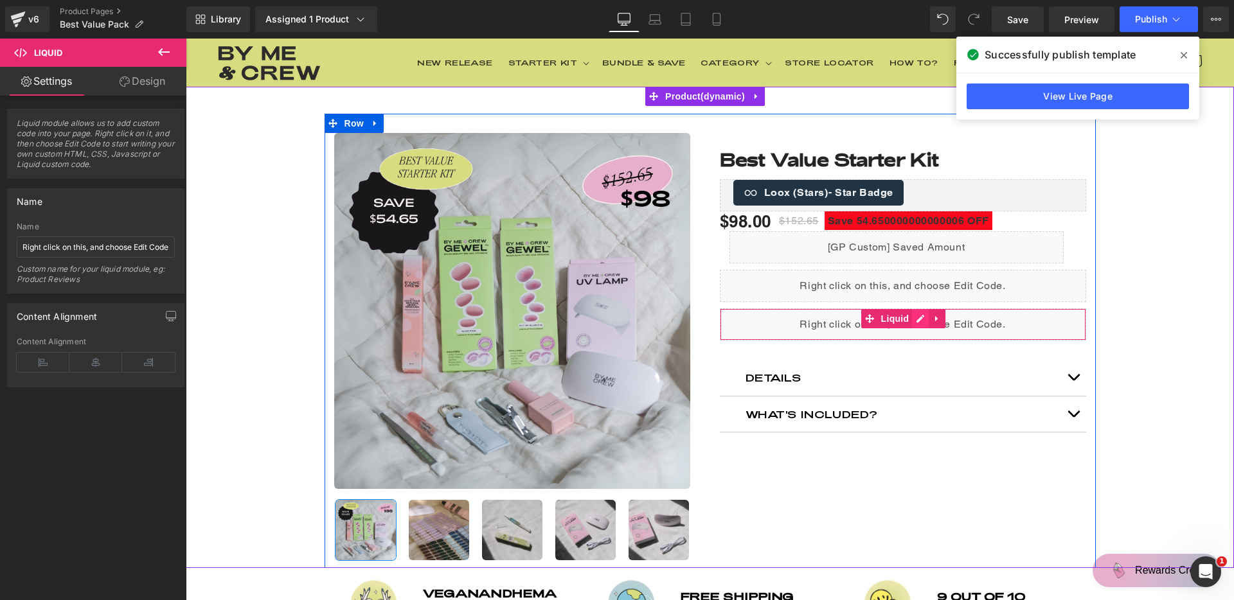
click at [911, 320] on div "Liquid" at bounding box center [903, 324] width 366 height 32
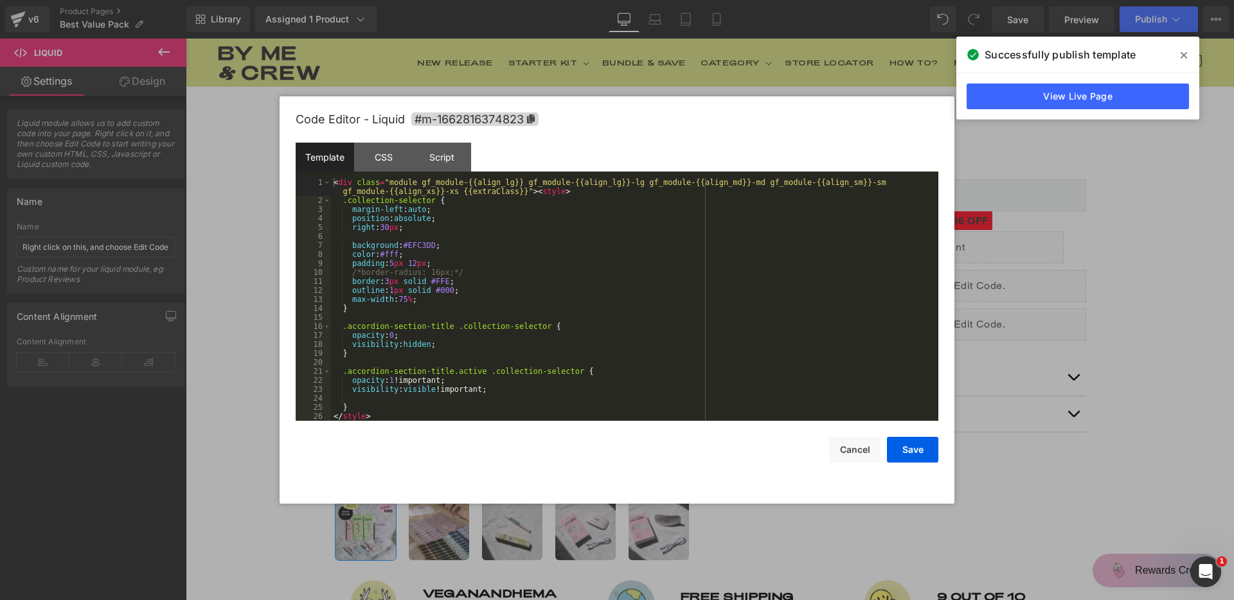
click at [629, 288] on div "< div class = "module gf_module-{{align_lg}} gf_module-{{align_lg}}-lg gf_modul…" at bounding box center [632, 313] width 602 height 270
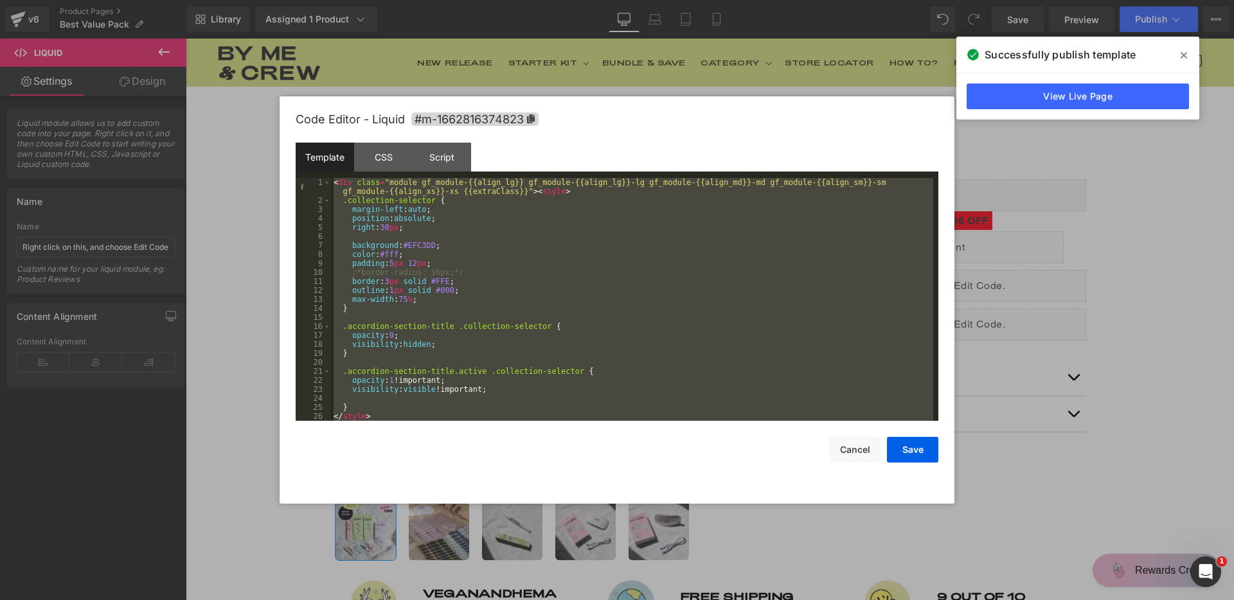
scroll to position [1305, 0]
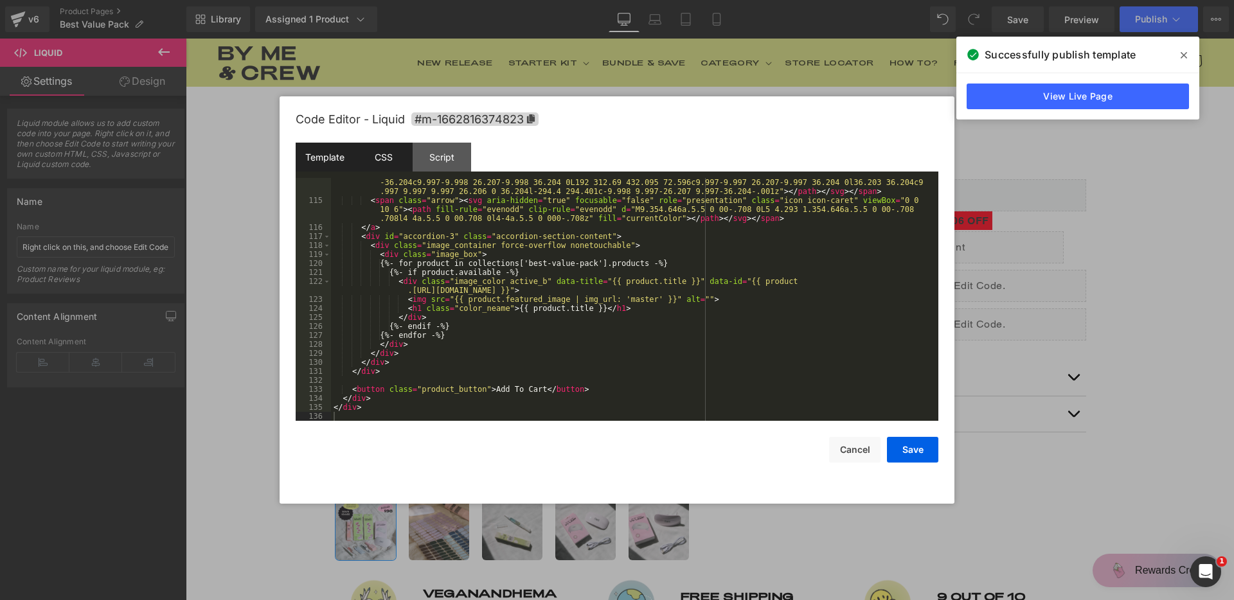
click at [386, 153] on div "CSS" at bounding box center [383, 157] width 58 height 29
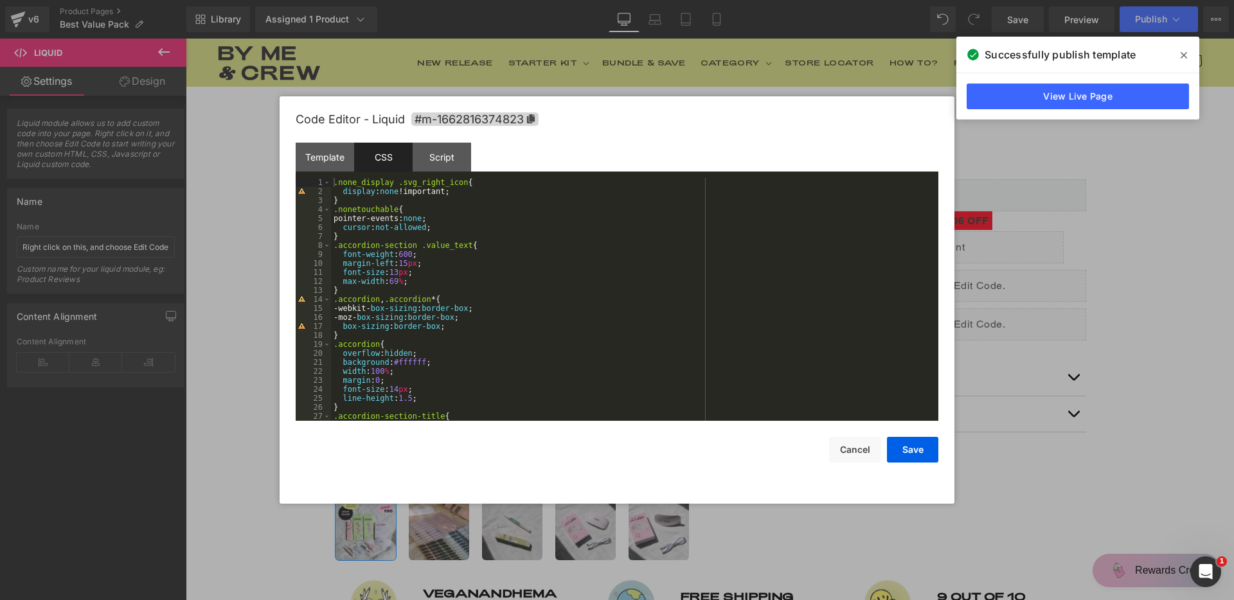
click at [461, 242] on div ".none_display .svg_right_icon { display : none !important; } .nonetouchable { p…" at bounding box center [632, 308] width 602 height 261
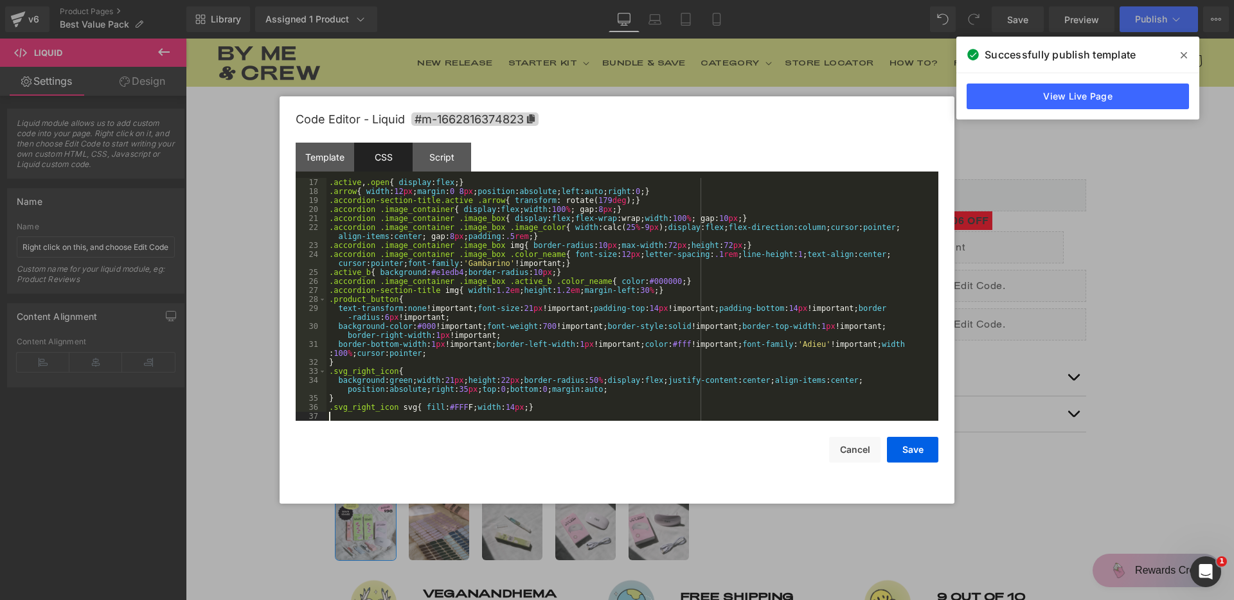
scroll to position [162, 0]
click at [472, 160] on div "Template CSS Script Data" at bounding box center [617, 160] width 643 height 35
click at [462, 159] on div "Script" at bounding box center [442, 157] width 58 height 29
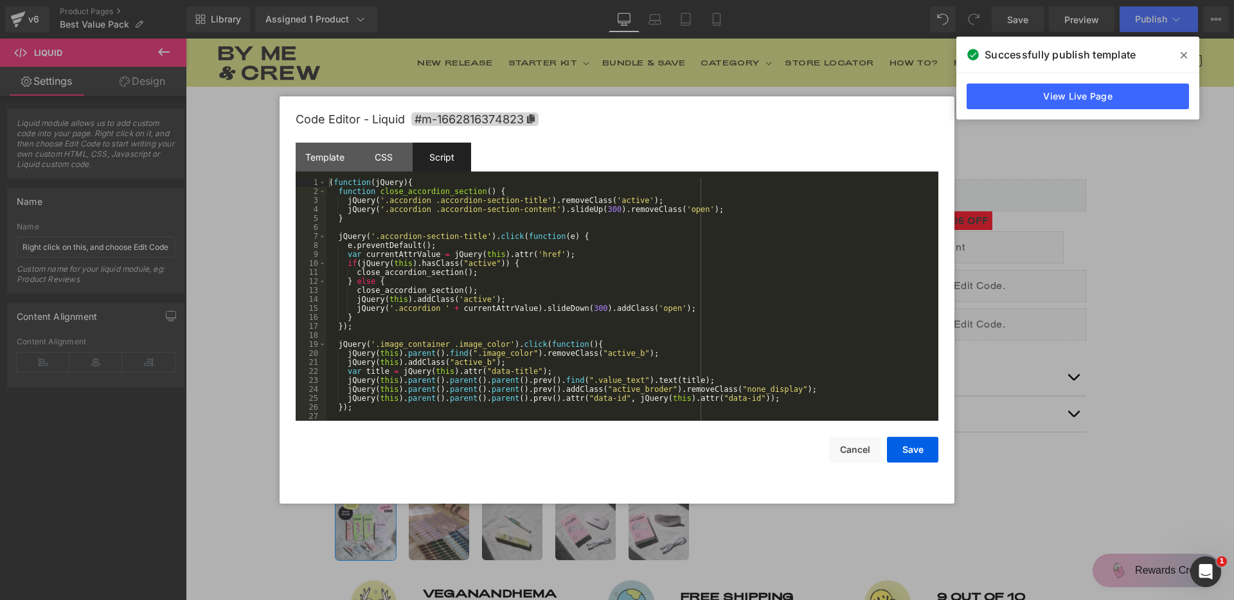
click at [546, 278] on div "( function ( jQuery ) { function close_accordion_section ( ) { jQuery ( '.accor…" at bounding box center [629, 308] width 607 height 261
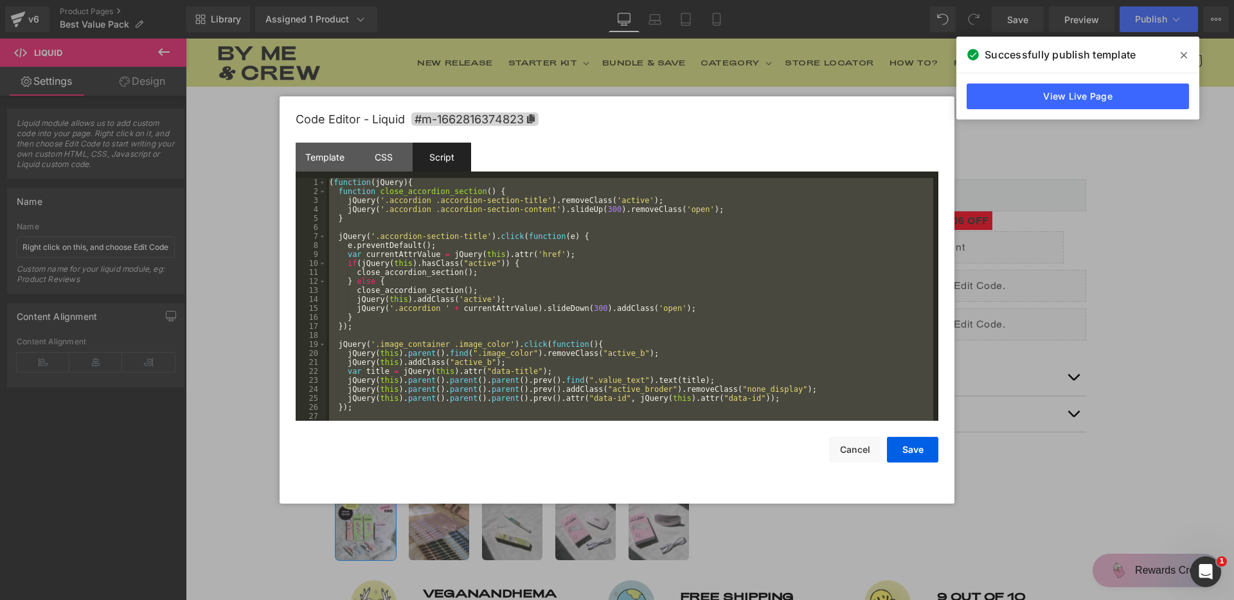
scroll to position [621, 0]
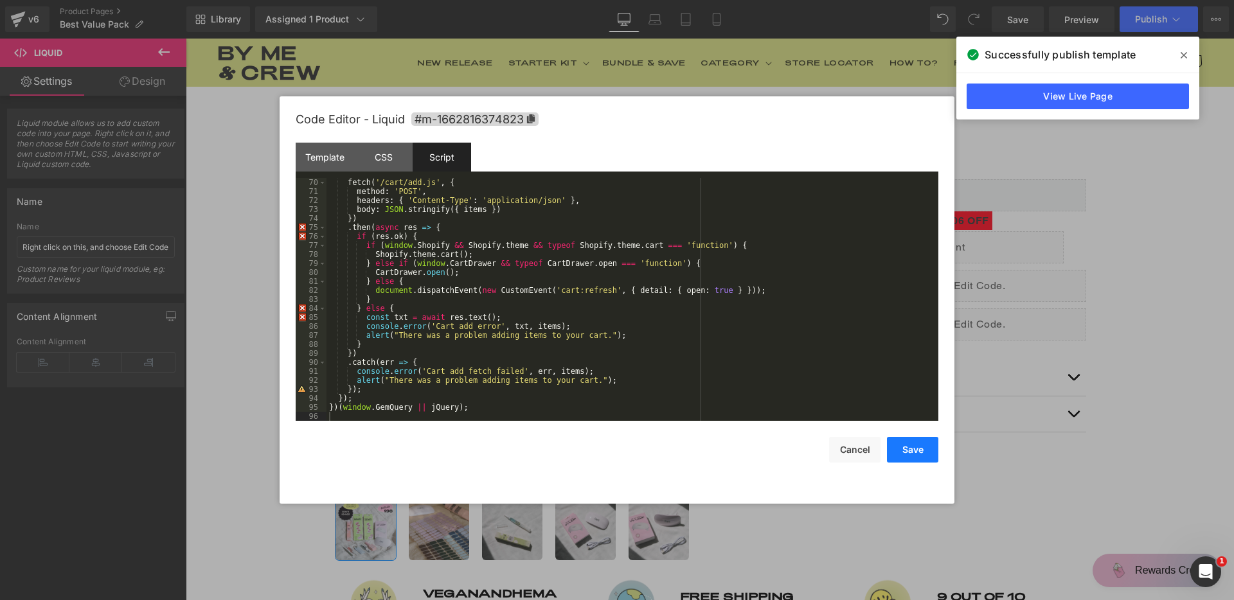
click at [904, 449] on button "Save" at bounding box center [912, 450] width 51 height 26
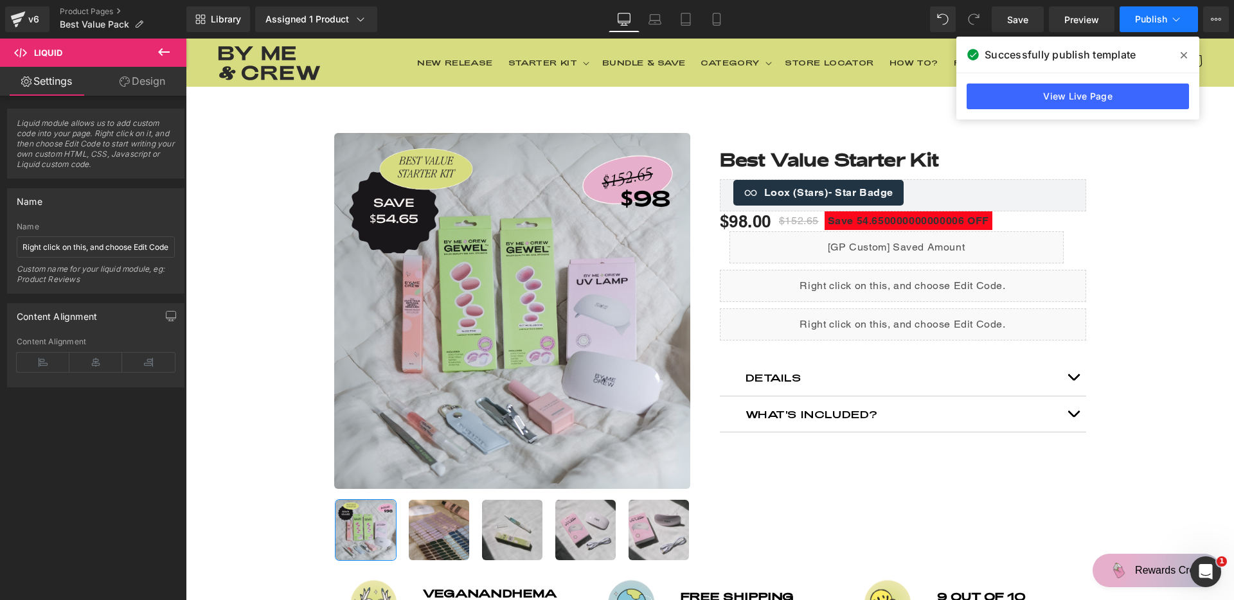
click at [1152, 15] on span "Publish" at bounding box center [1151, 19] width 32 height 10
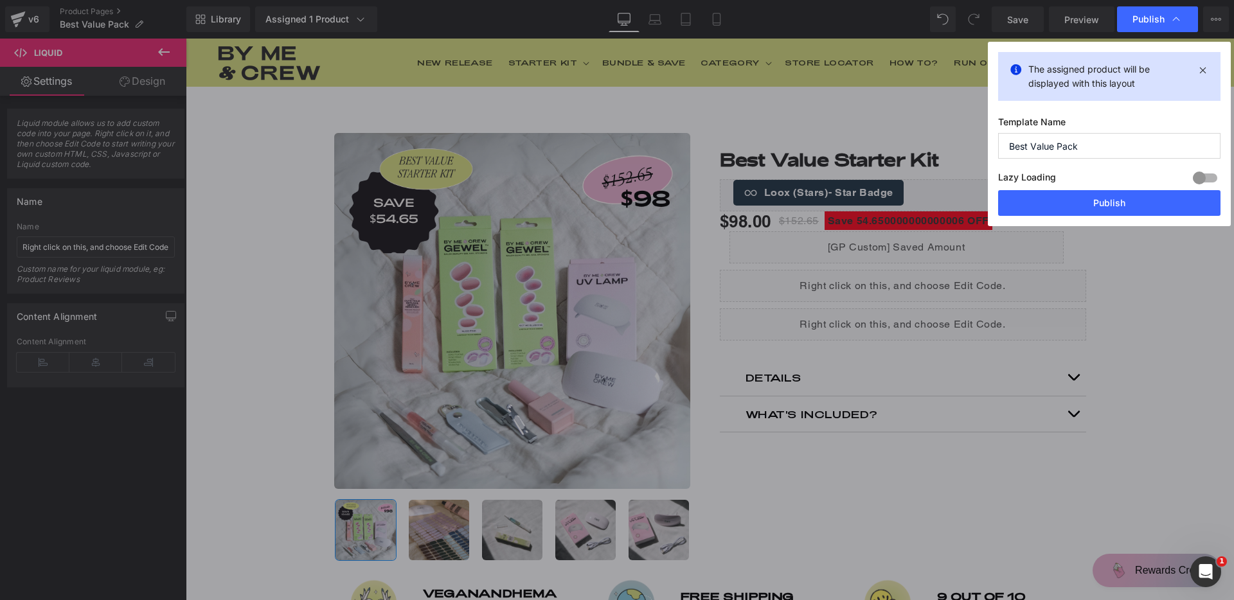
drag, startPoint x: 1123, startPoint y: 199, endPoint x: 875, endPoint y: 3, distance: 316.2
click at [1123, 199] on button "Publish" at bounding box center [1109, 203] width 222 height 26
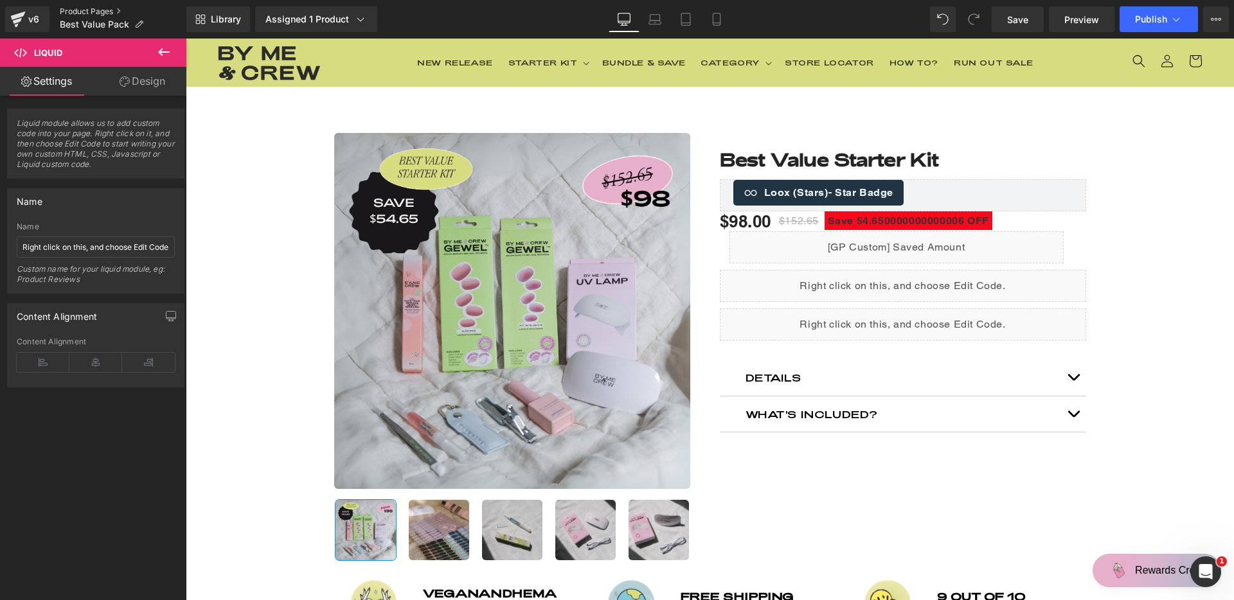
click at [81, 8] on link "Product Pages" at bounding box center [123, 11] width 127 height 10
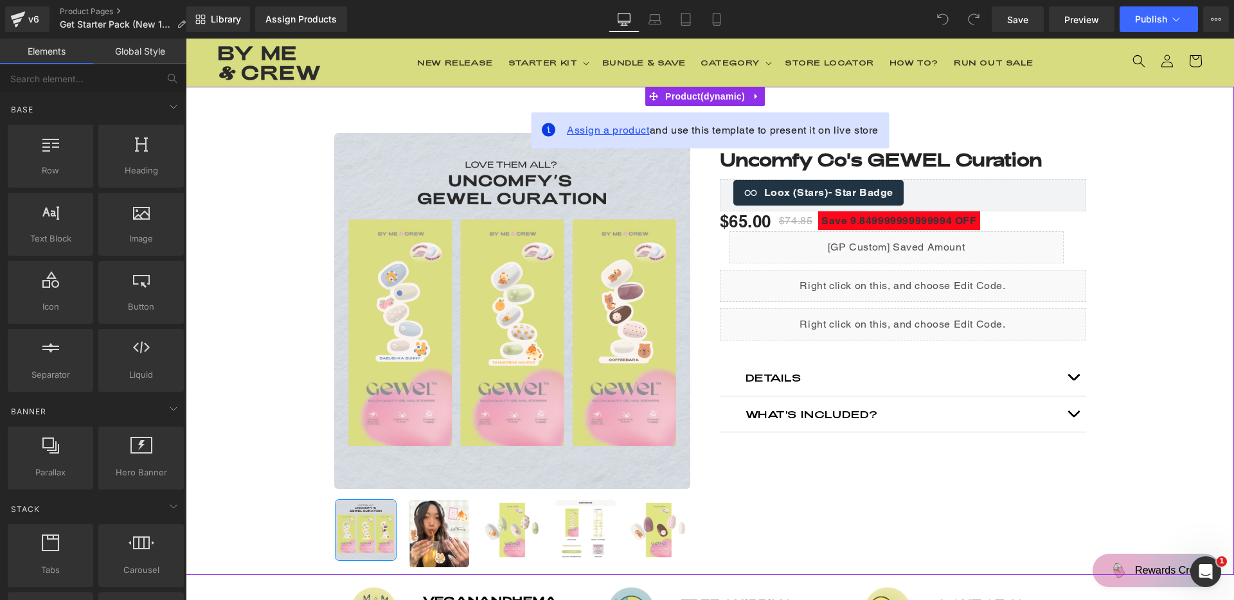
click at [623, 133] on span "Assign a product" at bounding box center [608, 130] width 83 height 12
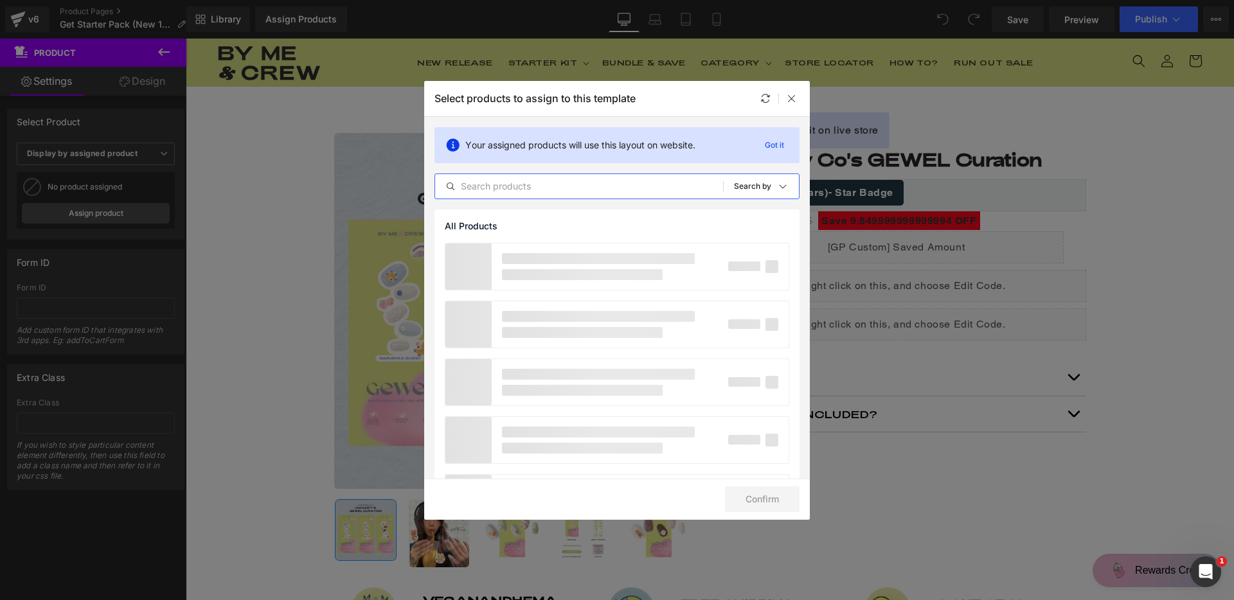
click at [521, 186] on input "text" at bounding box center [579, 186] width 288 height 15
click at [531, 207] on div "Your assigned products will use this layout on website. Got it best value All P…" at bounding box center [617, 163] width 386 height 93
click at [542, 190] on input "best value" at bounding box center [579, 186] width 288 height 15
drag, startPoint x: 542, startPoint y: 190, endPoint x: 454, endPoint y: 189, distance: 88.1
click at [454, 189] on div "best value" at bounding box center [579, 186] width 288 height 15
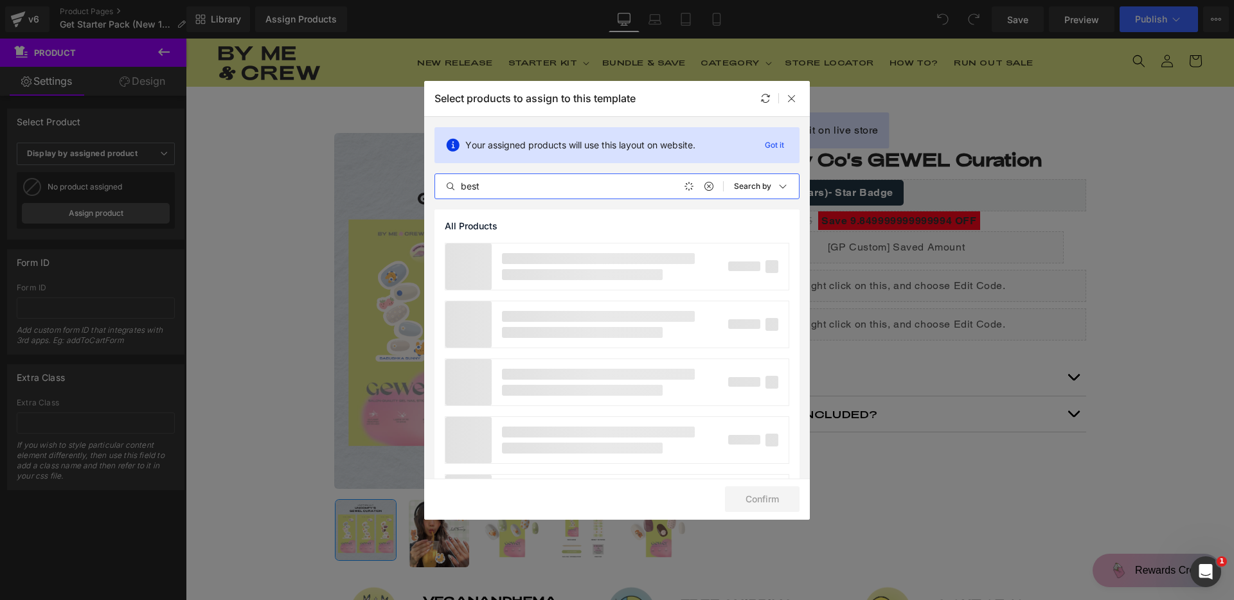
type input "best"
click at [704, 189] on icon at bounding box center [708, 186] width 9 height 10
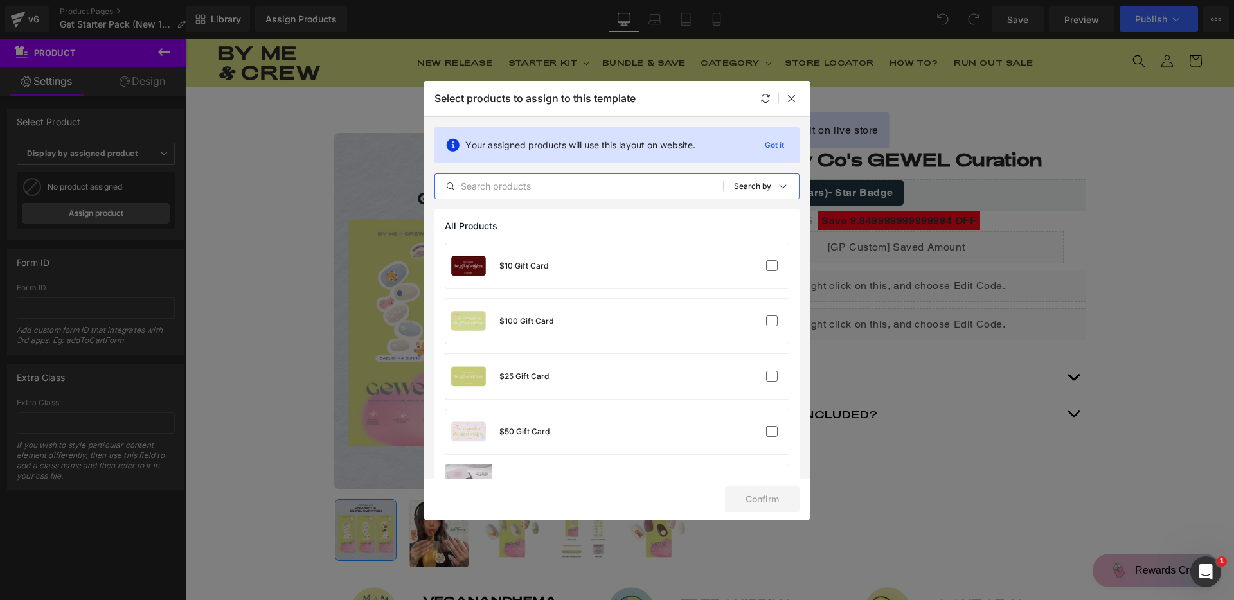
click at [646, 190] on input "text" at bounding box center [579, 186] width 288 height 15
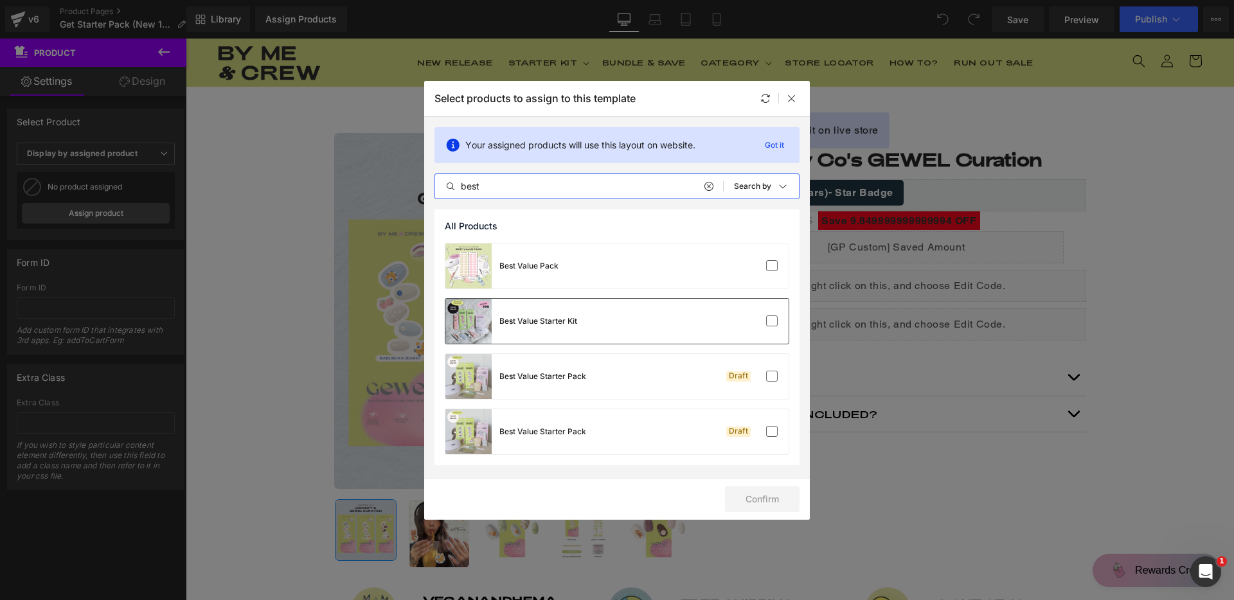
type input "best"
click at [611, 333] on div "Best Value Starter Kit" at bounding box center [616, 321] width 343 height 45
click at [771, 497] on button "Confirm" at bounding box center [762, 499] width 75 height 26
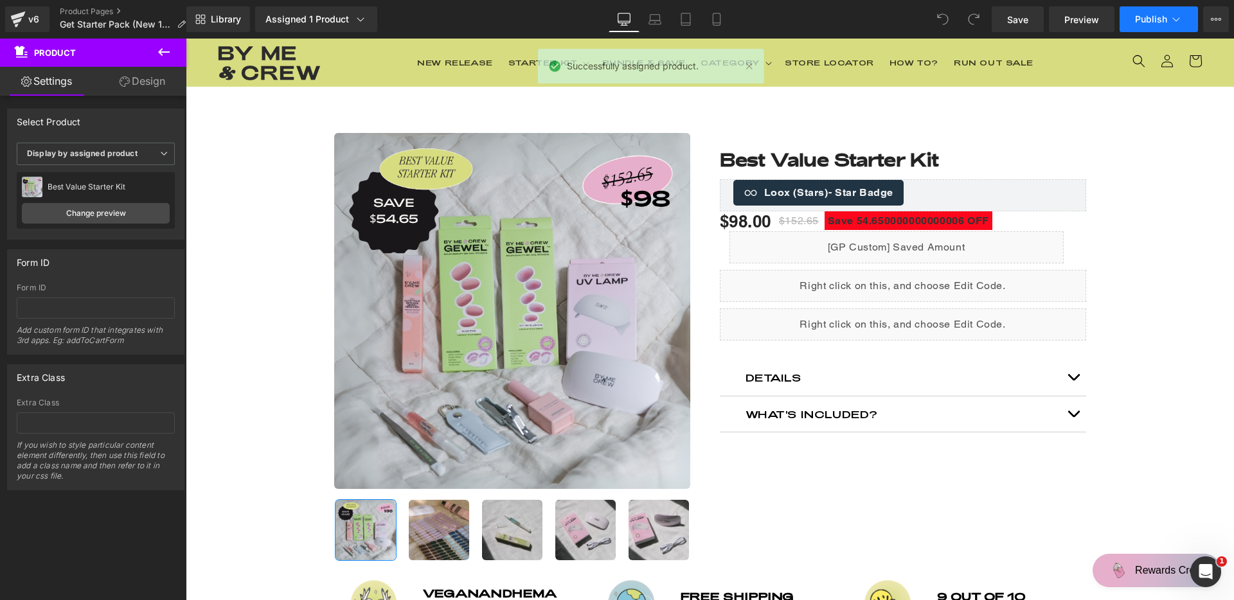
click at [1137, 21] on span "Publish" at bounding box center [1151, 19] width 32 height 10
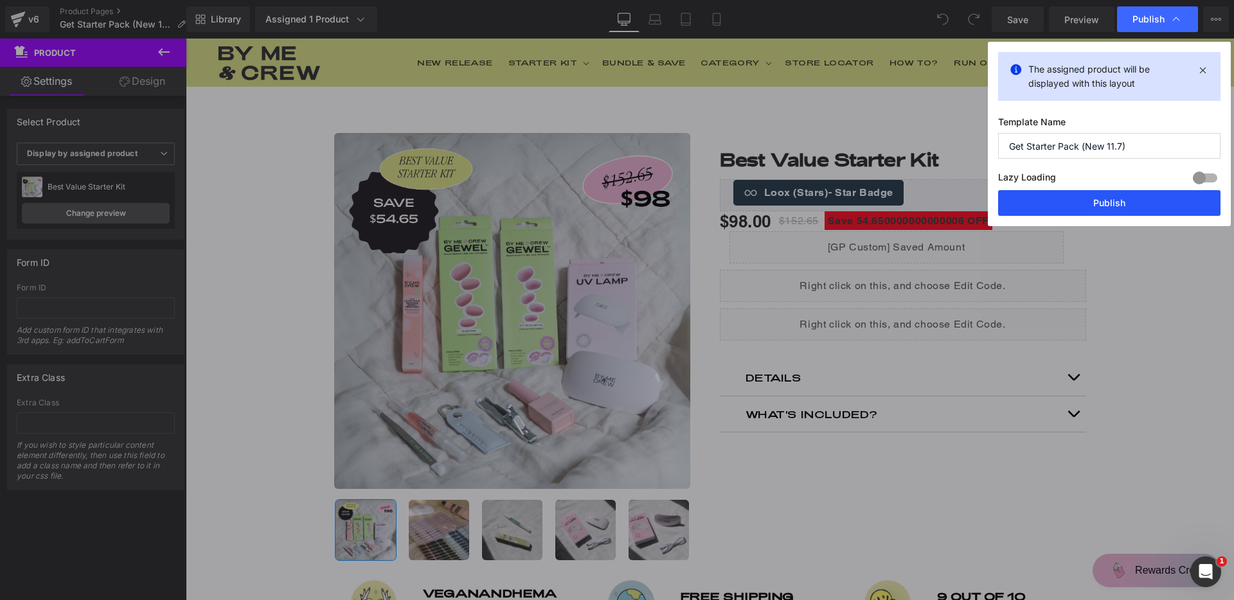
click at [1102, 201] on button "Publish" at bounding box center [1109, 203] width 222 height 26
